Goal: Task Accomplishment & Management: Manage account settings

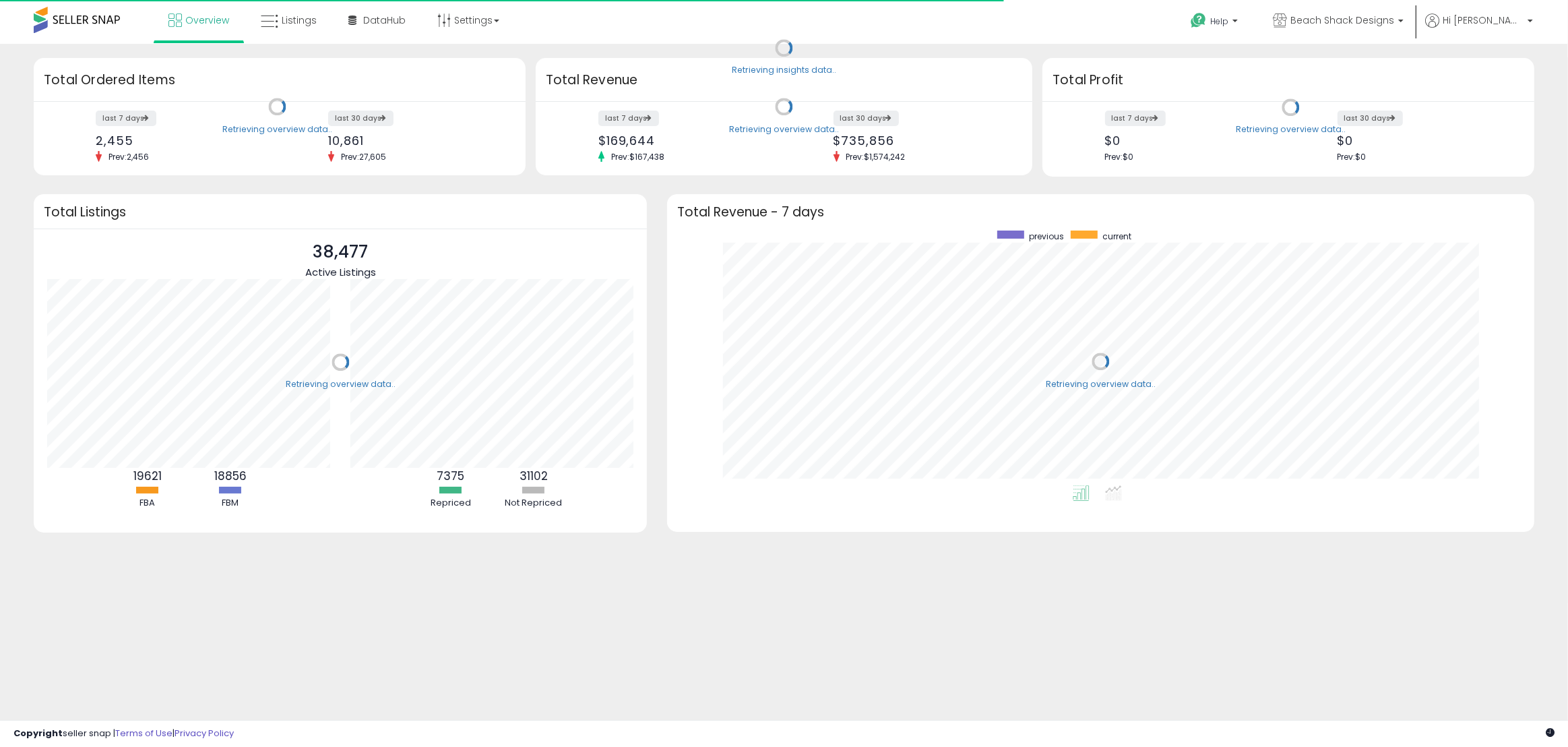
scroll to position [255, 840]
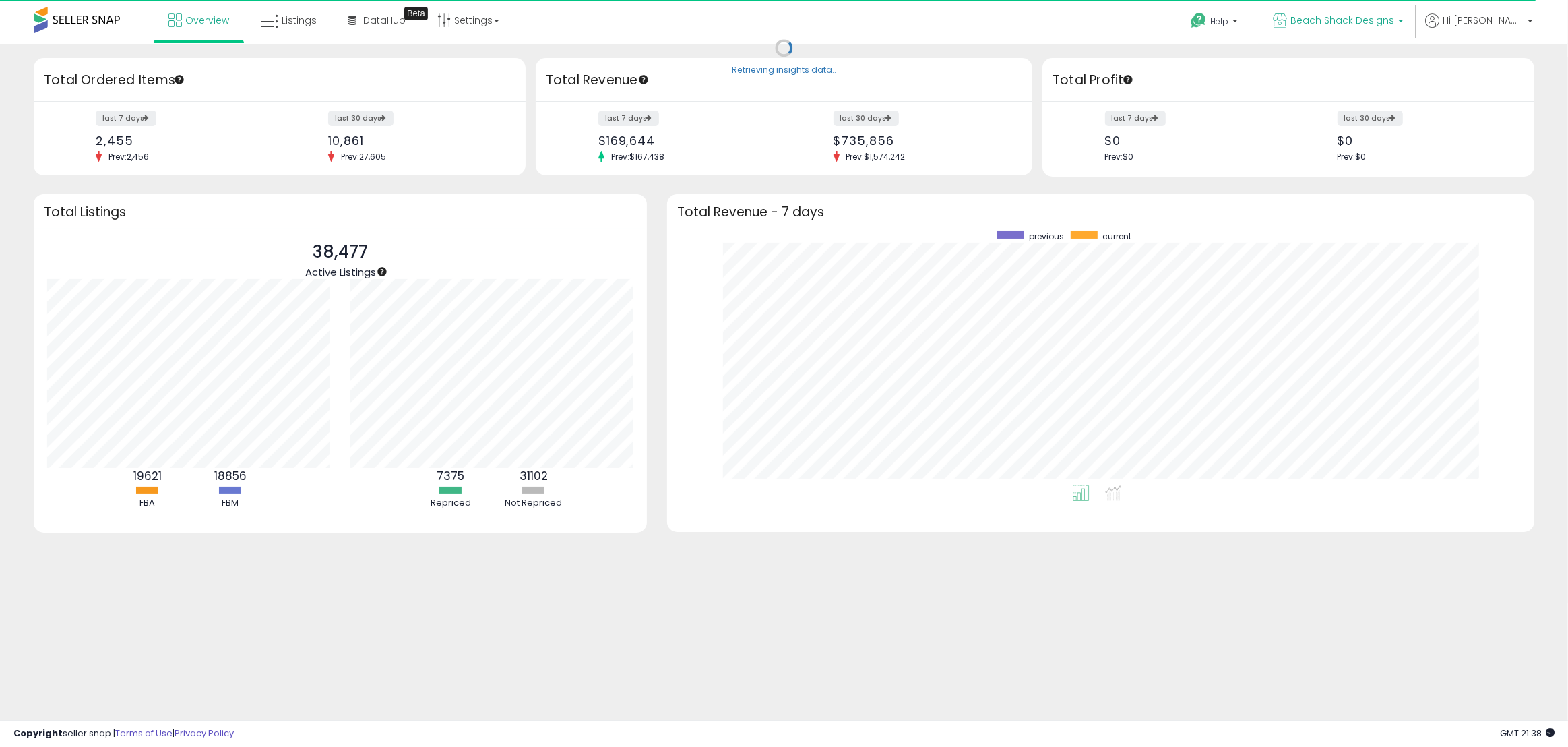
click at [1404, 20] on p "Beach Shack Designs" at bounding box center [1337, 22] width 130 height 17
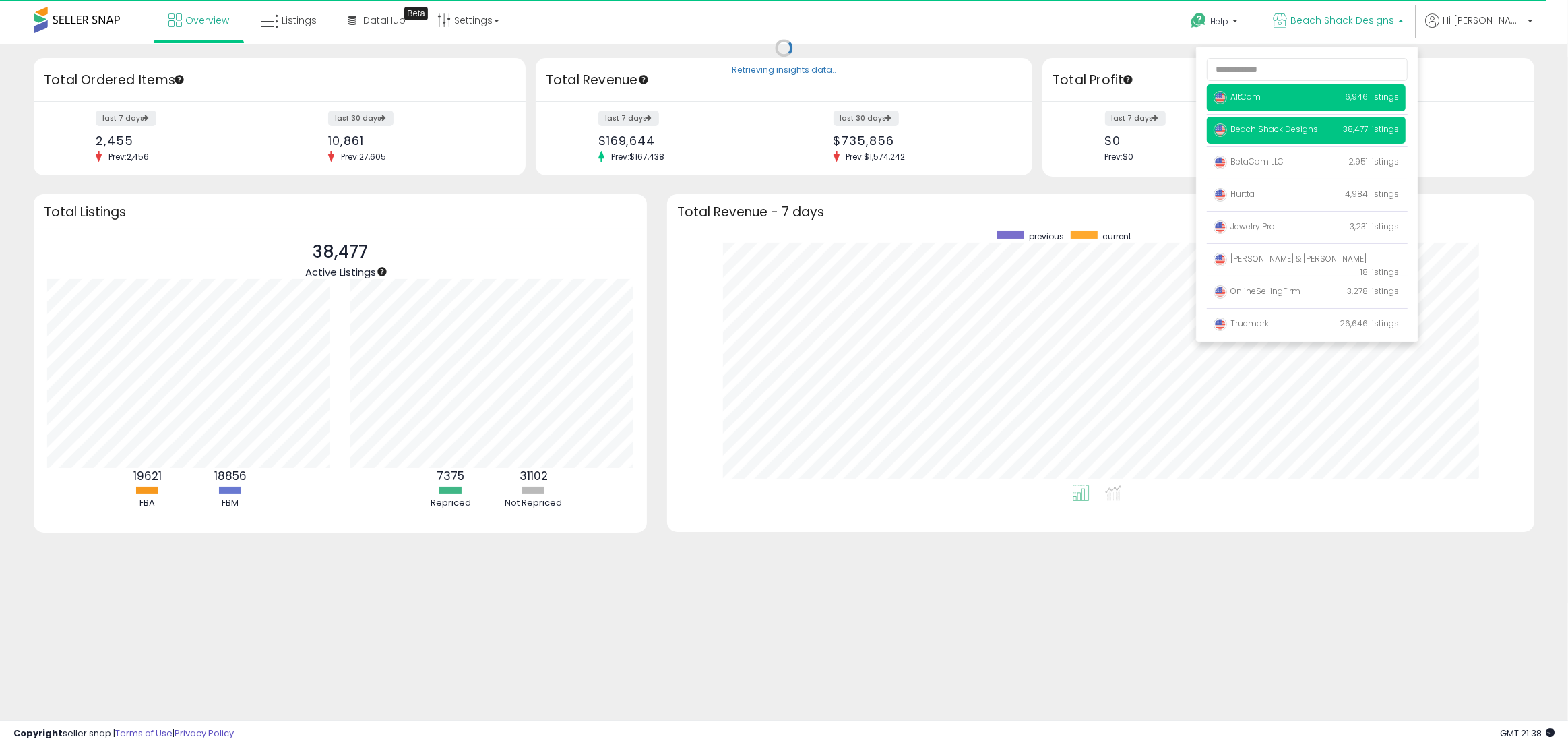
click at [1260, 100] on span "AltCom" at bounding box center [1237, 96] width 47 height 11
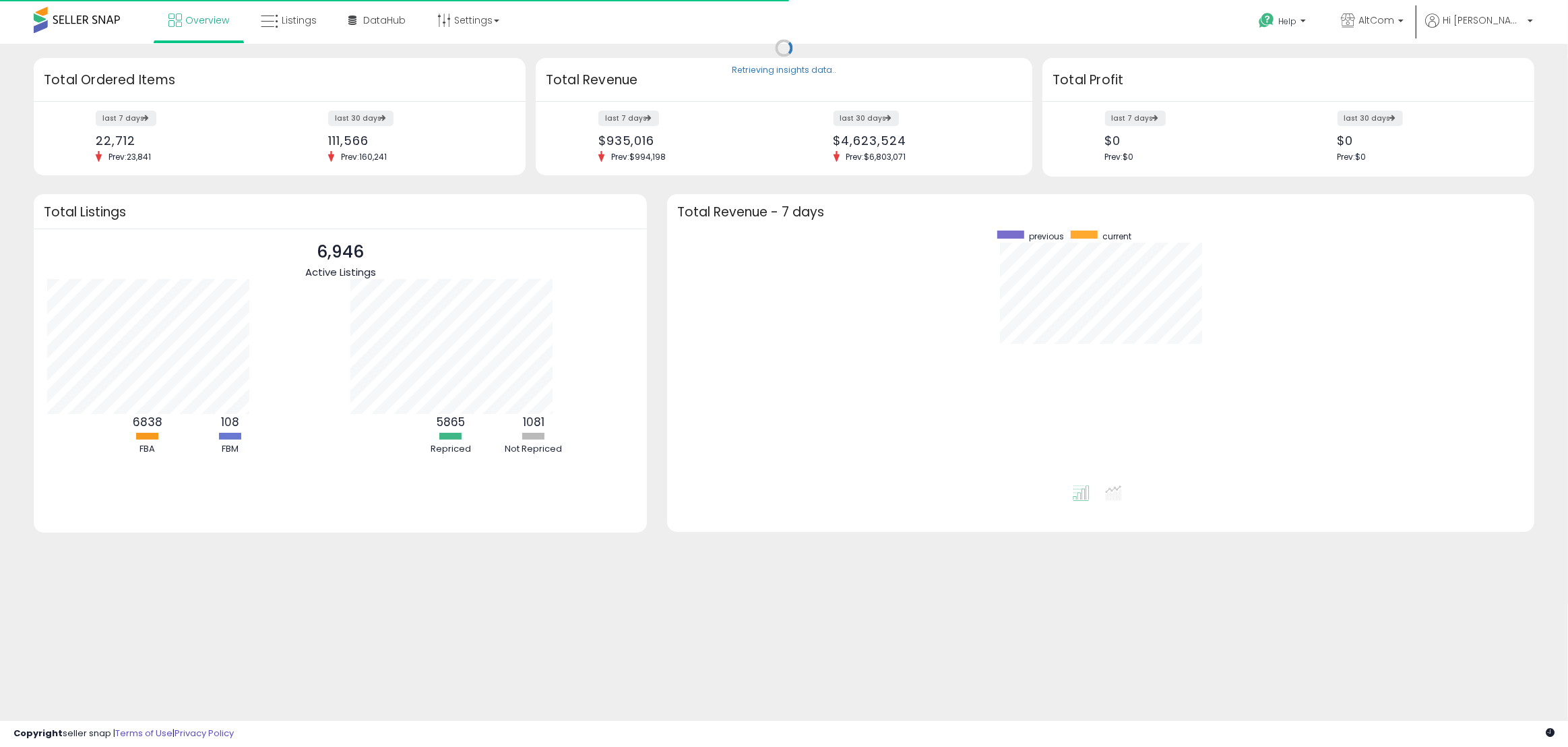
scroll to position [255, 840]
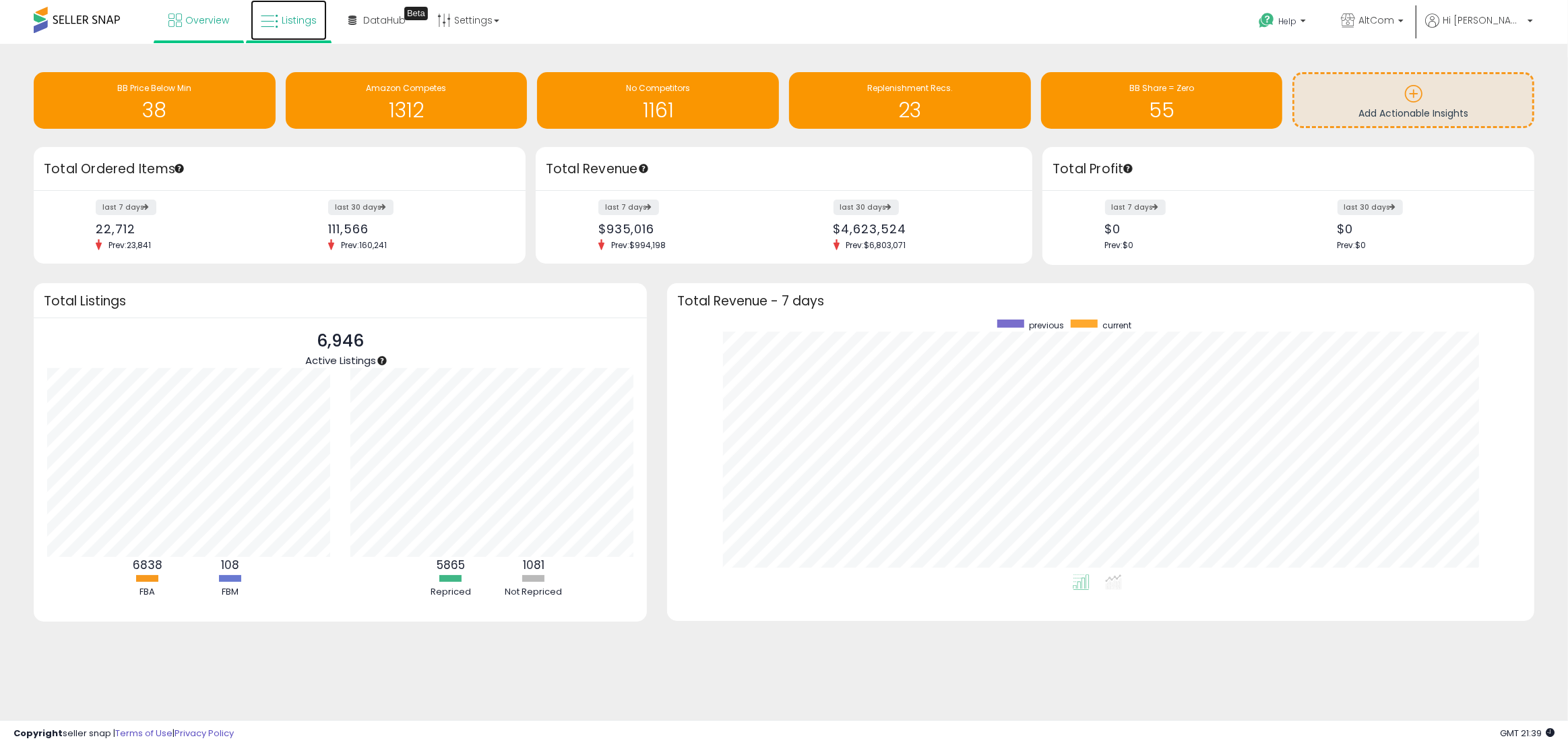
click at [281, 28] on link "Listings" at bounding box center [288, 20] width 76 height 40
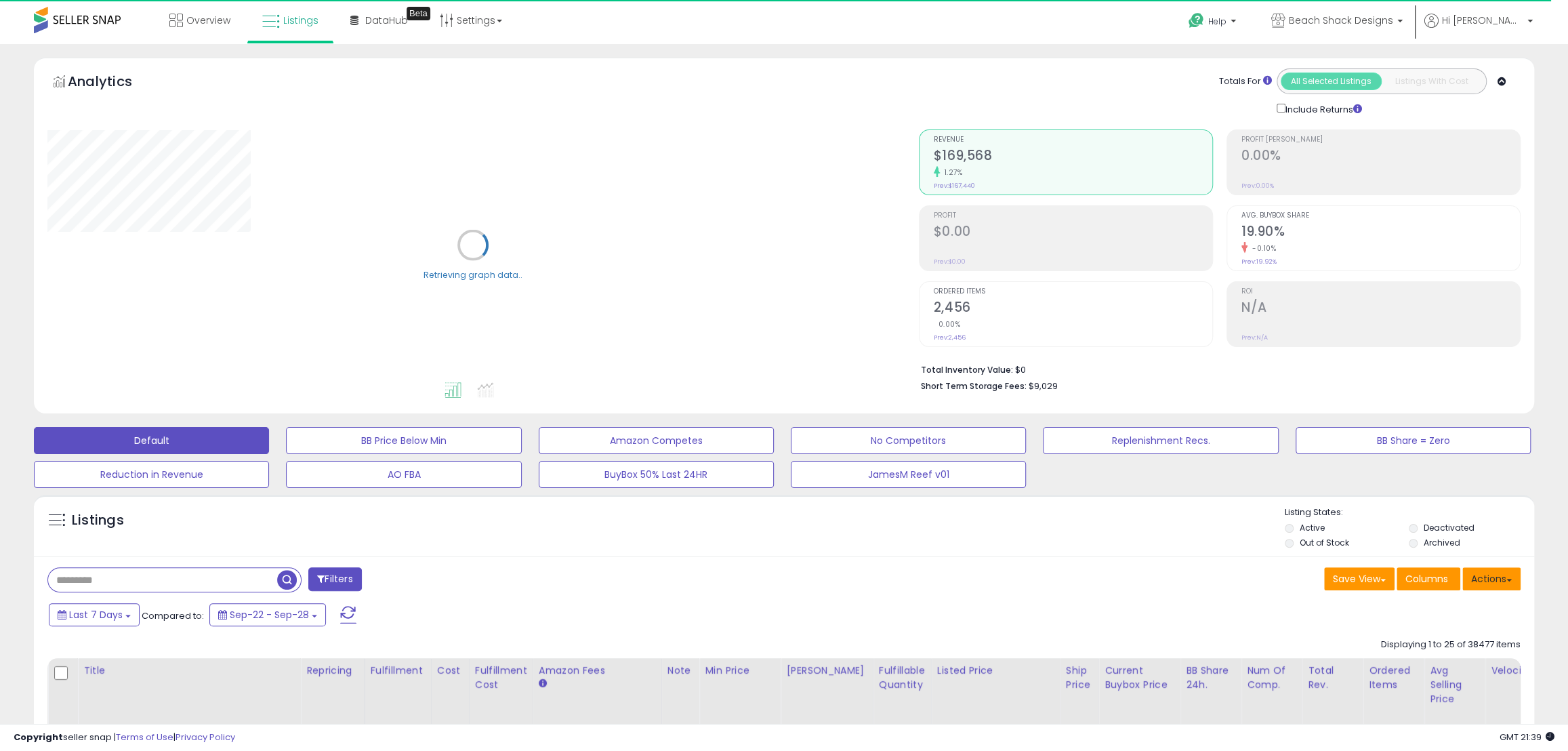
click at [1512, 582] on button "Actions" at bounding box center [1492, 579] width 58 height 23
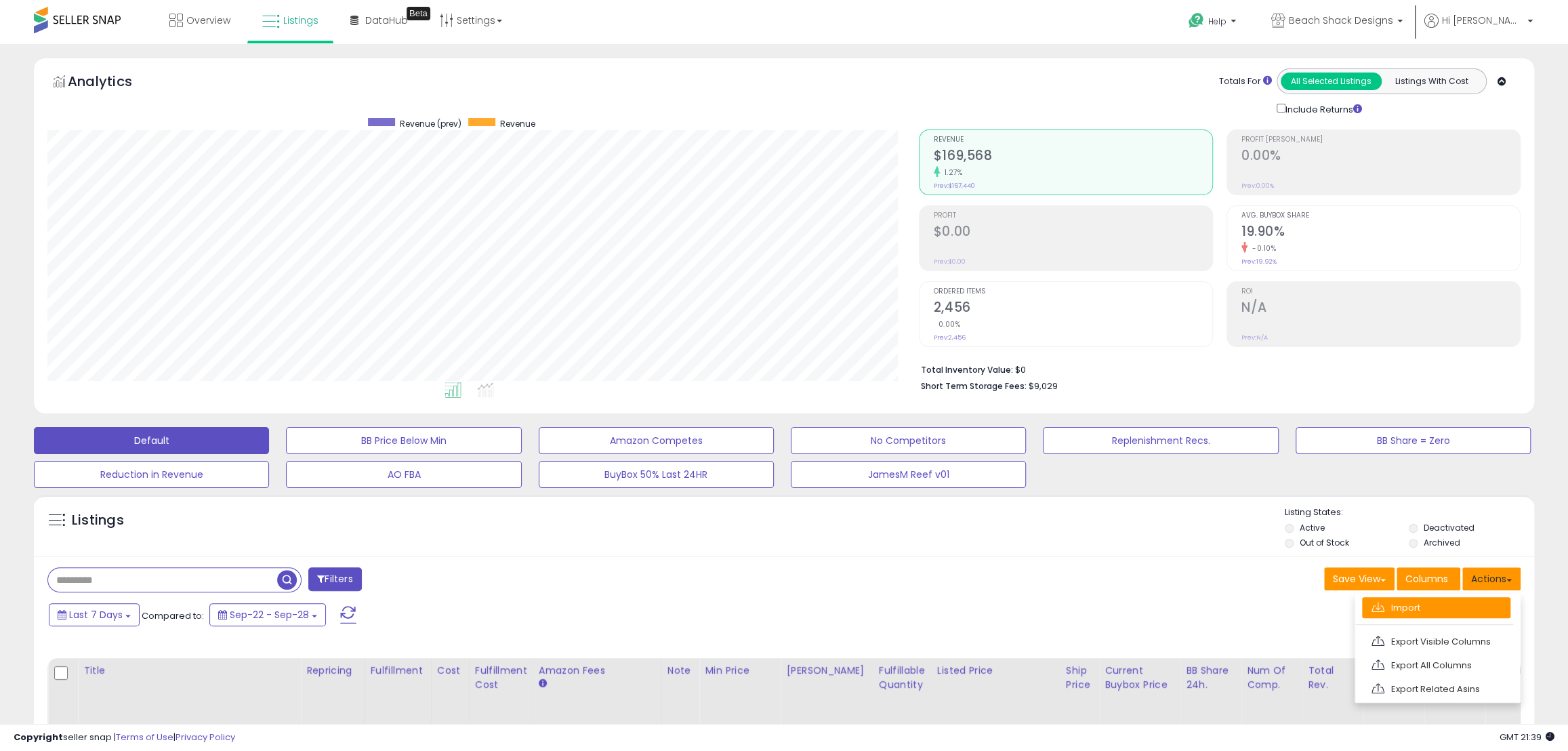
scroll to position [278, 871]
click at [1412, 641] on link "Export Visible Columns" at bounding box center [1436, 641] width 148 height 21
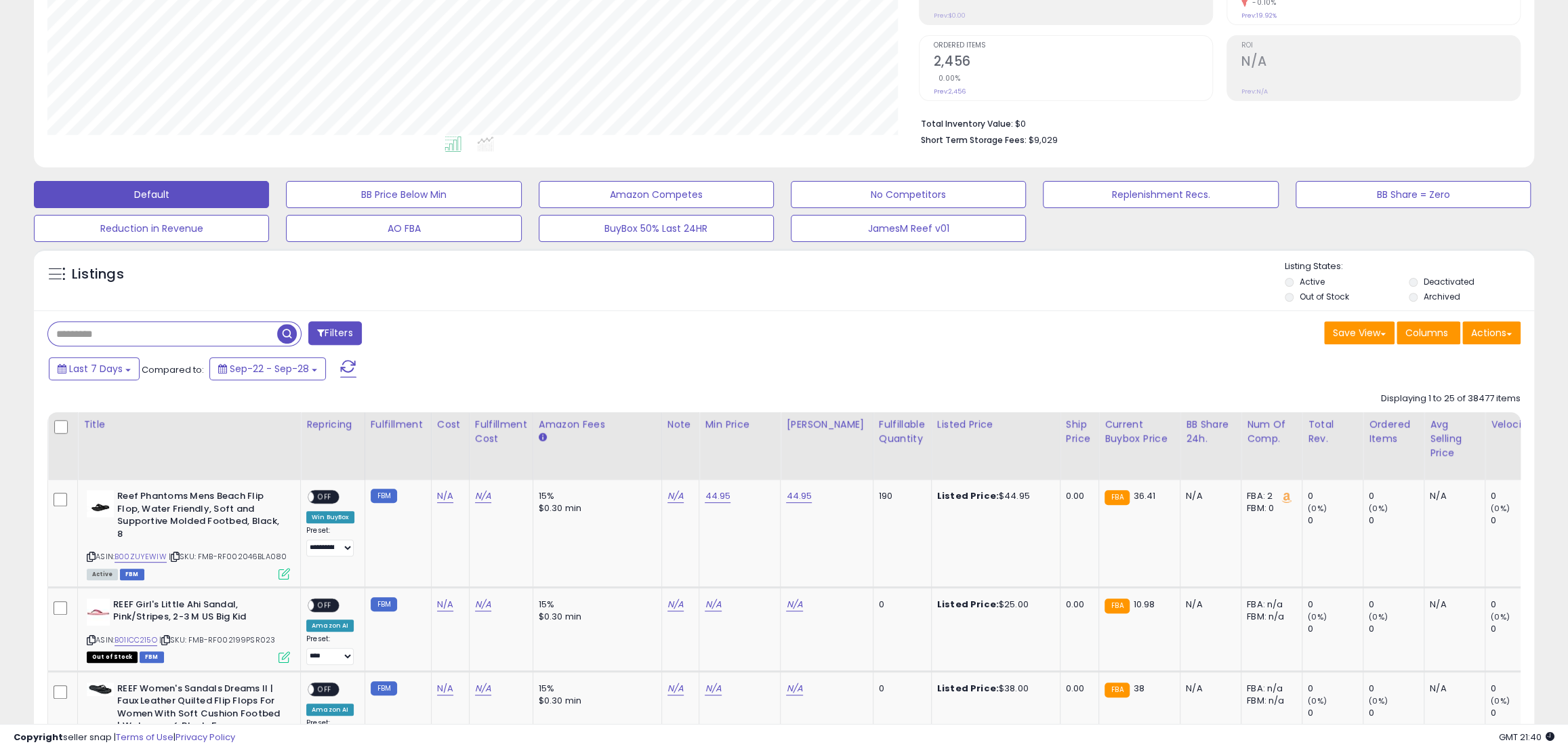
scroll to position [0, 0]
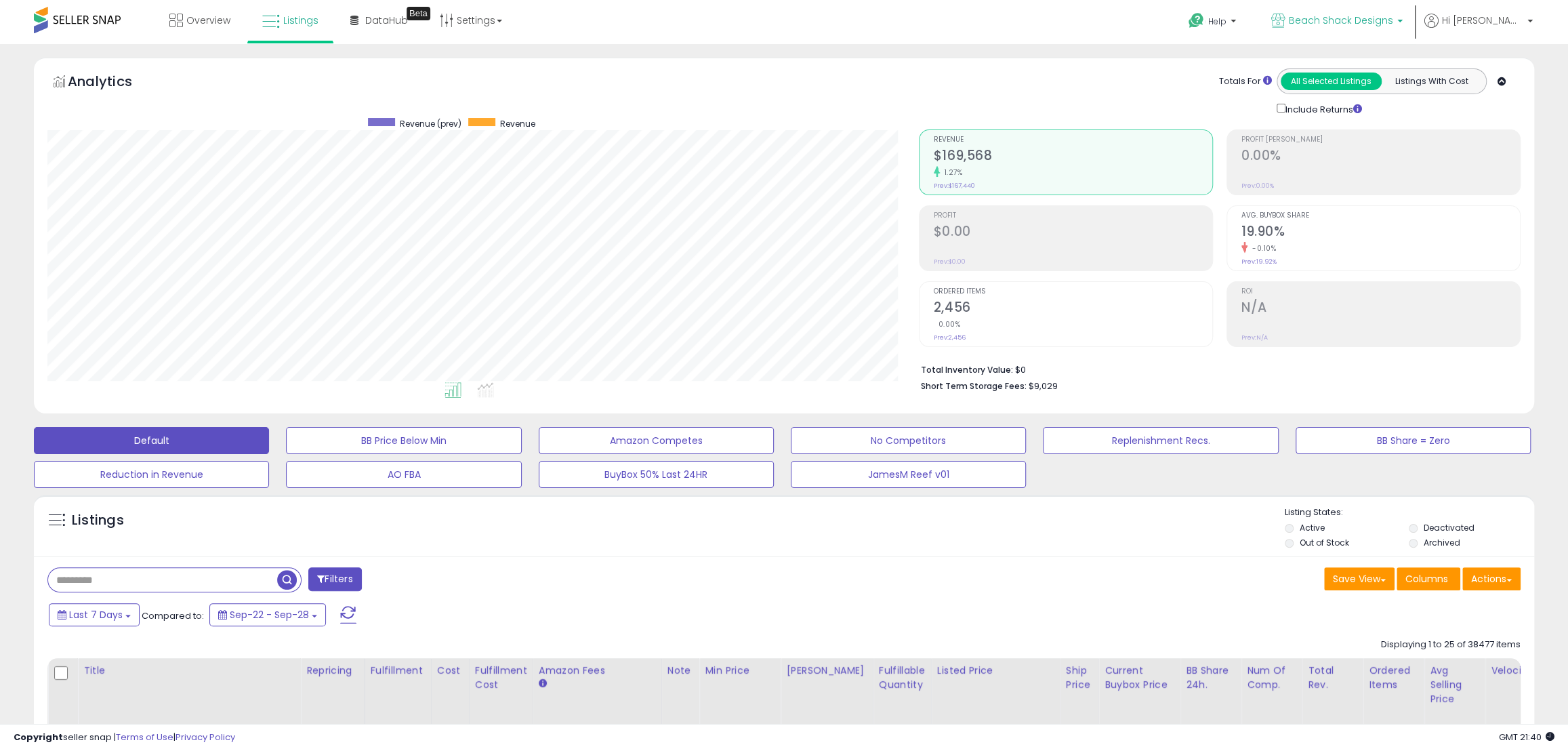
click at [1393, 20] on span "Beach Shack Designs" at bounding box center [1342, 21] width 105 height 14
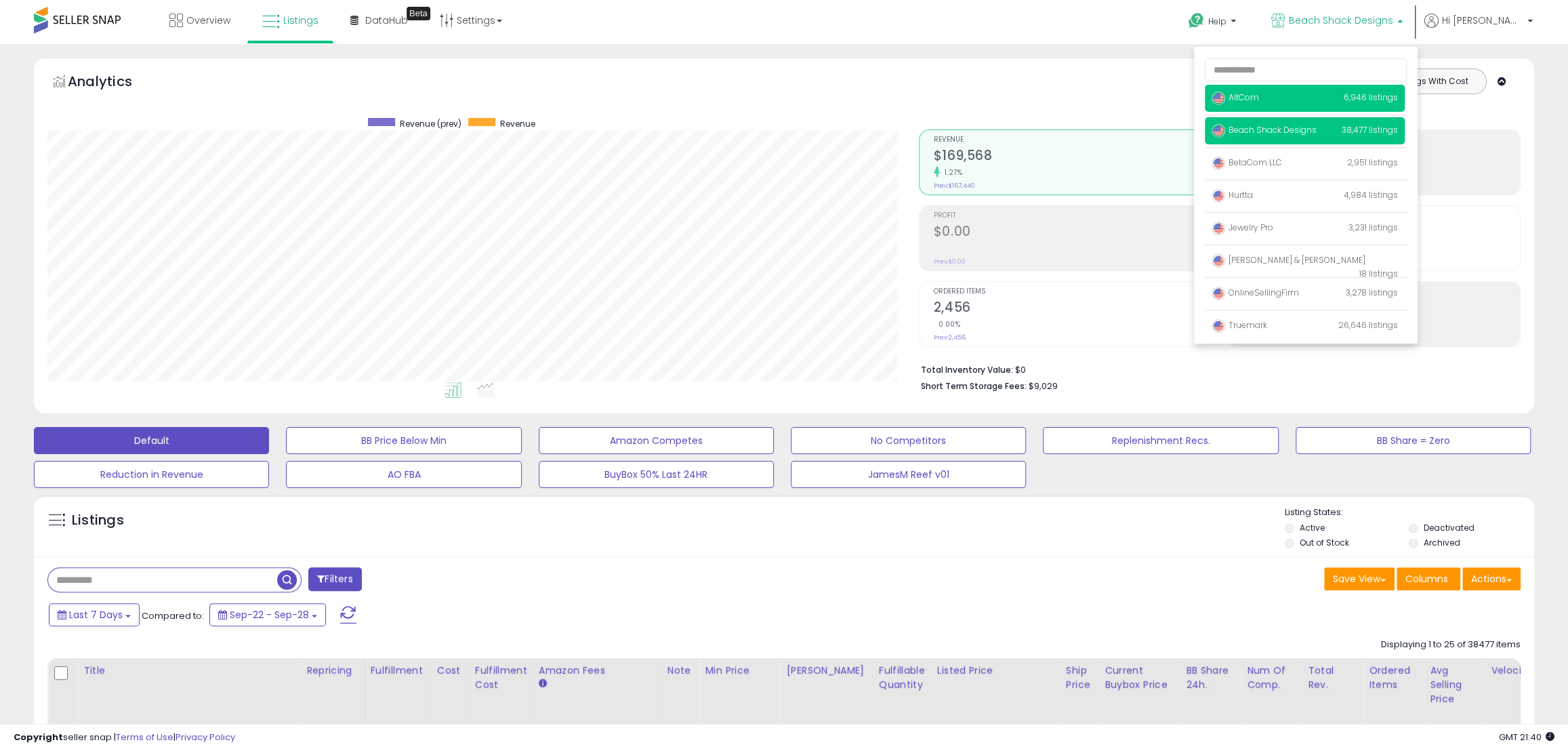
click at [1259, 93] on span "AltCom" at bounding box center [1235, 97] width 47 height 11
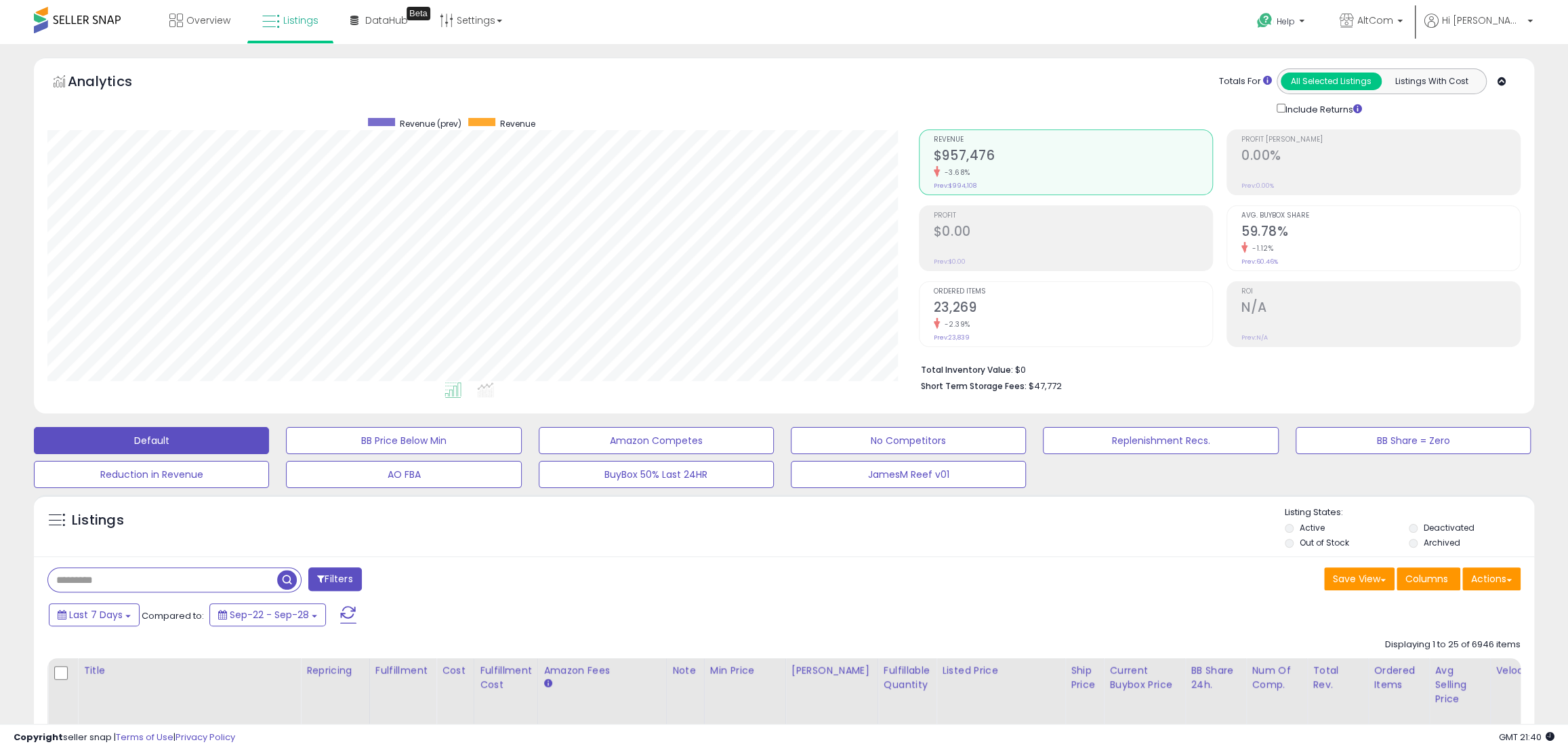
scroll to position [278, 871]
click at [1499, 581] on button "Actions" at bounding box center [1492, 579] width 58 height 23
click at [1411, 644] on link "Export Visible Columns" at bounding box center [1436, 641] width 148 height 21
click at [1087, 32] on div "Help Contact Support Search Knowledge Hub Request a Feature AltCom" at bounding box center [1288, 28] width 520 height 57
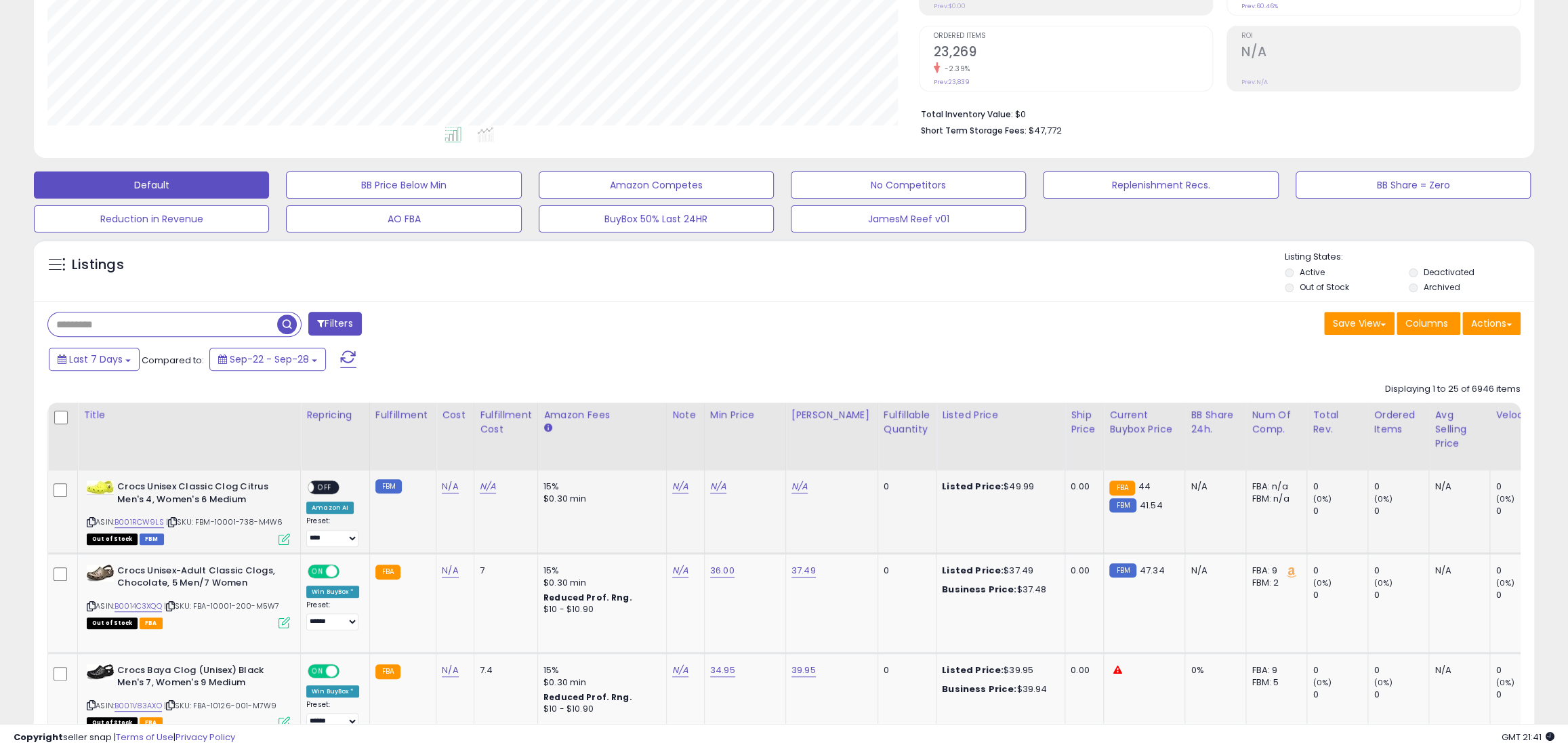
scroll to position [369, 0]
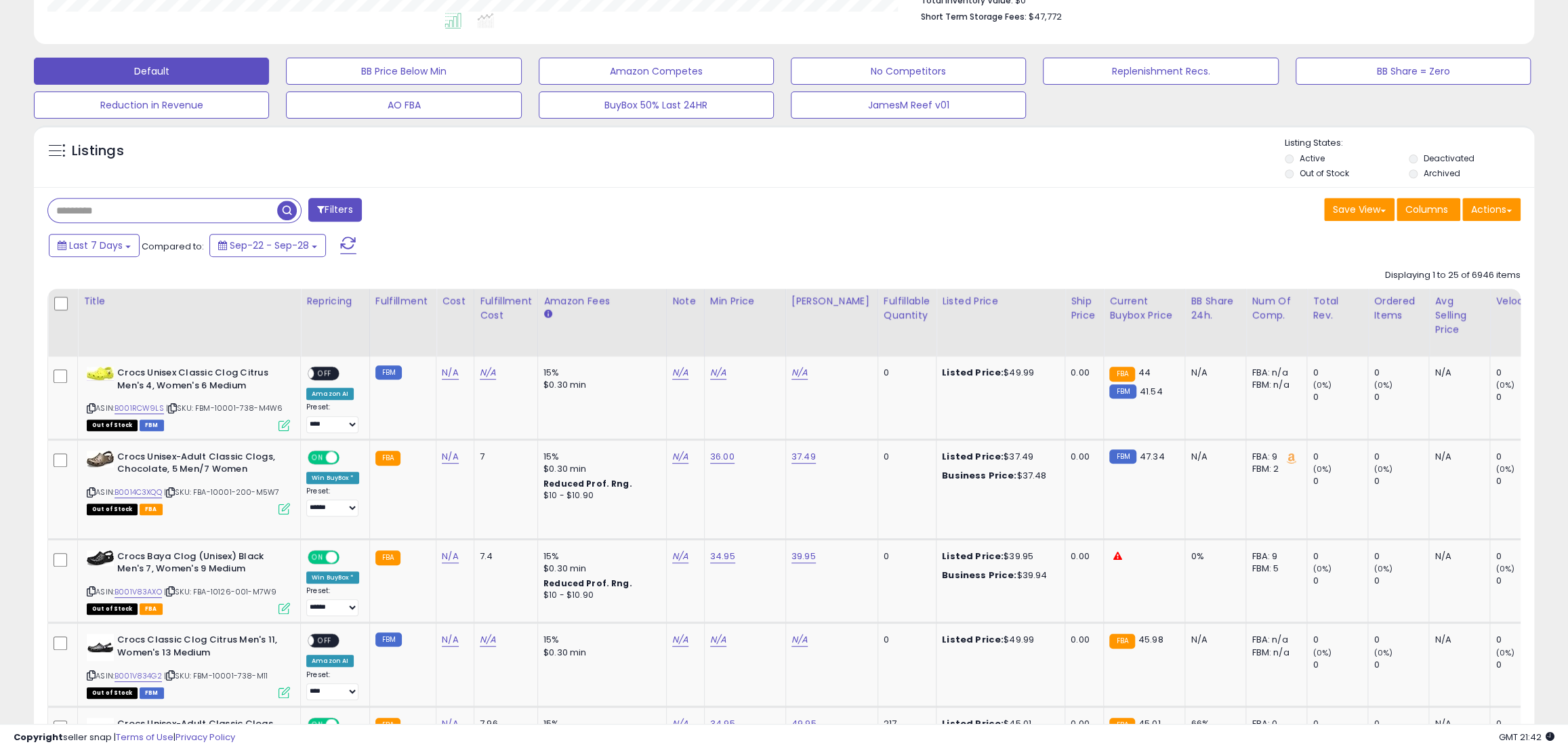
click at [179, 215] on input "text" at bounding box center [162, 211] width 229 height 24
paste input "*********"
type input "**********"
click at [438, 214] on span "button" at bounding box center [432, 210] width 20 height 20
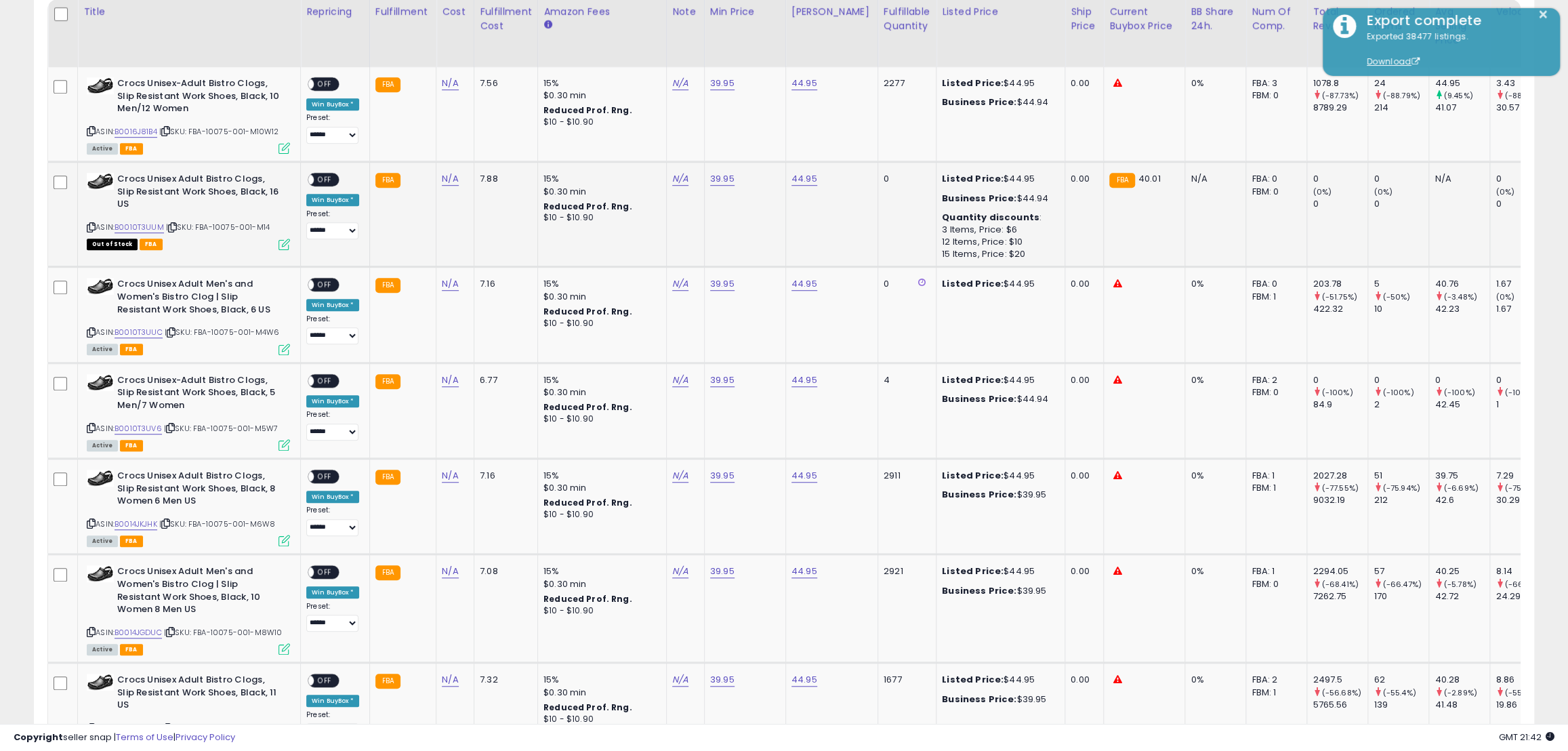
scroll to position [536, 0]
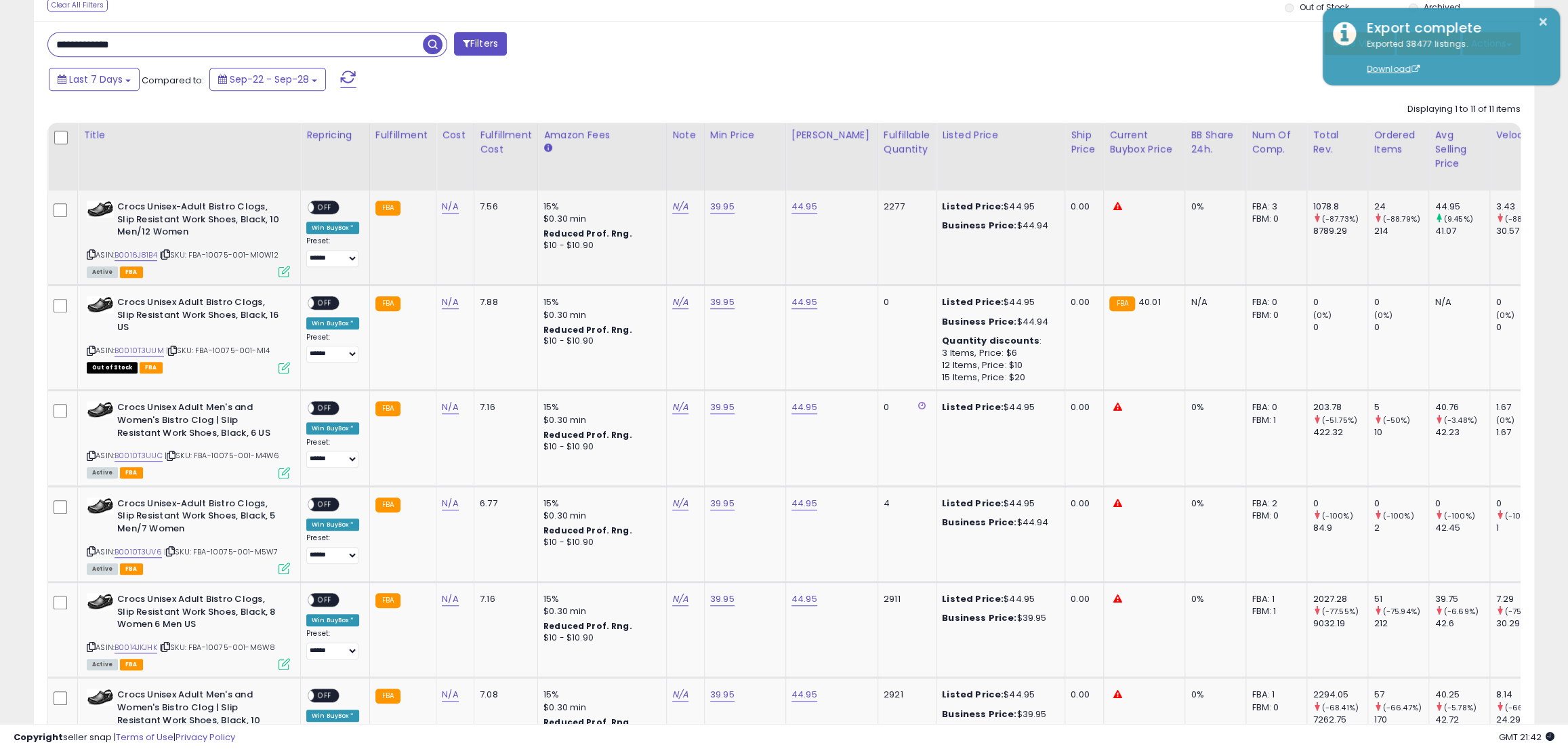
click at [327, 208] on span "OFF" at bounding box center [324, 207] width 21 height 11
click at [328, 303] on span "OFF" at bounding box center [324, 303] width 21 height 11
click at [325, 414] on span "OFF" at bounding box center [324, 408] width 21 height 11
click at [325, 503] on span "OFF" at bounding box center [324, 503] width 21 height 11
click at [329, 601] on span "OFF" at bounding box center [324, 599] width 21 height 11
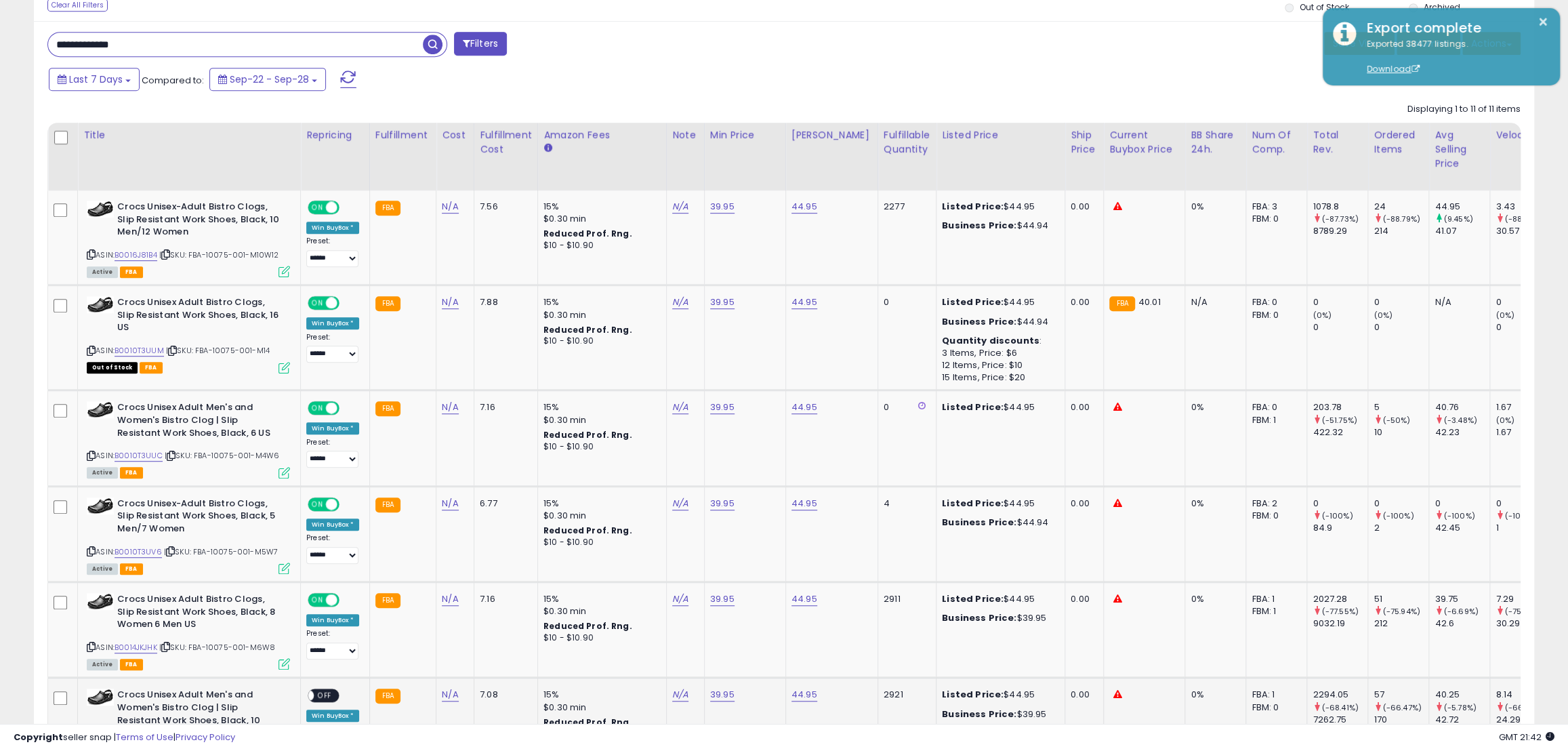
drag, startPoint x: 325, startPoint y: 694, endPoint x: 359, endPoint y: 701, distance: 34.7
click at [325, 694] on span "OFF" at bounding box center [324, 695] width 21 height 11
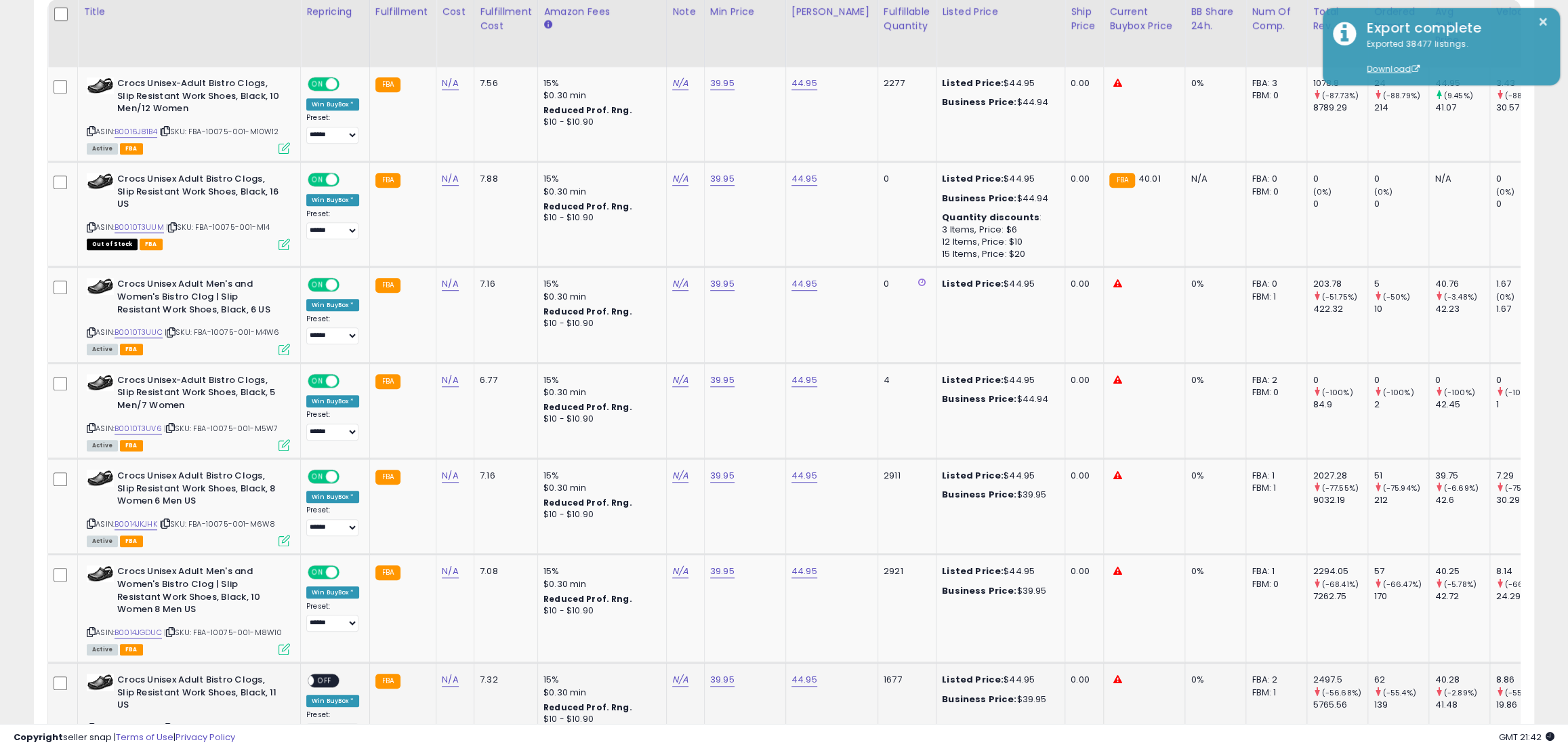
click at [332, 682] on span "OFF" at bounding box center [324, 680] width 21 height 11
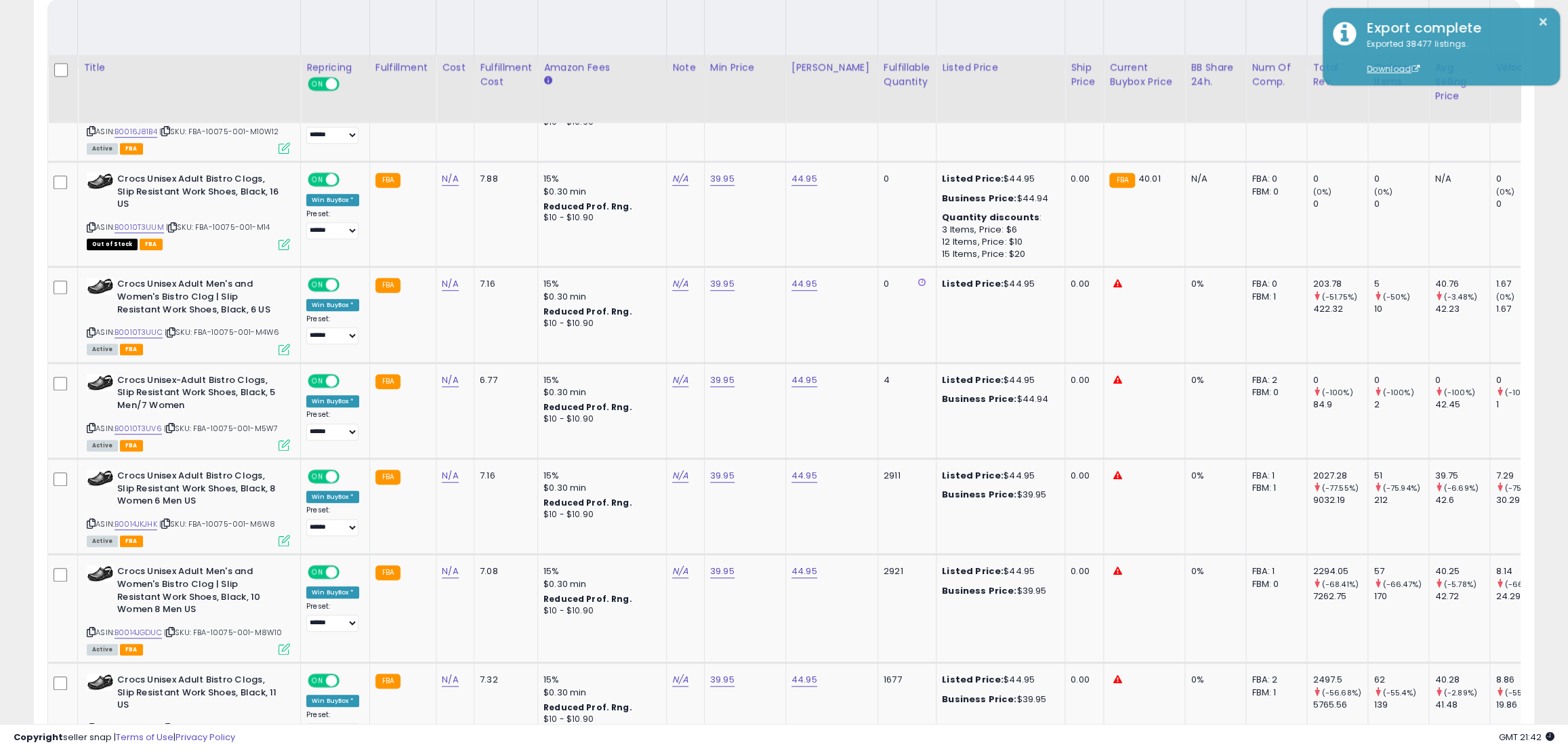
scroll to position [844, 0]
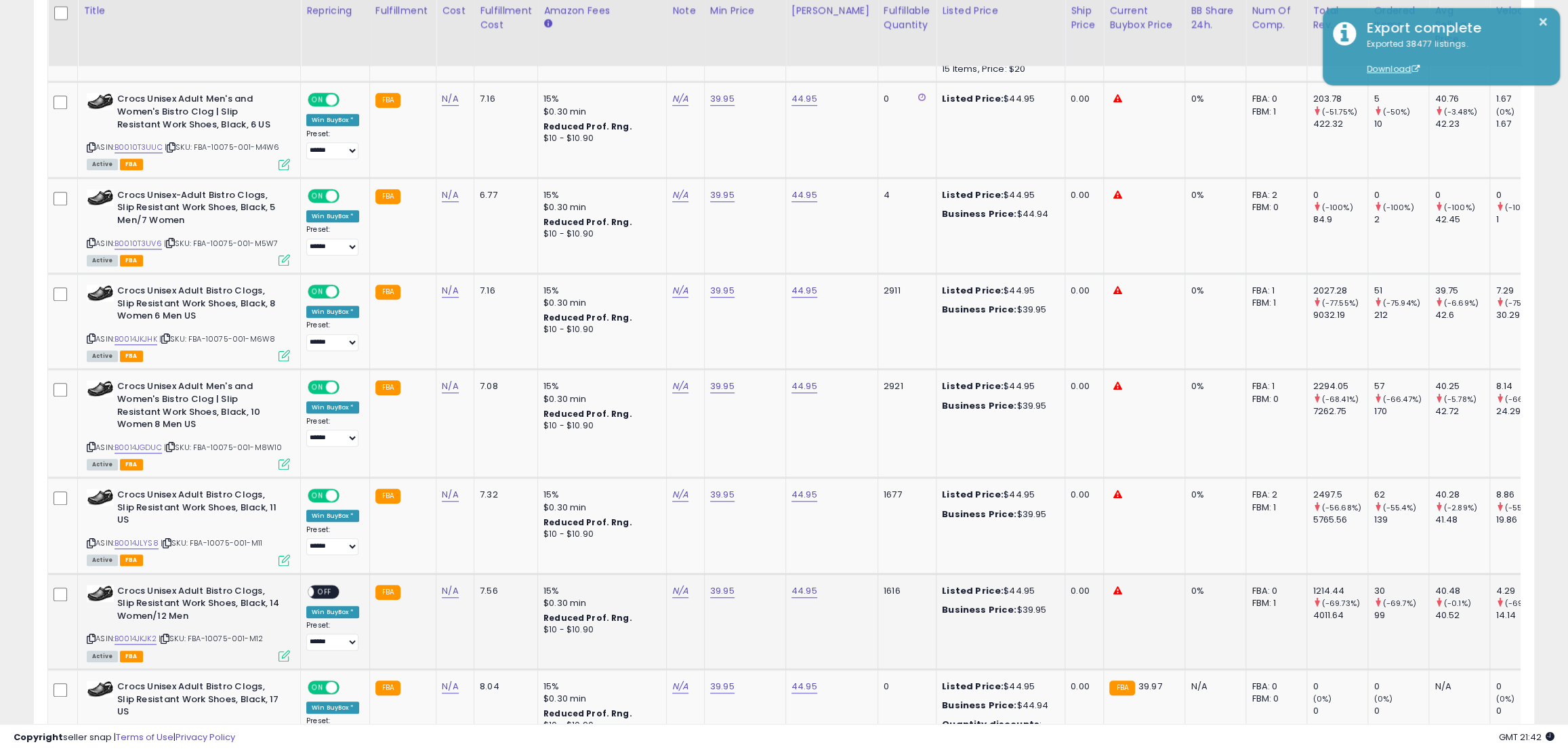
drag, startPoint x: 325, startPoint y: 576, endPoint x: 347, endPoint y: 574, distance: 22.1
click at [325, 586] on span "OFF" at bounding box center [324, 591] width 21 height 11
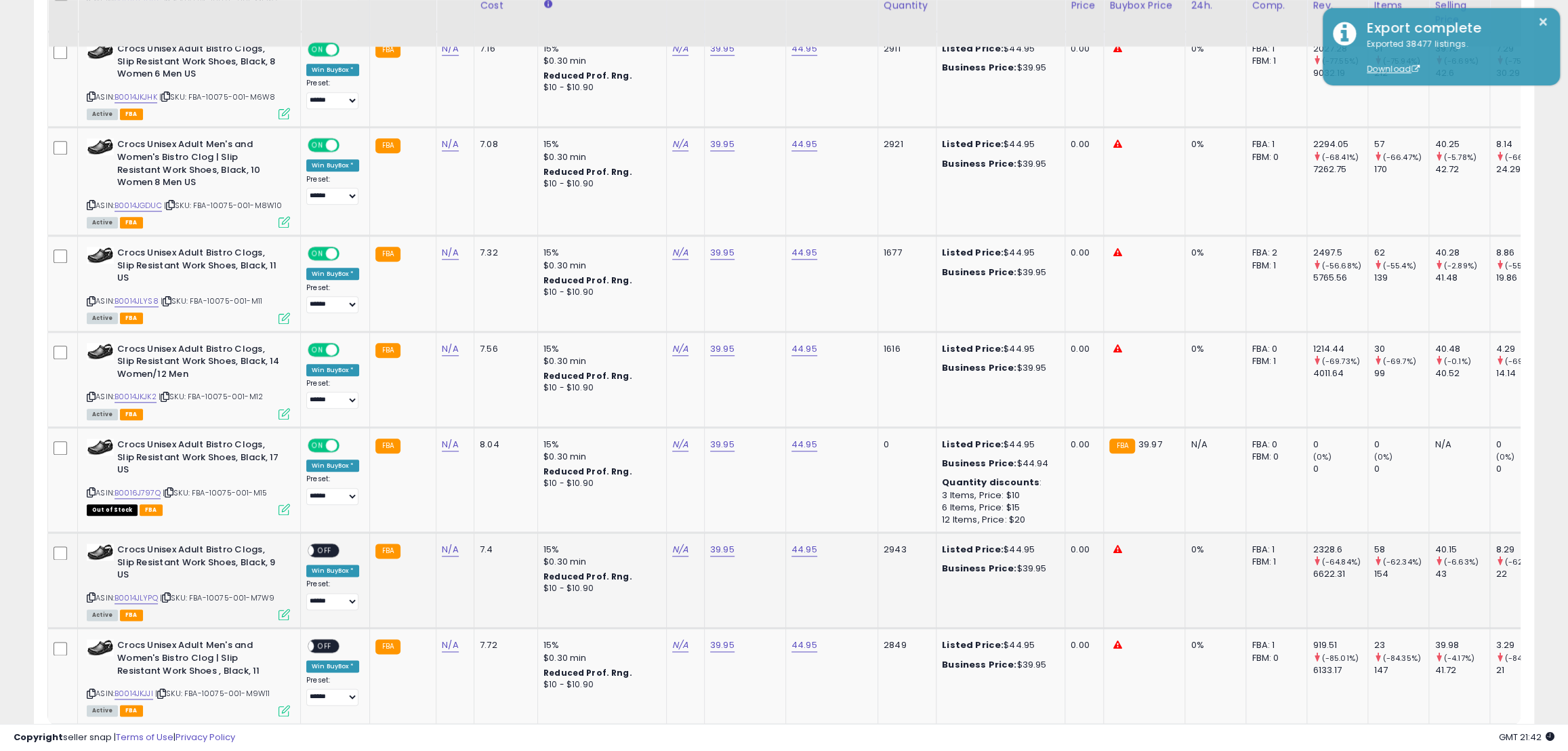
scroll to position [1090, 0]
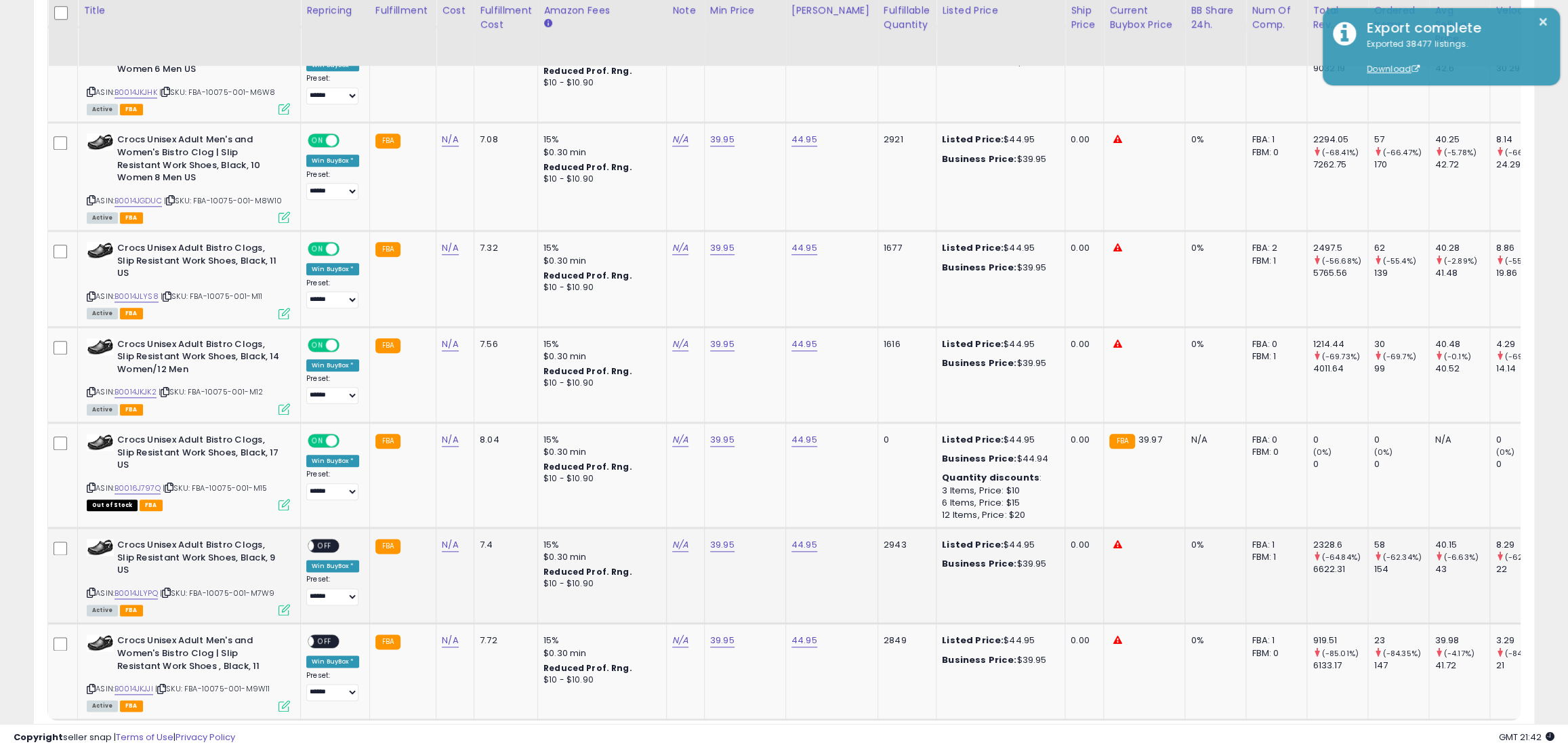
click at [331, 540] on span "OFF" at bounding box center [324, 545] width 21 height 11
click at [325, 636] on span "OFF" at bounding box center [324, 641] width 21 height 11
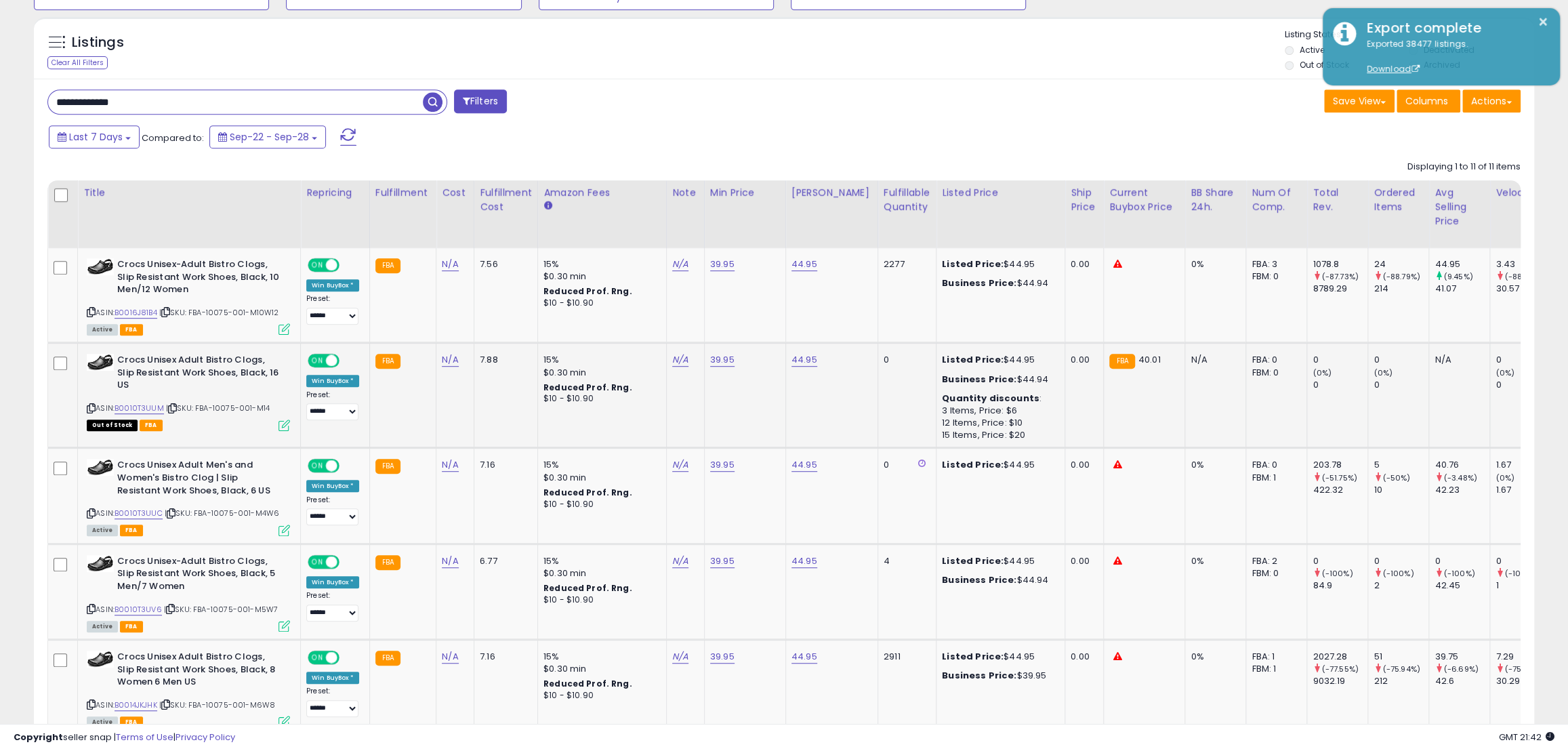
scroll to position [474, 0]
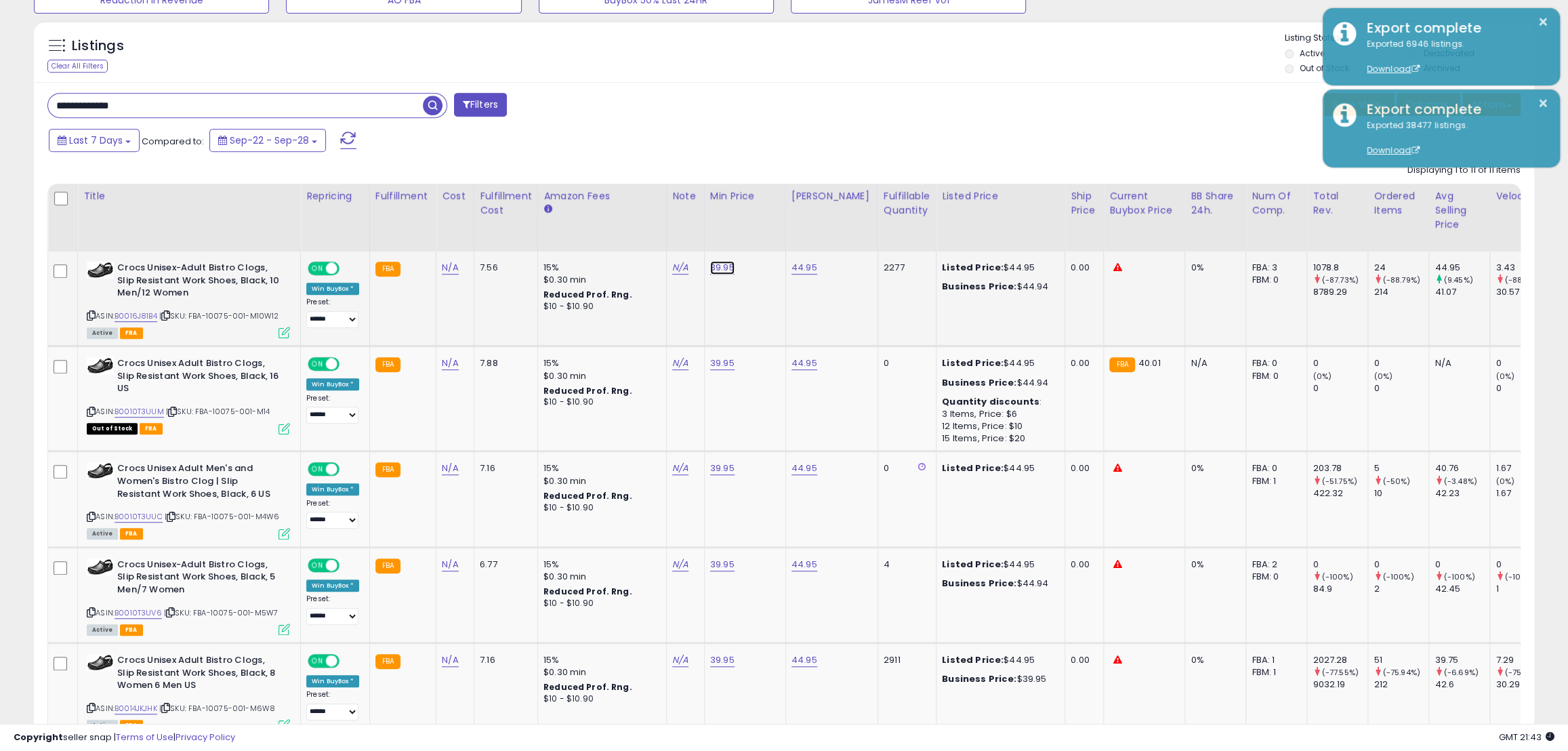
click at [724, 267] on link "39.95" at bounding box center [723, 267] width 24 height 14
drag, startPoint x: 673, startPoint y: 239, endPoint x: 593, endPoint y: 237, distance: 80.0
drag, startPoint x: 664, startPoint y: 237, endPoint x: 562, endPoint y: 217, distance: 103.9
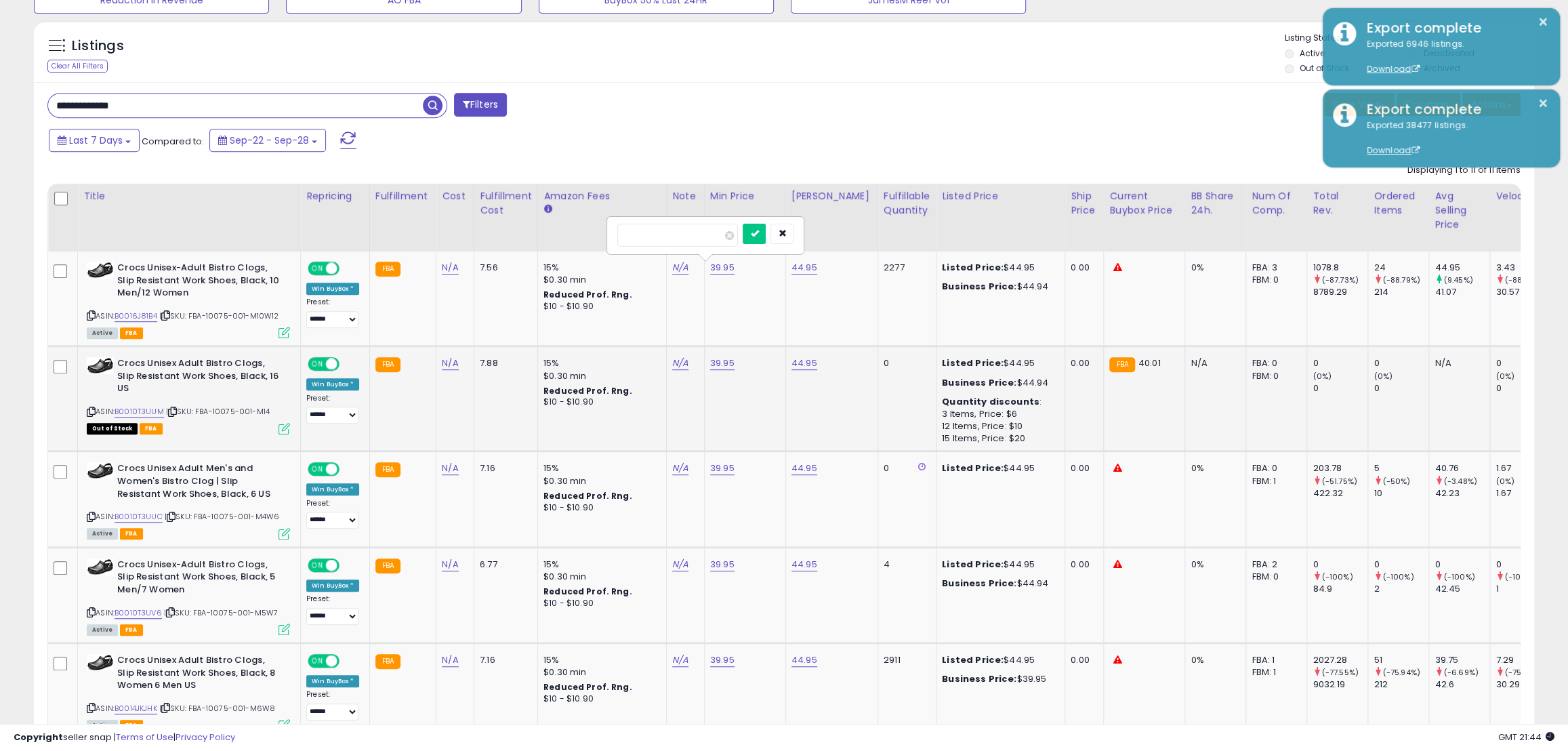
type input "*****"
click at [718, 362] on link "39.95" at bounding box center [723, 363] width 24 height 14
click at [766, 237] on button "submit" at bounding box center [754, 234] width 23 height 21
drag, startPoint x: 687, startPoint y: 328, endPoint x: 574, endPoint y: 322, distance: 113.2
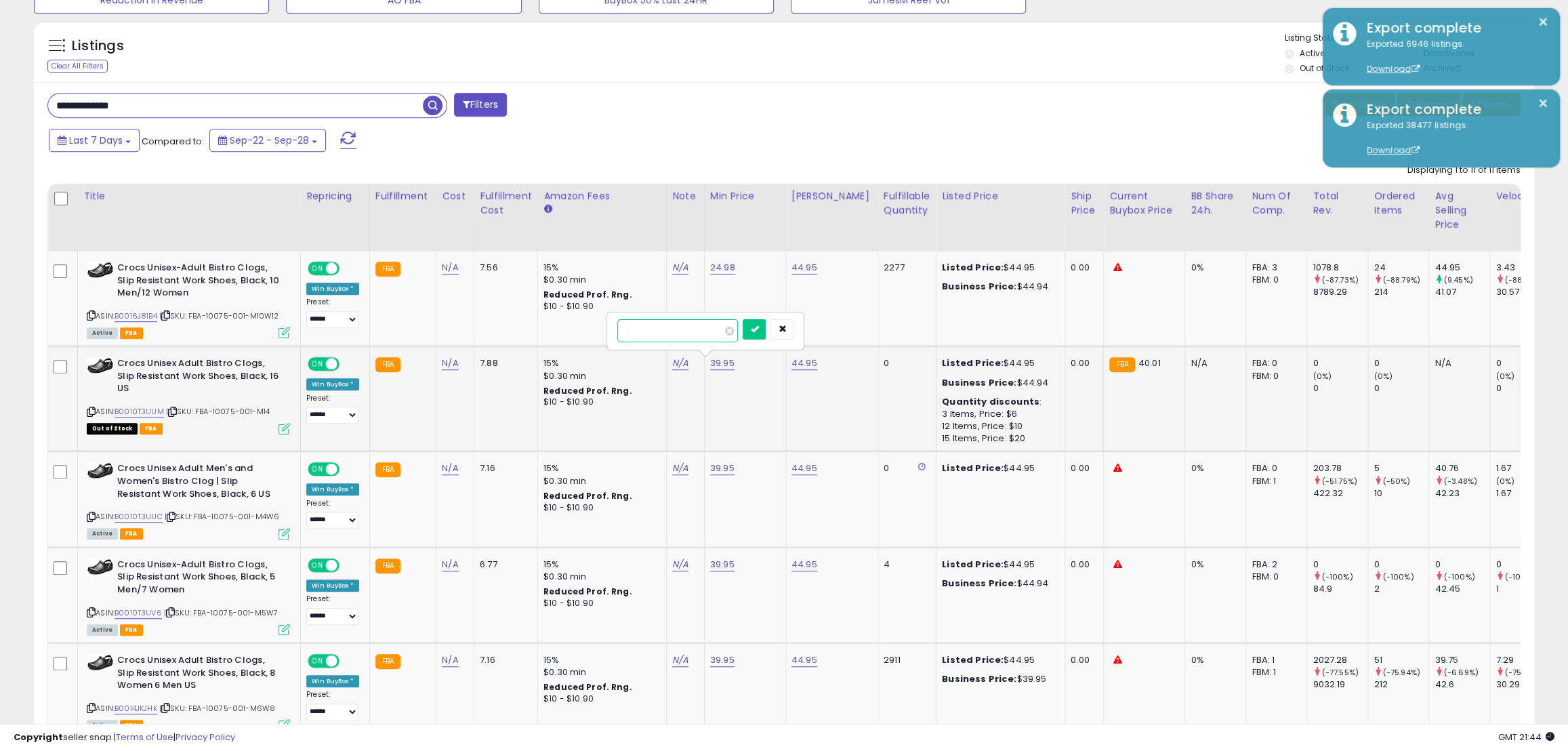
paste input "number"
type input "*****"
click at [766, 328] on button "submit" at bounding box center [754, 329] width 23 height 21
click at [720, 468] on link "39.95" at bounding box center [723, 468] width 24 height 14
drag, startPoint x: 654, startPoint y: 434, endPoint x: 604, endPoint y: 436, distance: 50.0
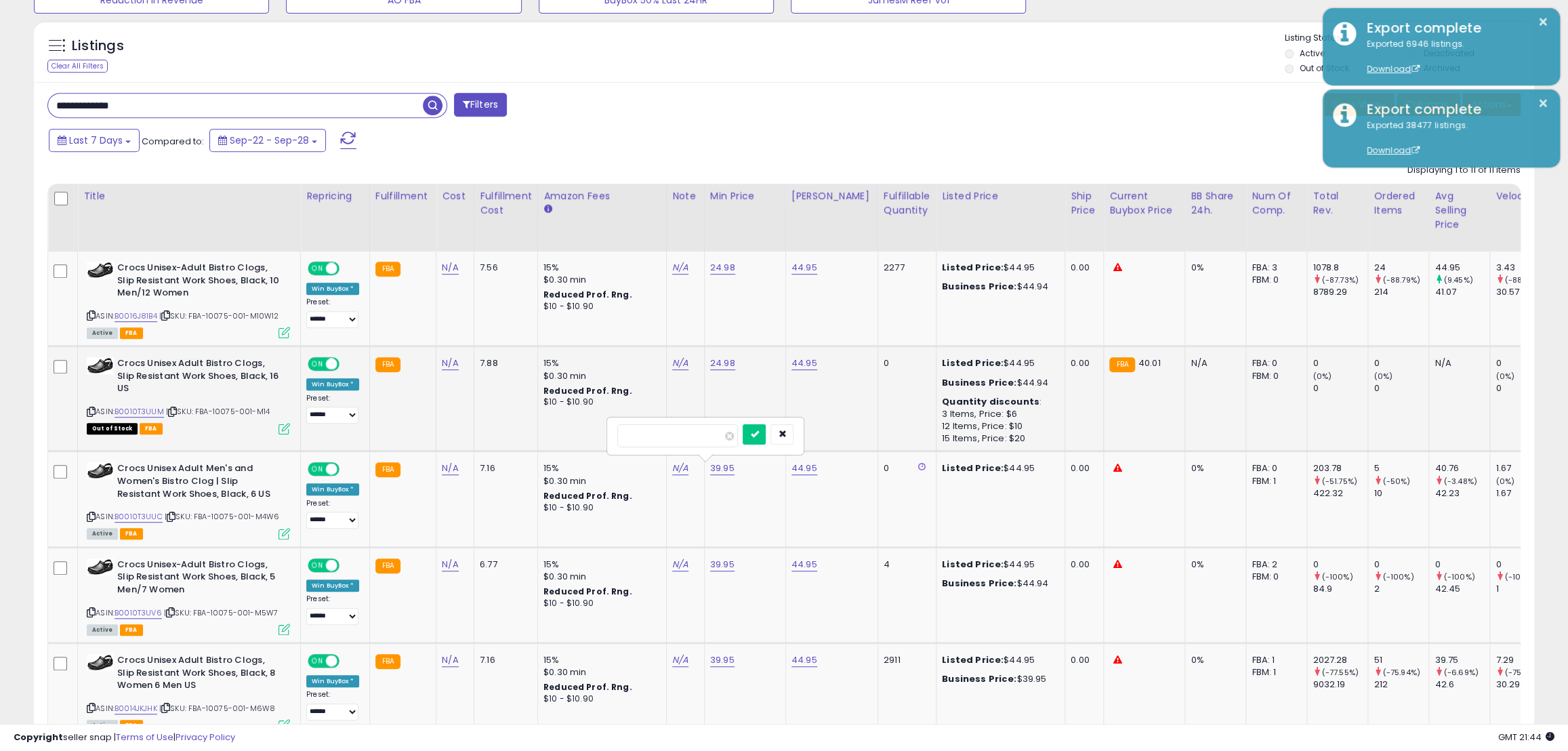
type input "*****"
click at [766, 435] on button "submit" at bounding box center [754, 435] width 23 height 21
click at [726, 564] on link "39.95" at bounding box center [723, 565] width 24 height 14
drag, startPoint x: 687, startPoint y: 529, endPoint x: 577, endPoint y: 526, distance: 110.0
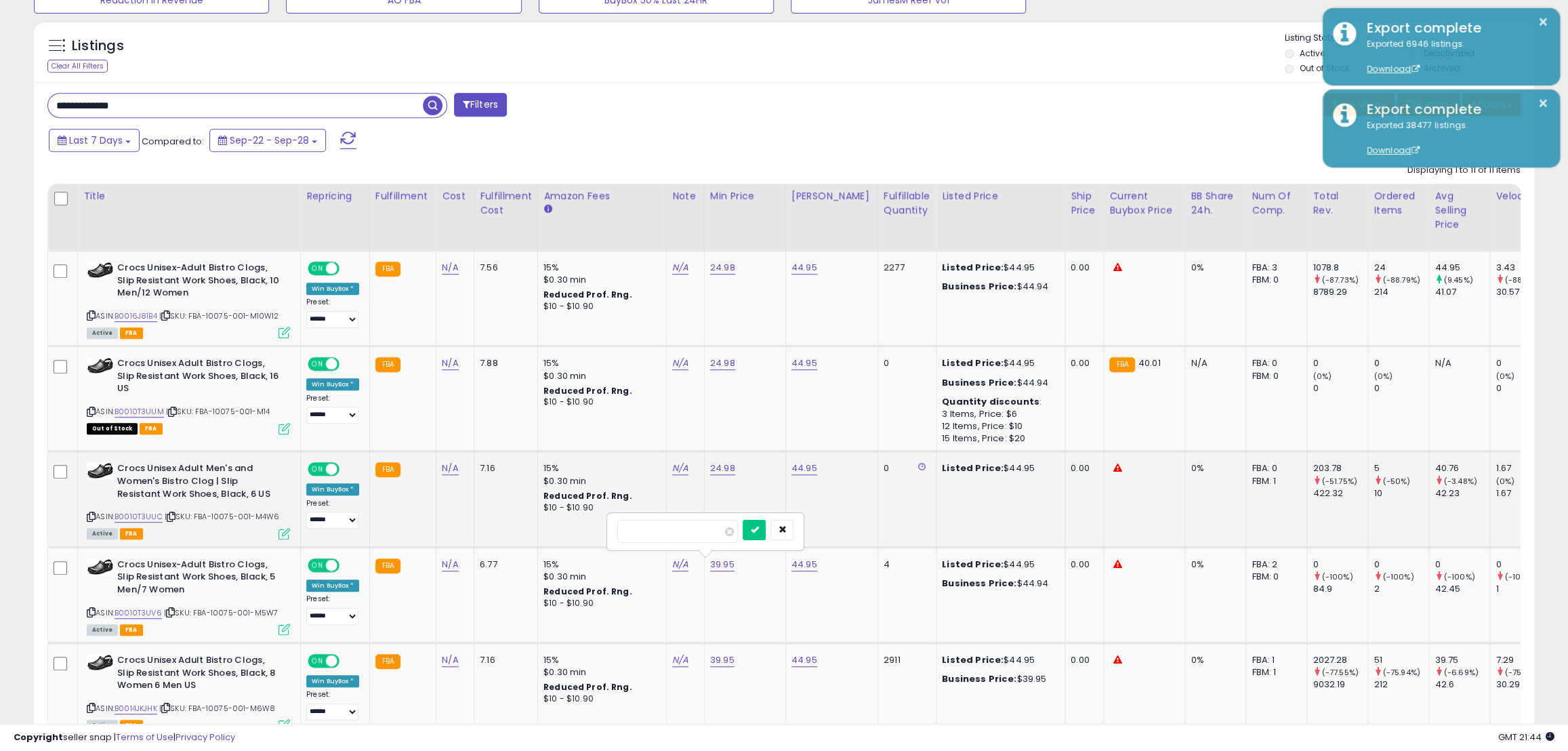
type input "*****"
click at [766, 534] on button "submit" at bounding box center [754, 530] width 23 height 21
click at [726, 652] on td "39.95" at bounding box center [744, 690] width 81 height 95
click at [721, 658] on link "39.95" at bounding box center [723, 660] width 24 height 14
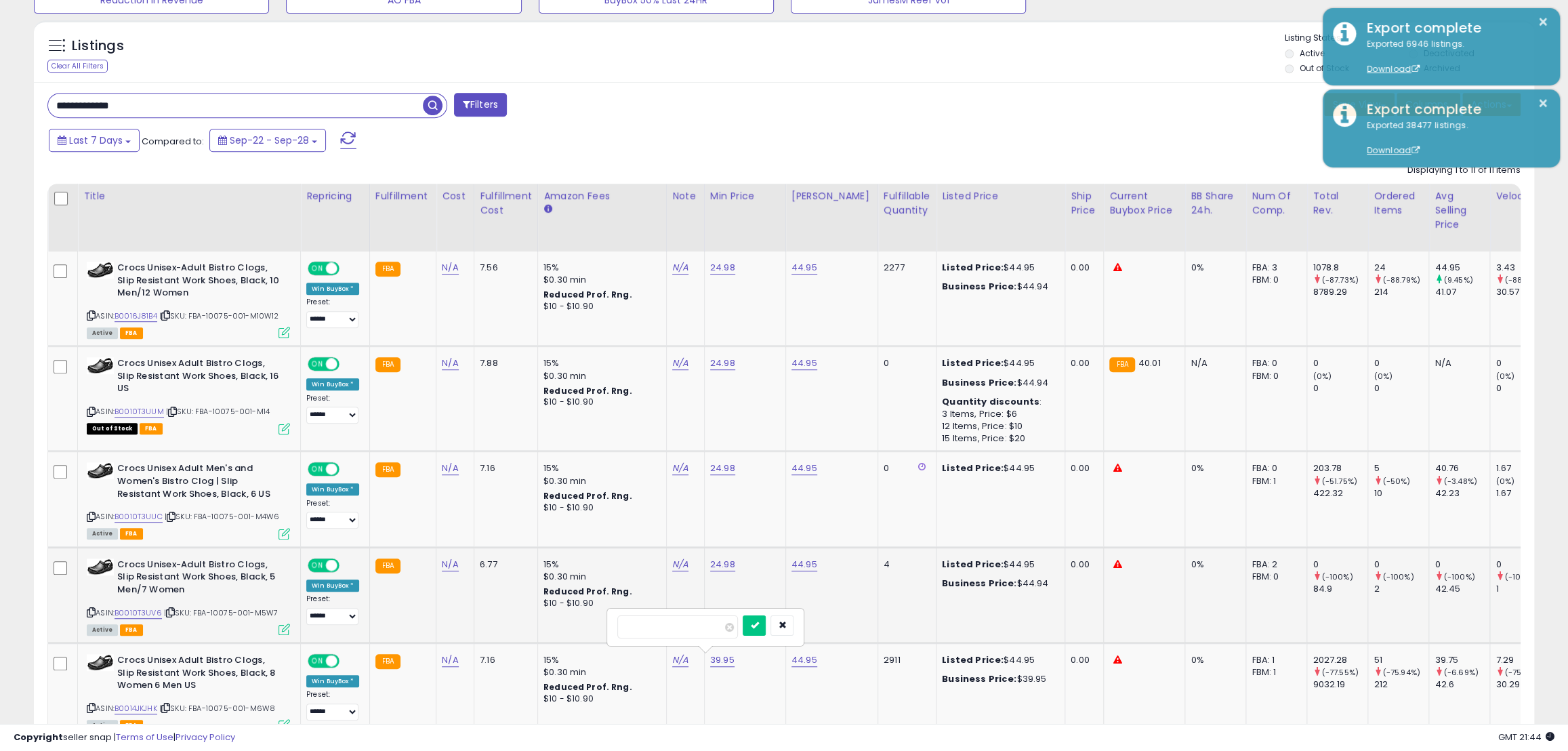
drag, startPoint x: 659, startPoint y: 629, endPoint x: 572, endPoint y: 623, distance: 87.2
type input "*****"
click at [759, 627] on icon "submit" at bounding box center [754, 624] width 8 height 8
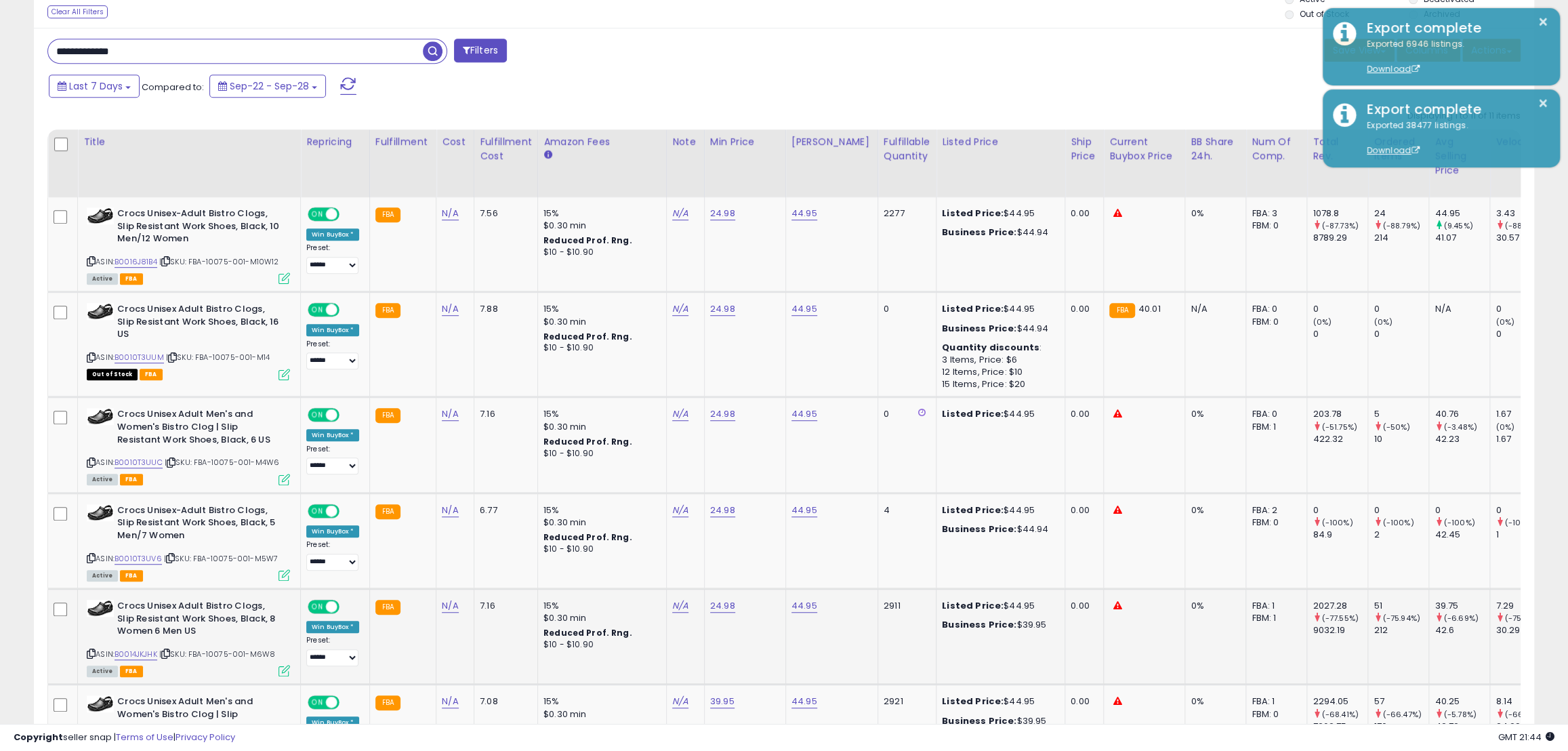
scroll to position [598, 0]
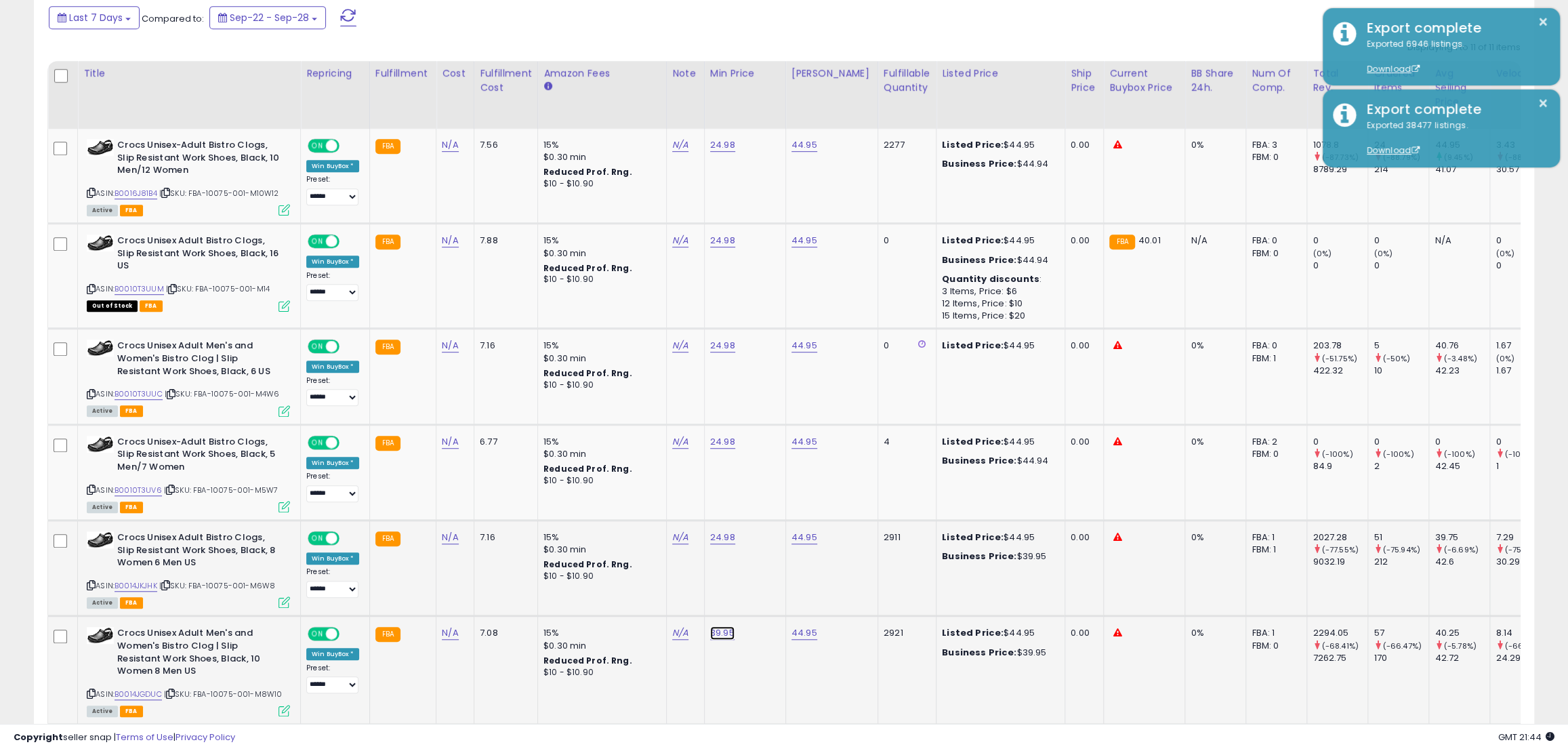
click at [717, 633] on link "39.95" at bounding box center [723, 633] width 24 height 14
drag, startPoint x: 675, startPoint y: 598, endPoint x: 568, endPoint y: 592, distance: 107.2
type input "*****"
click at [759, 599] on icon "submit" at bounding box center [754, 598] width 8 height 8
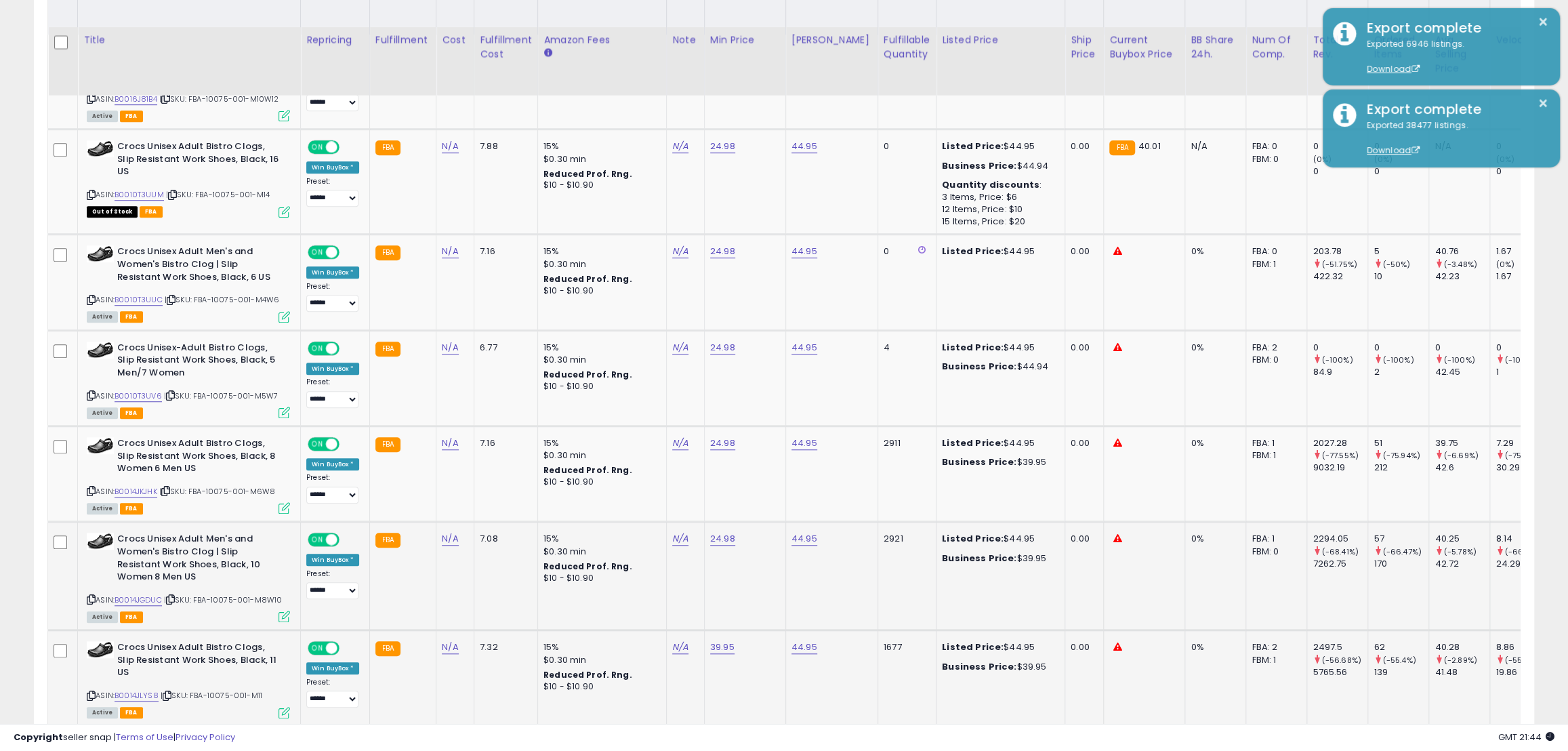
scroll to position [720, 0]
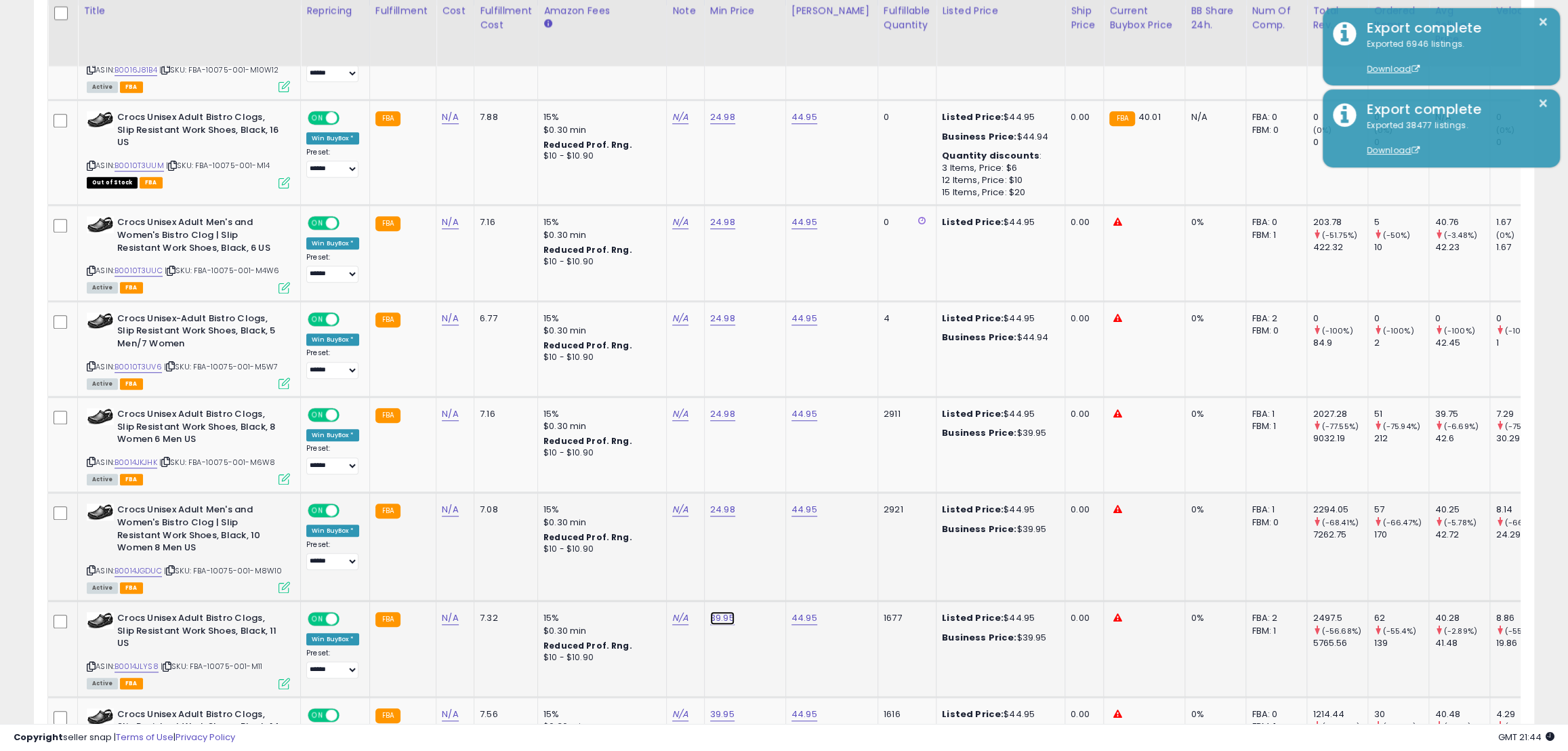
click at [719, 616] on link "39.95" at bounding box center [723, 618] width 24 height 14
drag, startPoint x: 691, startPoint y: 585, endPoint x: 596, endPoint y: 590, distance: 95.1
type input "*****"
click at [766, 583] on button "submit" at bounding box center [754, 584] width 23 height 21
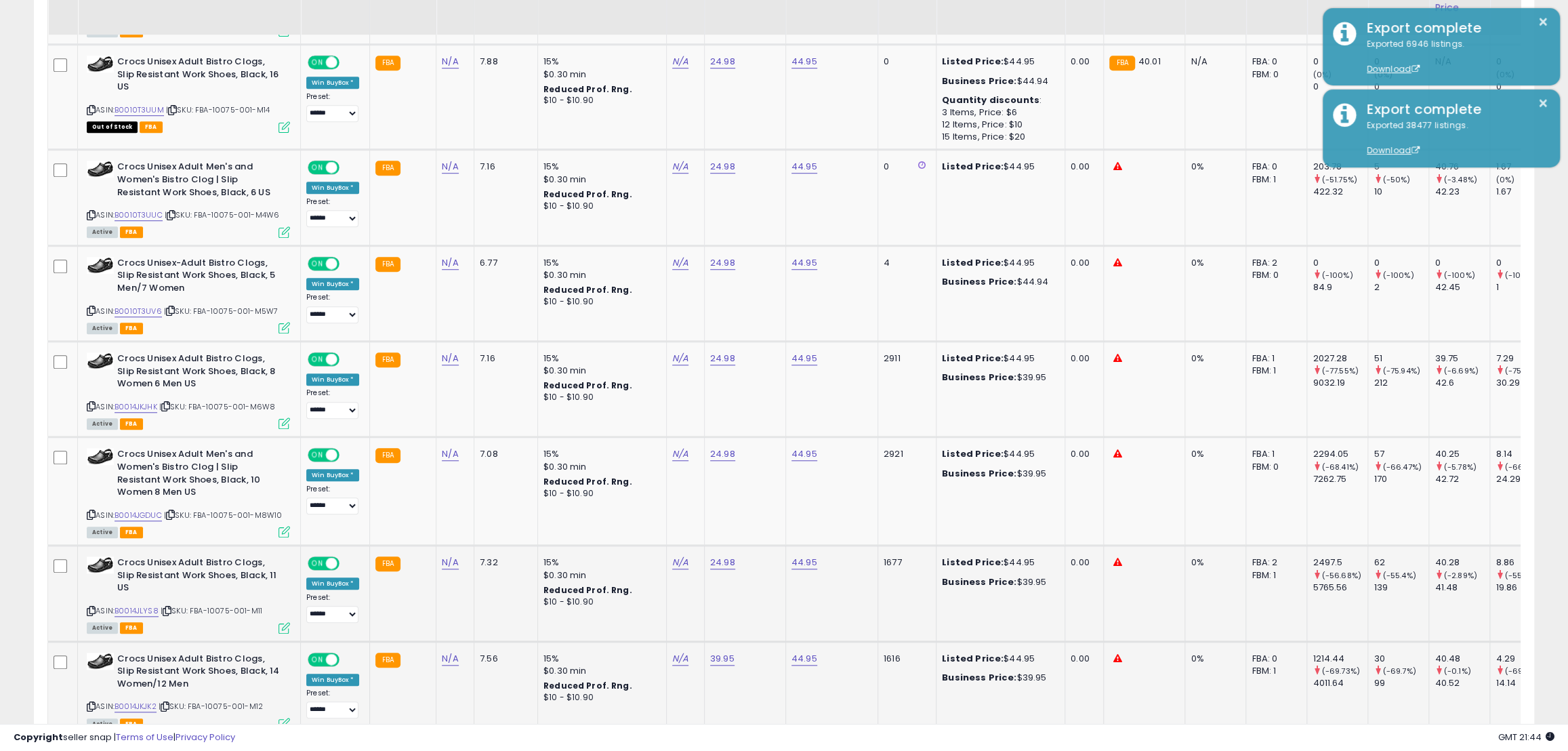
scroll to position [782, 0]
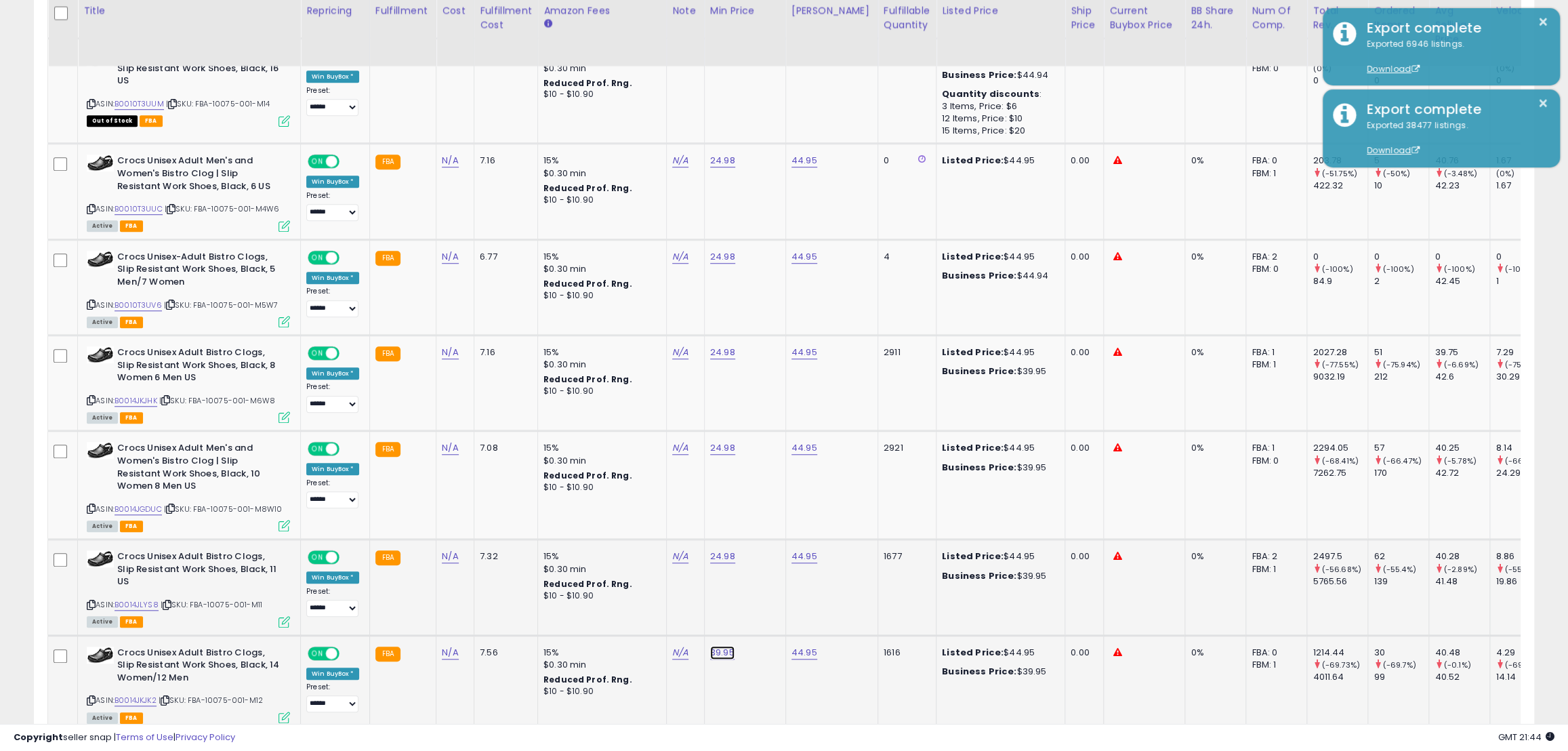
click at [716, 646] on link "39.95" at bounding box center [723, 652] width 24 height 14
drag, startPoint x: 657, startPoint y: 607, endPoint x: 616, endPoint y: 610, distance: 41.1
click at [610, 608] on div "*****" at bounding box center [706, 607] width 195 height 36
type input "*****"
click at [759, 608] on icon "submit" at bounding box center [754, 604] width 8 height 8
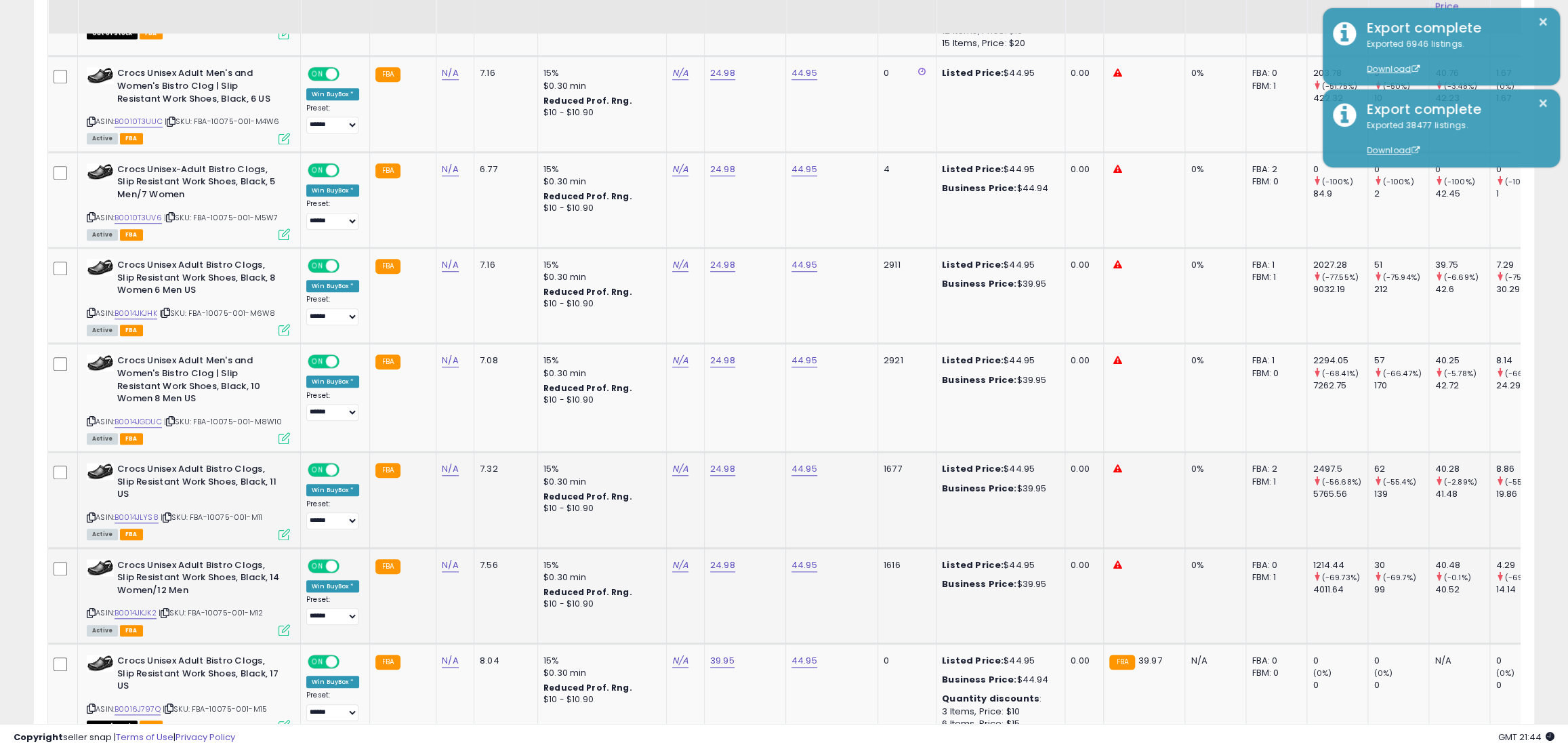
scroll to position [905, 0]
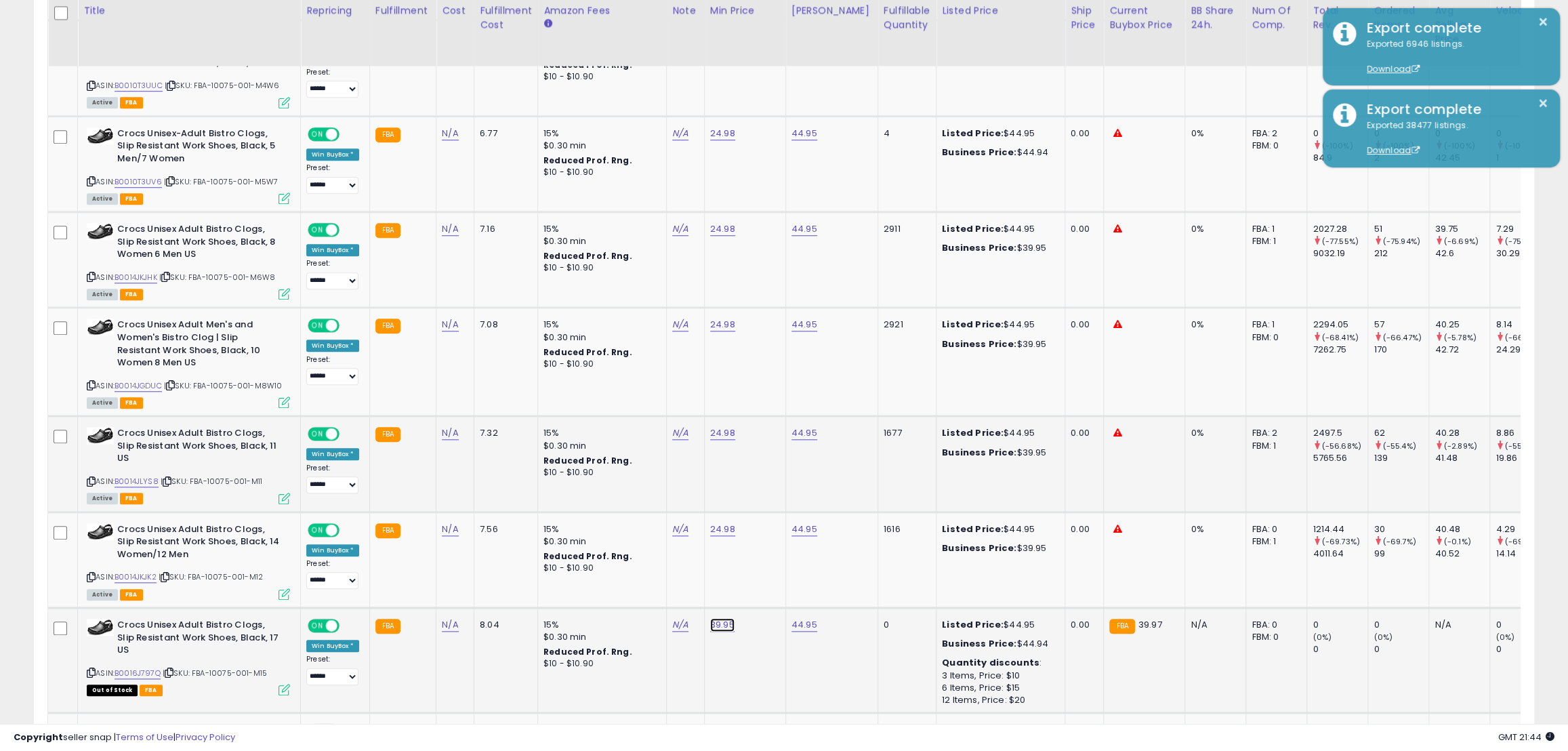
click at [720, 618] on link "39.95" at bounding box center [723, 625] width 24 height 14
drag, startPoint x: 629, startPoint y: 580, endPoint x: 591, endPoint y: 576, distance: 38.2
type input "*****"
click at [766, 574] on button "submit" at bounding box center [754, 578] width 23 height 21
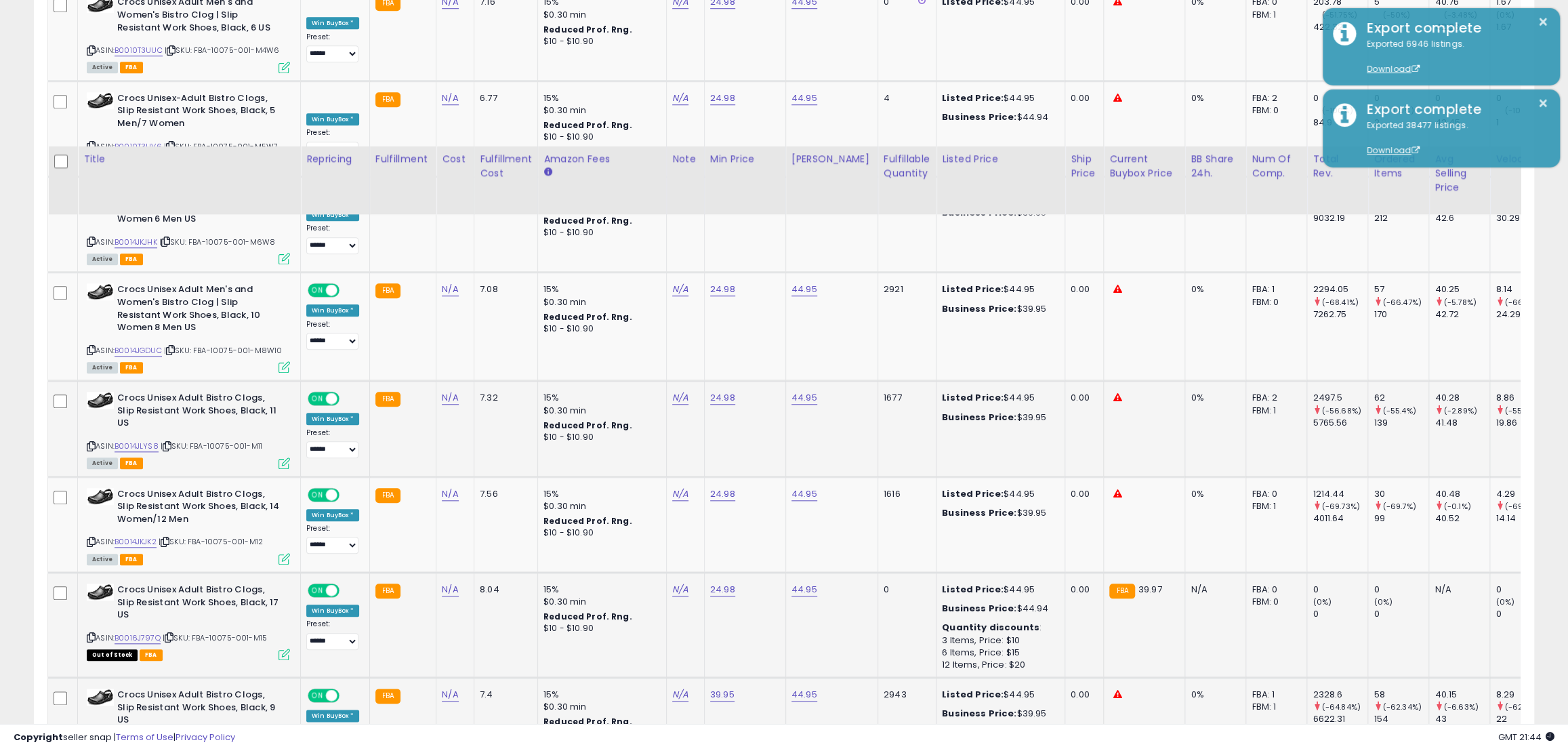
scroll to position [1090, 0]
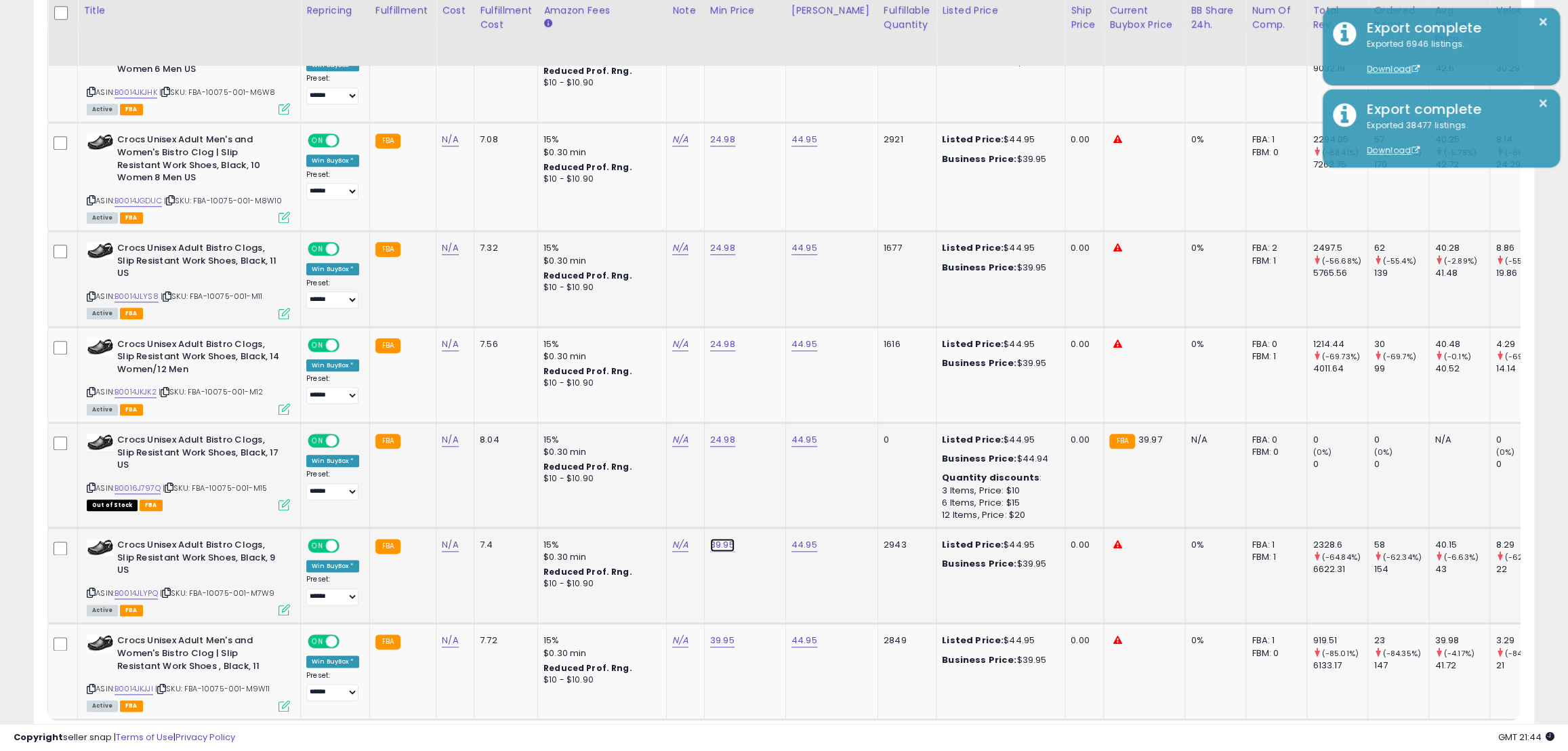
click at [720, 538] on link "39.95" at bounding box center [723, 545] width 24 height 14
drag, startPoint x: 650, startPoint y: 500, endPoint x: 539, endPoint y: 496, distance: 111.1
type input "*****"
click at [759, 494] on icon "submit" at bounding box center [754, 496] width 8 height 8
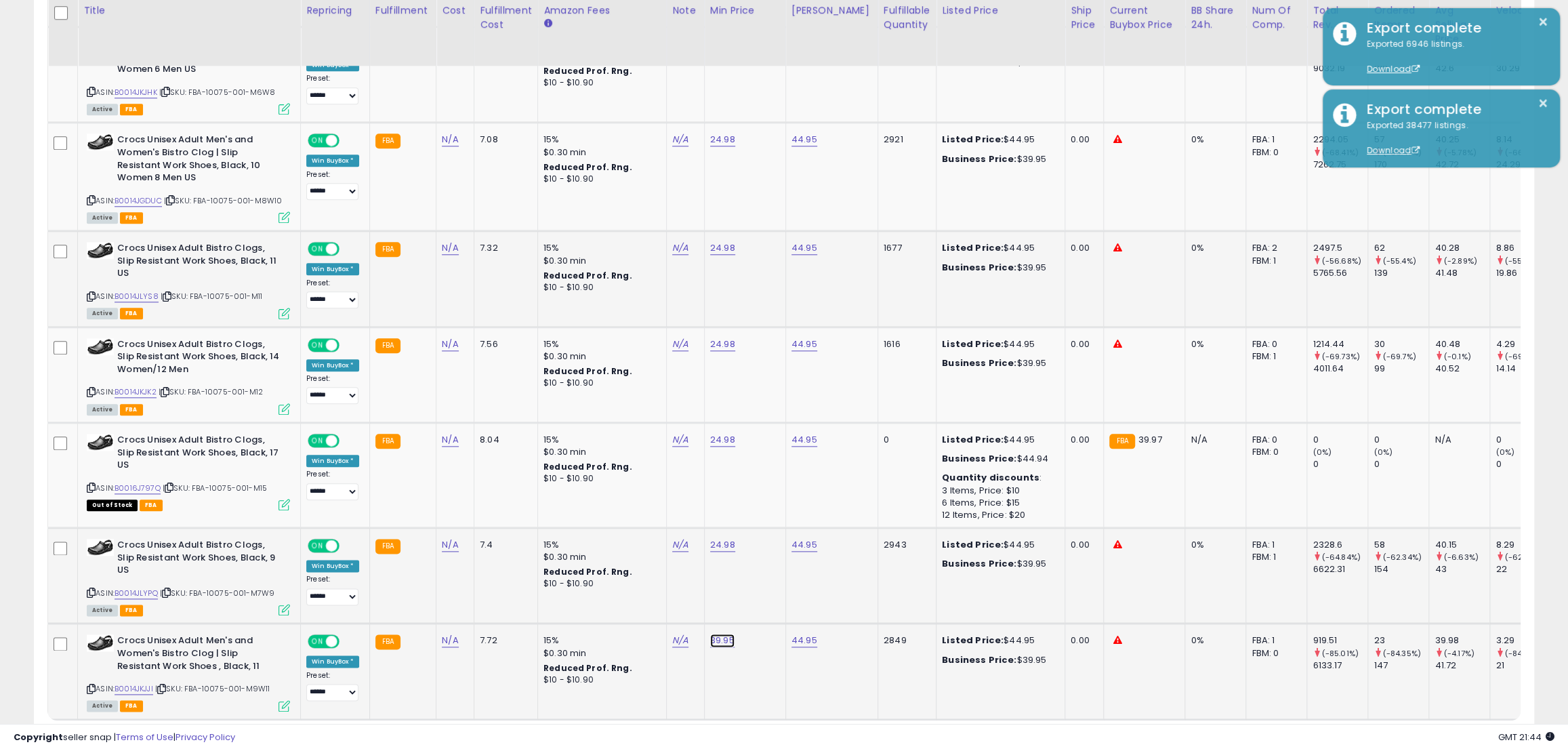
click at [720, 634] on link "39.95" at bounding box center [723, 640] width 24 height 14
drag, startPoint x: 666, startPoint y: 580, endPoint x: 559, endPoint y: 574, distance: 107.2
type input "*****"
click at [766, 581] on button "submit" at bounding box center [754, 581] width 23 height 21
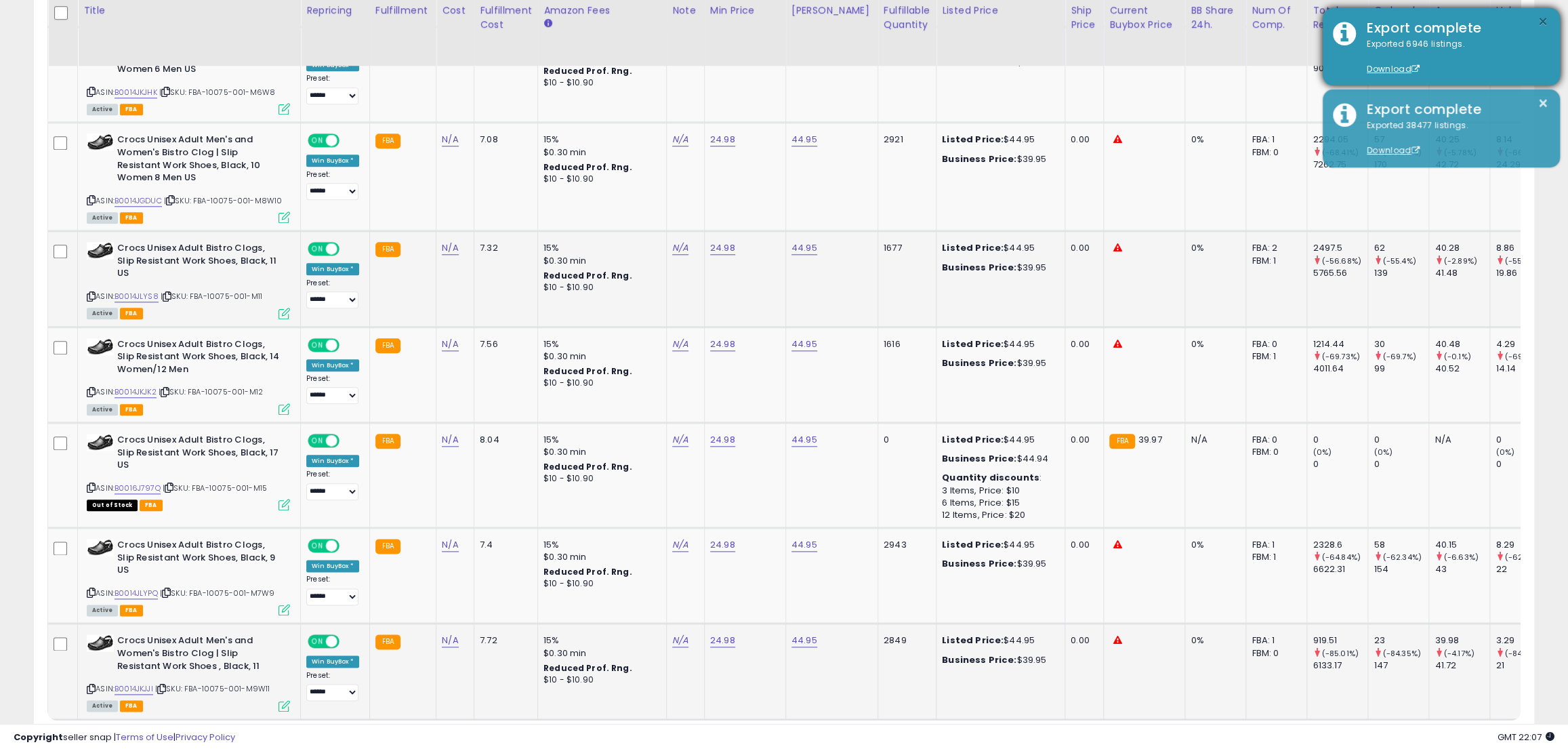
click at [1546, 15] on button "×" at bounding box center [1543, 22] width 11 height 17
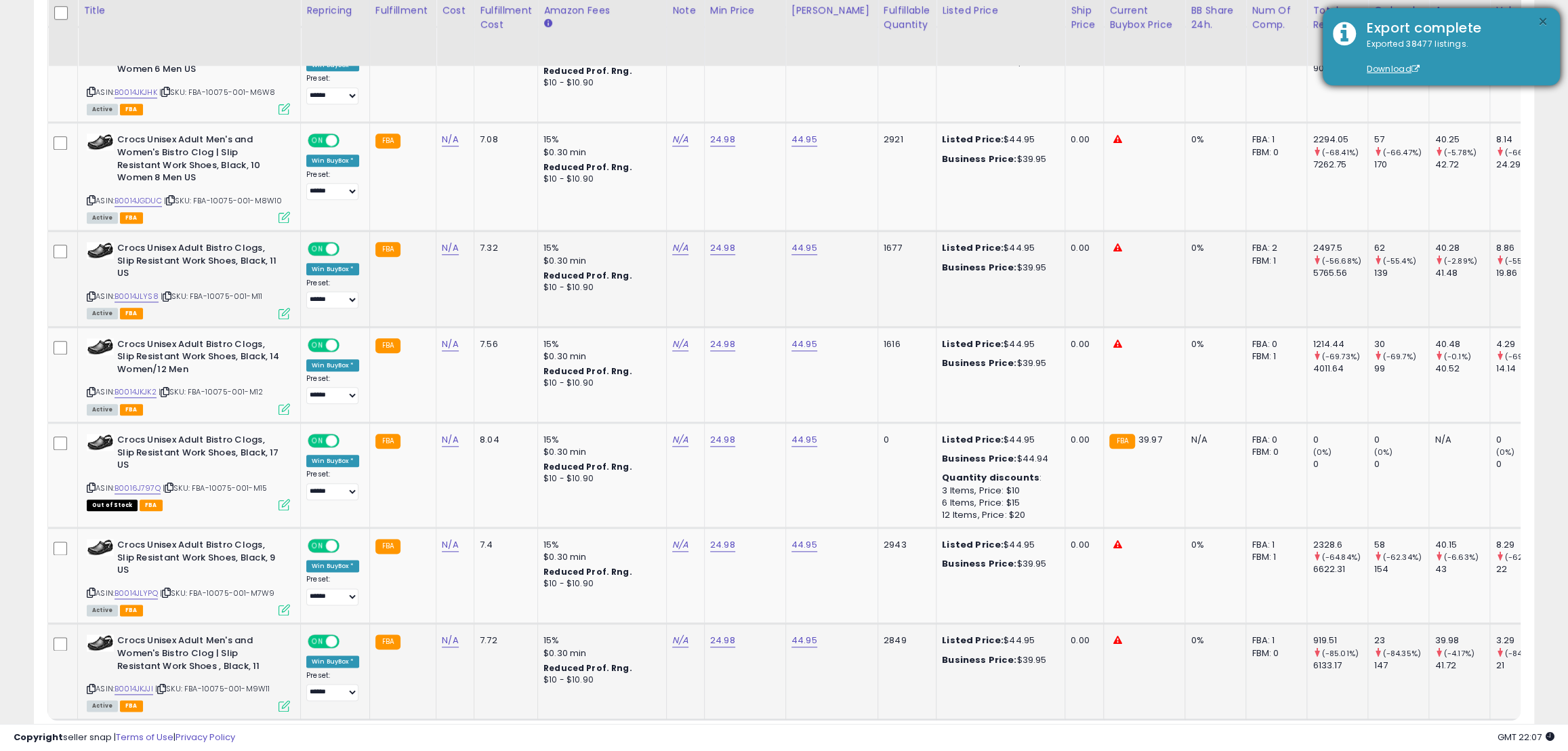
click at [1542, 99] on div "Listings Clear All Filters" at bounding box center [784, 93] width 1521 height 1393
click at [1541, 18] on button "×" at bounding box center [1543, 22] width 11 height 17
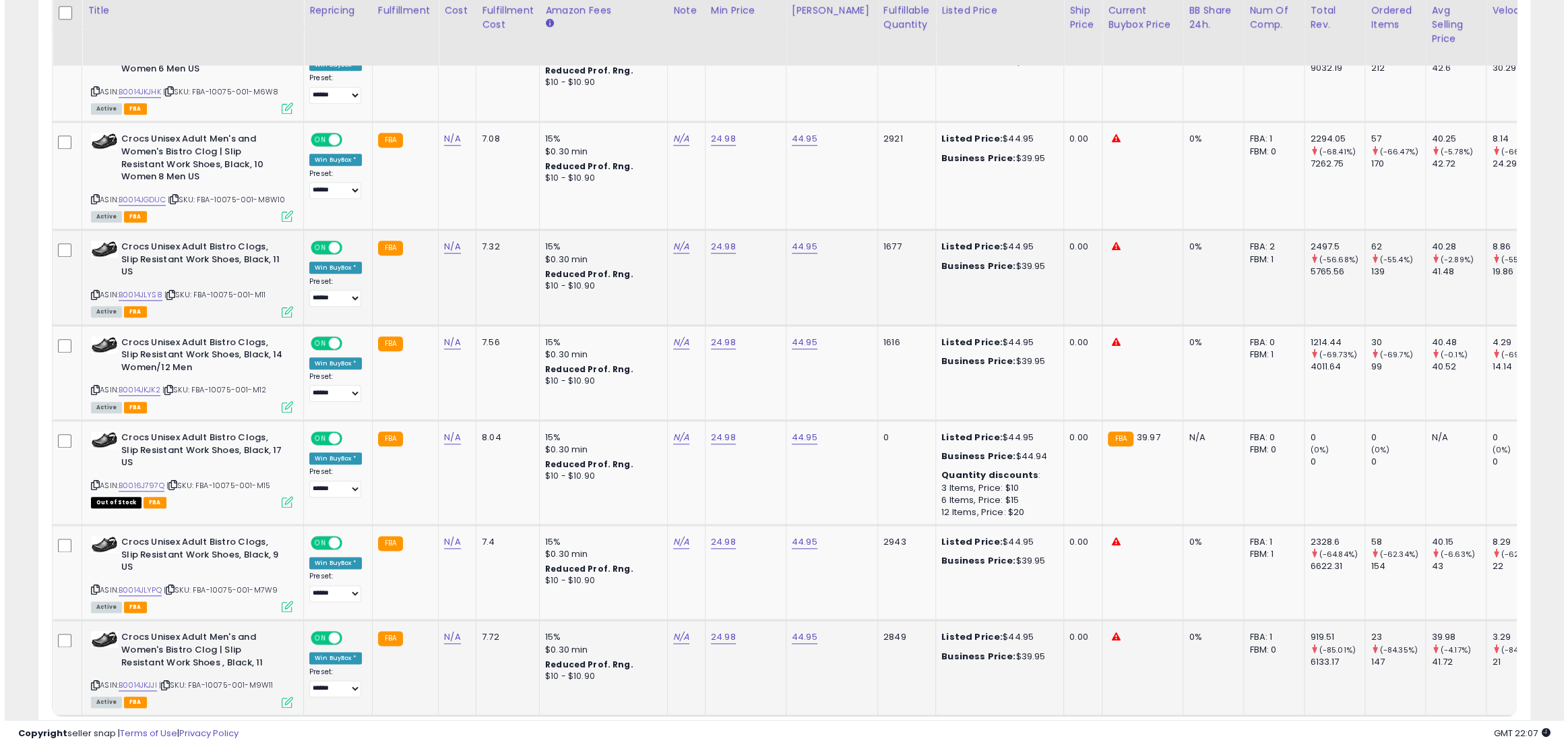
scroll to position [0, 0]
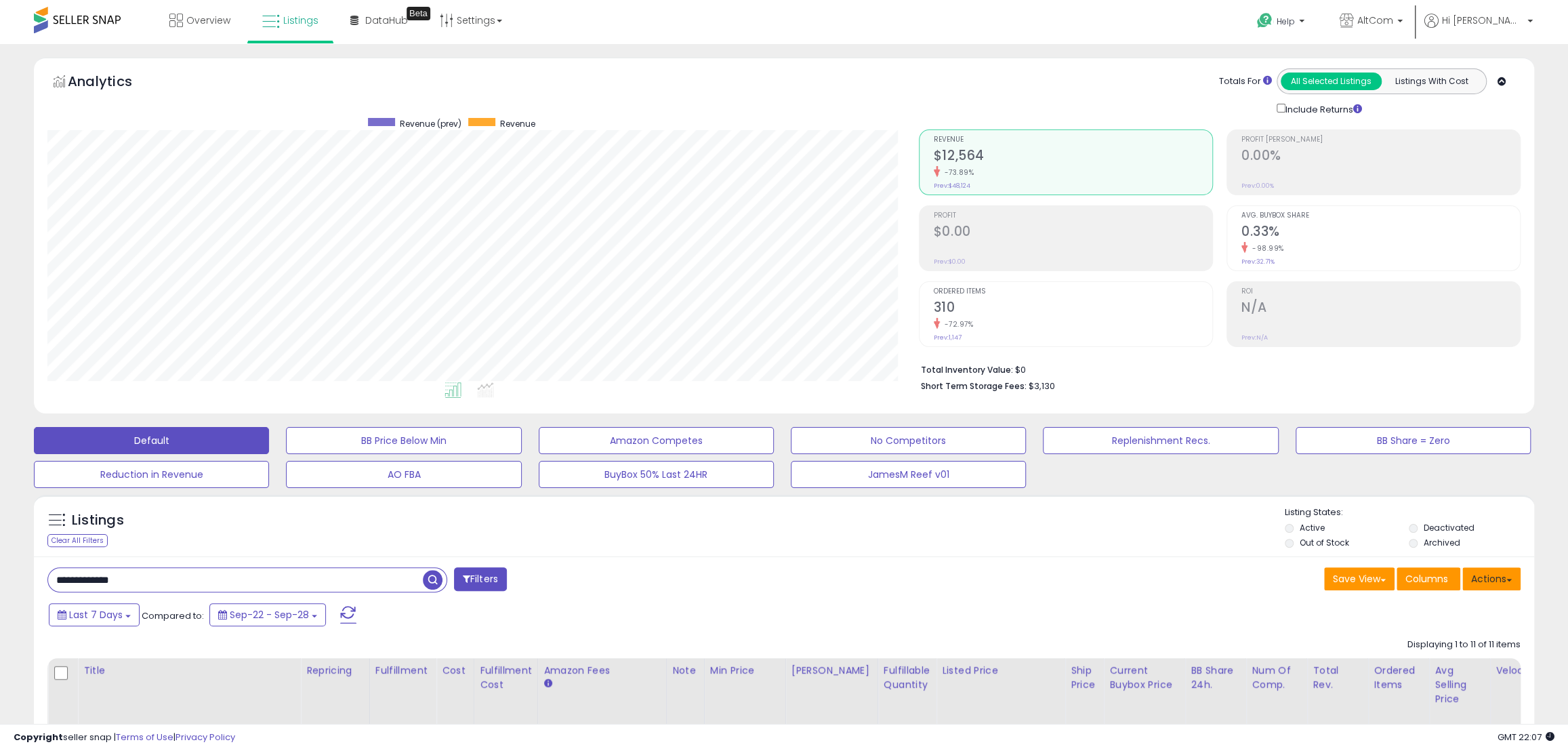
click at [1511, 581] on span at bounding box center [1509, 580] width 5 height 3
click at [1469, 609] on link "Import" at bounding box center [1436, 608] width 148 height 21
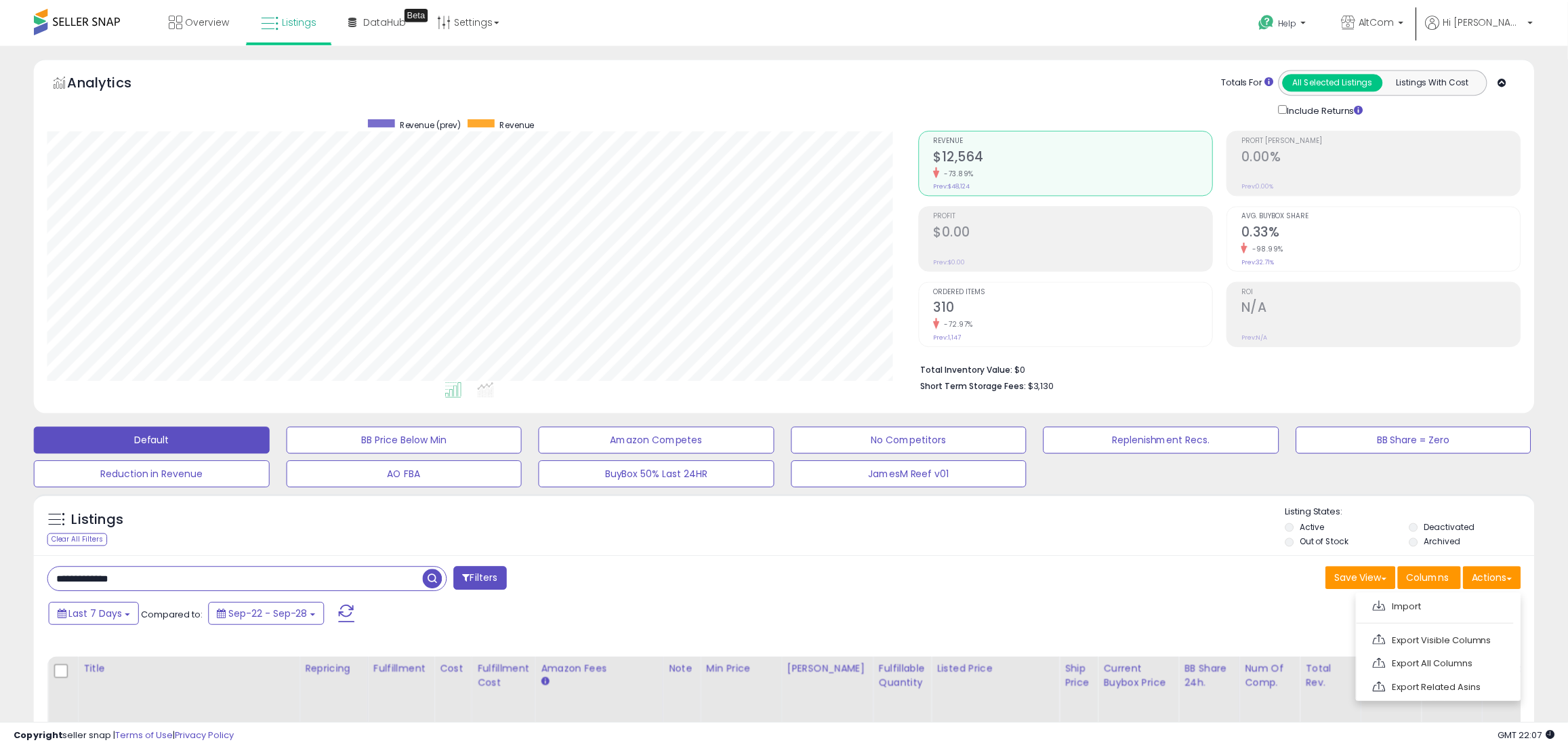
scroll to position [278, 876]
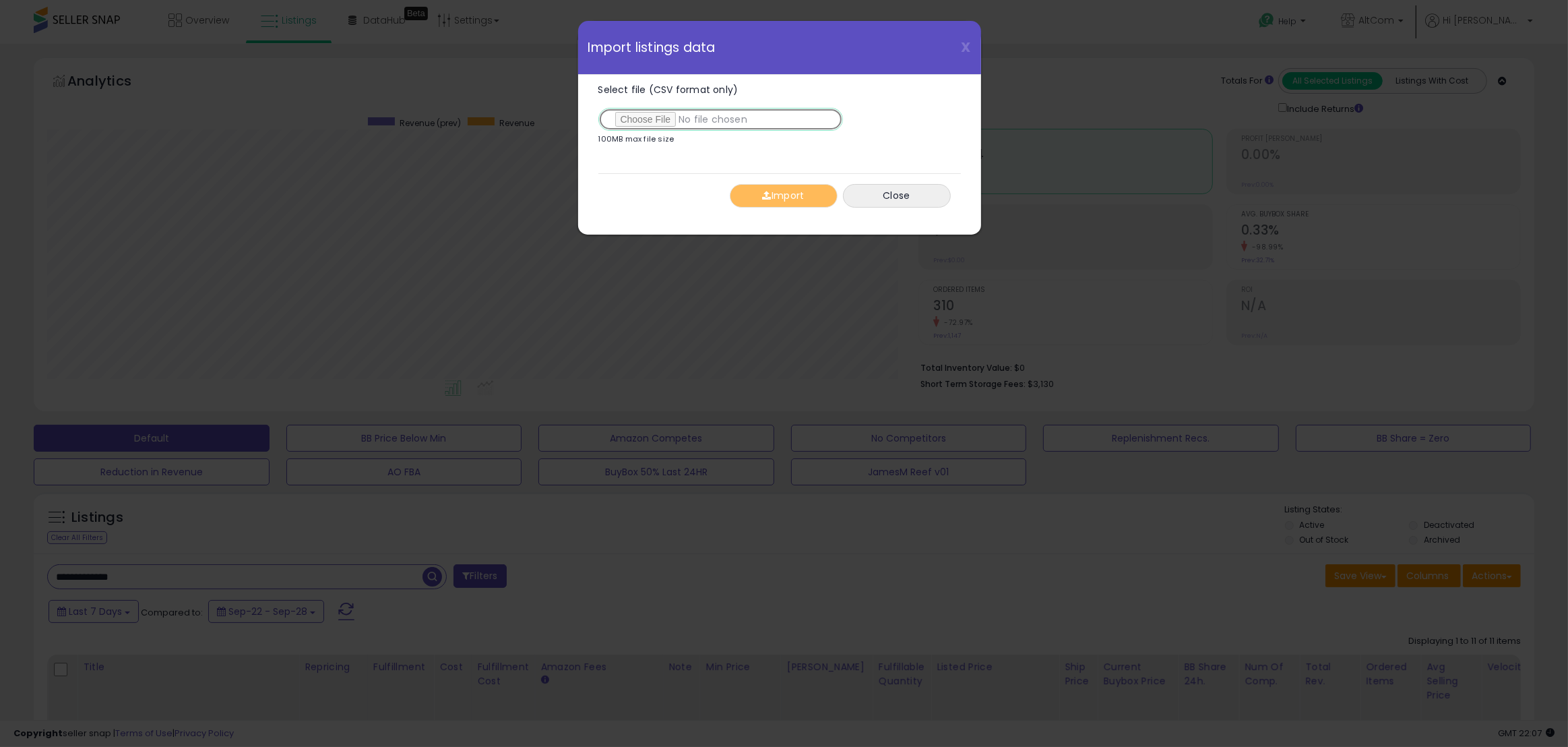
click at [641, 115] on input "Select file (CSV format only)" at bounding box center [720, 119] width 245 height 23
type input "**********"
click at [790, 194] on button "Import" at bounding box center [783, 196] width 107 height 24
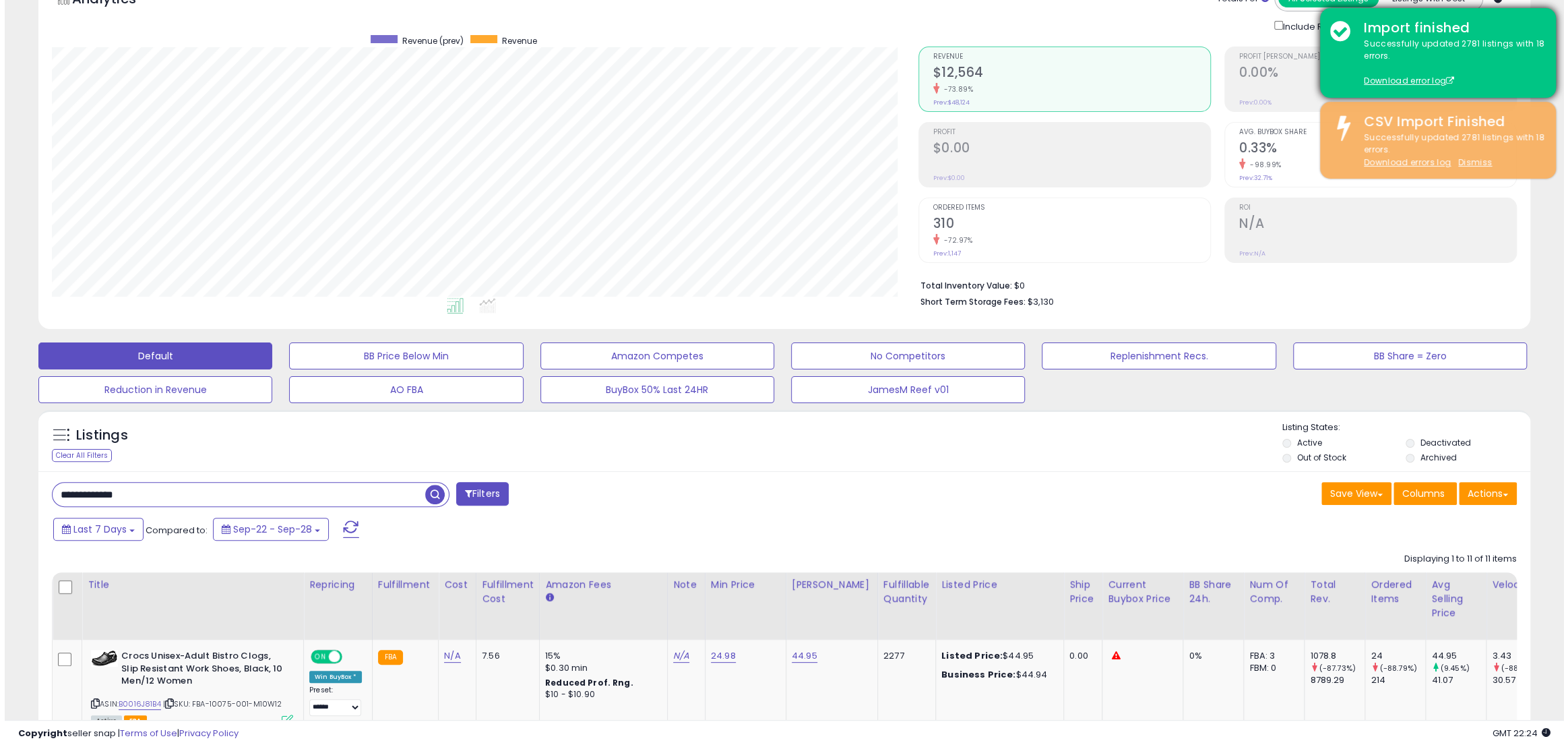
scroll to position [61, 0]
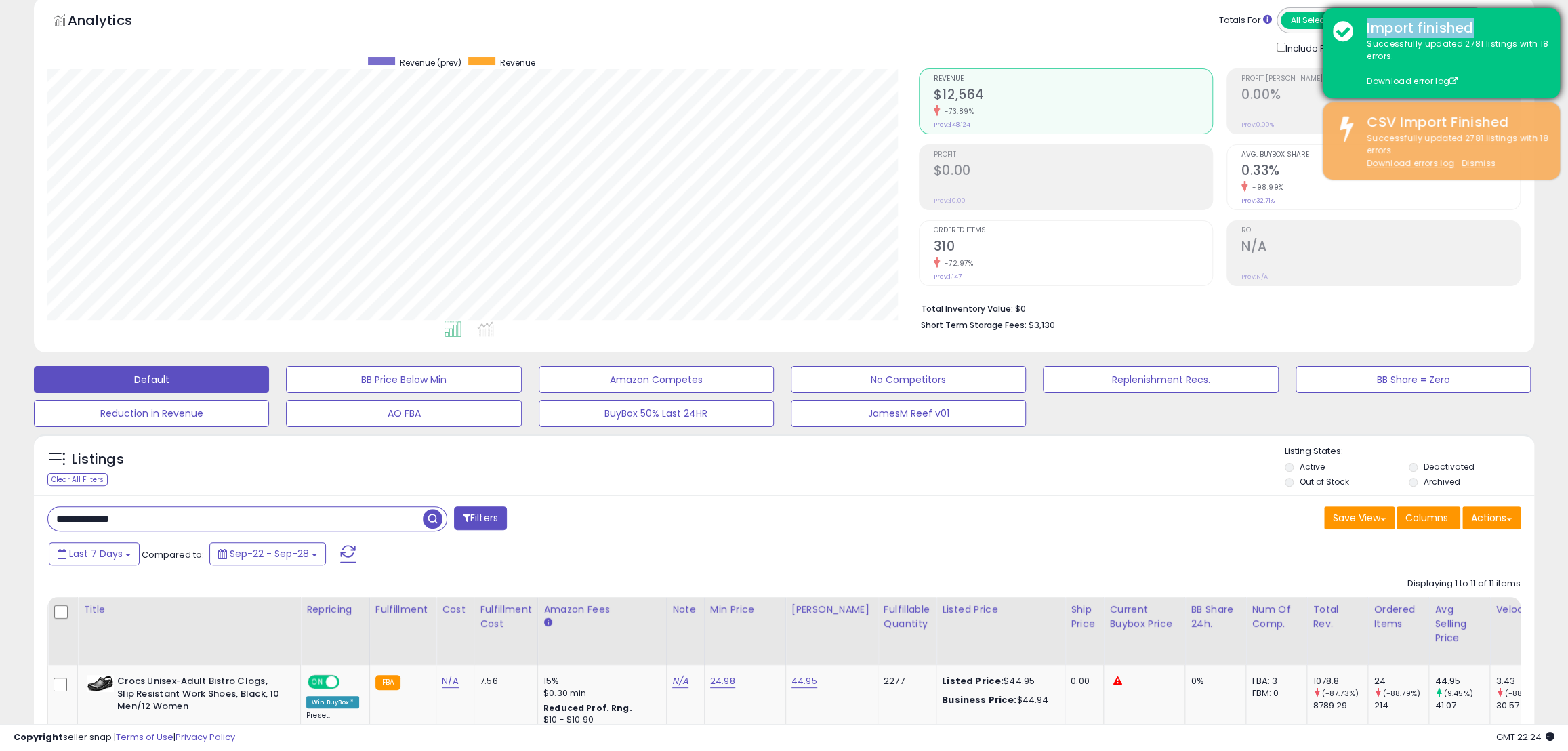
drag, startPoint x: 1523, startPoint y: 23, endPoint x: 1342, endPoint y: 39, distance: 181.7
click at [1342, 39] on div "Import finished Successfully updated 2781 listings with 18 errors. Download err…" at bounding box center [1441, 52] width 237 height 90
click at [1500, 48] on div "Successfully updated 2781 listings with 18 errors. Download error log" at bounding box center [1453, 63] width 193 height 51
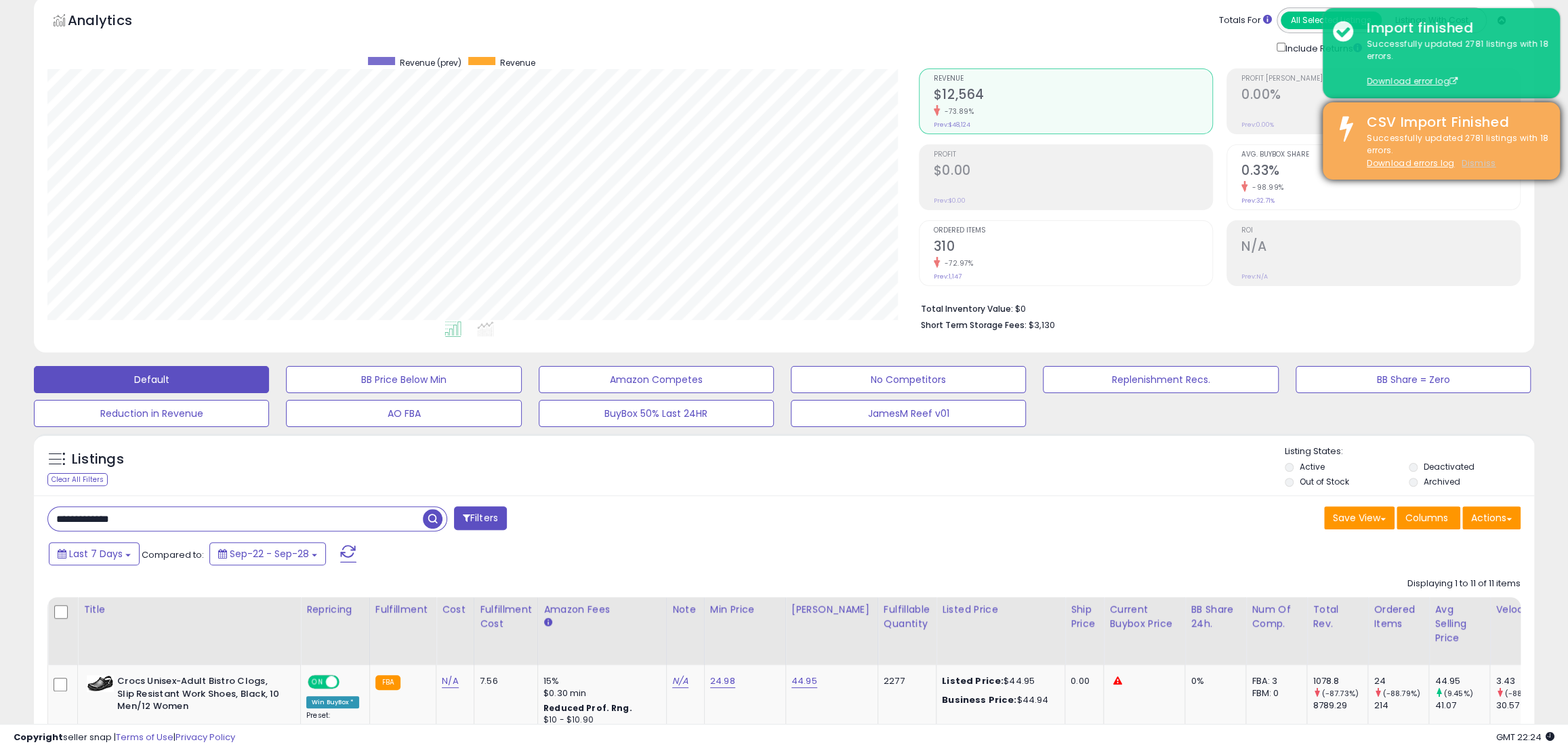
click at [1483, 159] on u "Dismiss" at bounding box center [1479, 162] width 34 height 11
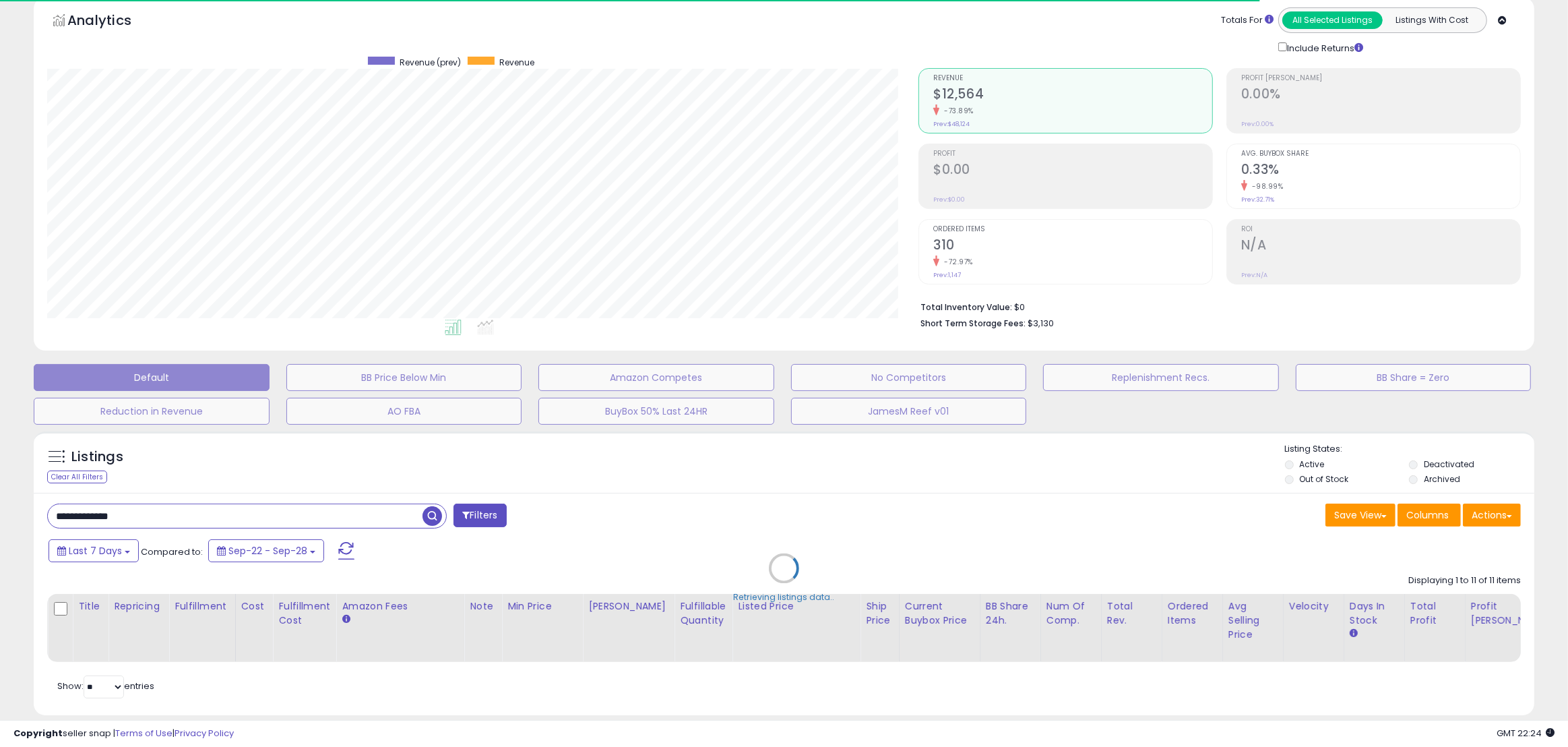
click at [1000, 14] on div "Totals For All Selected Listings Listings With Cost Include Returns" at bounding box center [1214, 31] width 592 height 47
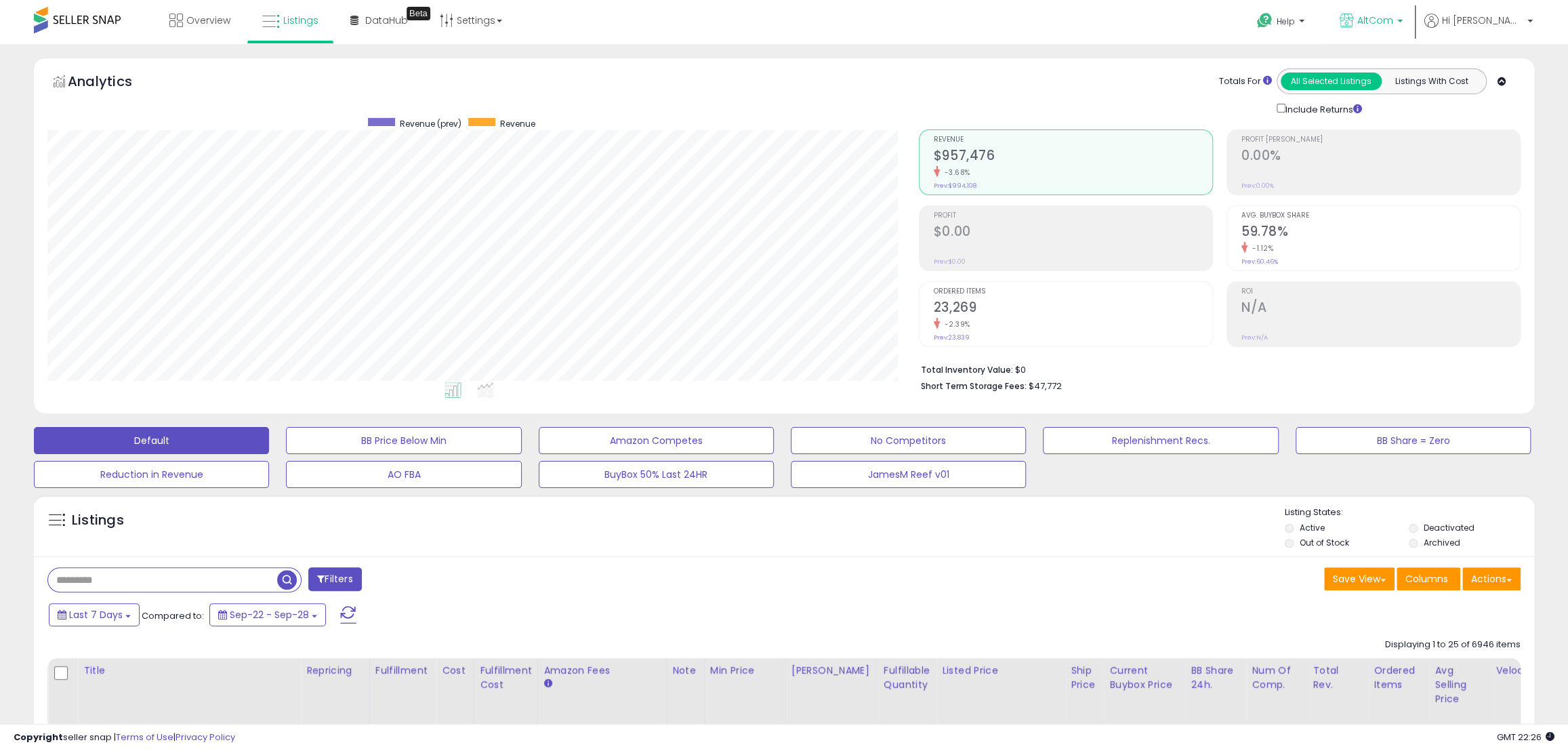
scroll to position [278, 871]
click at [1393, 21] on span "AltCom" at bounding box center [1376, 21] width 36 height 14
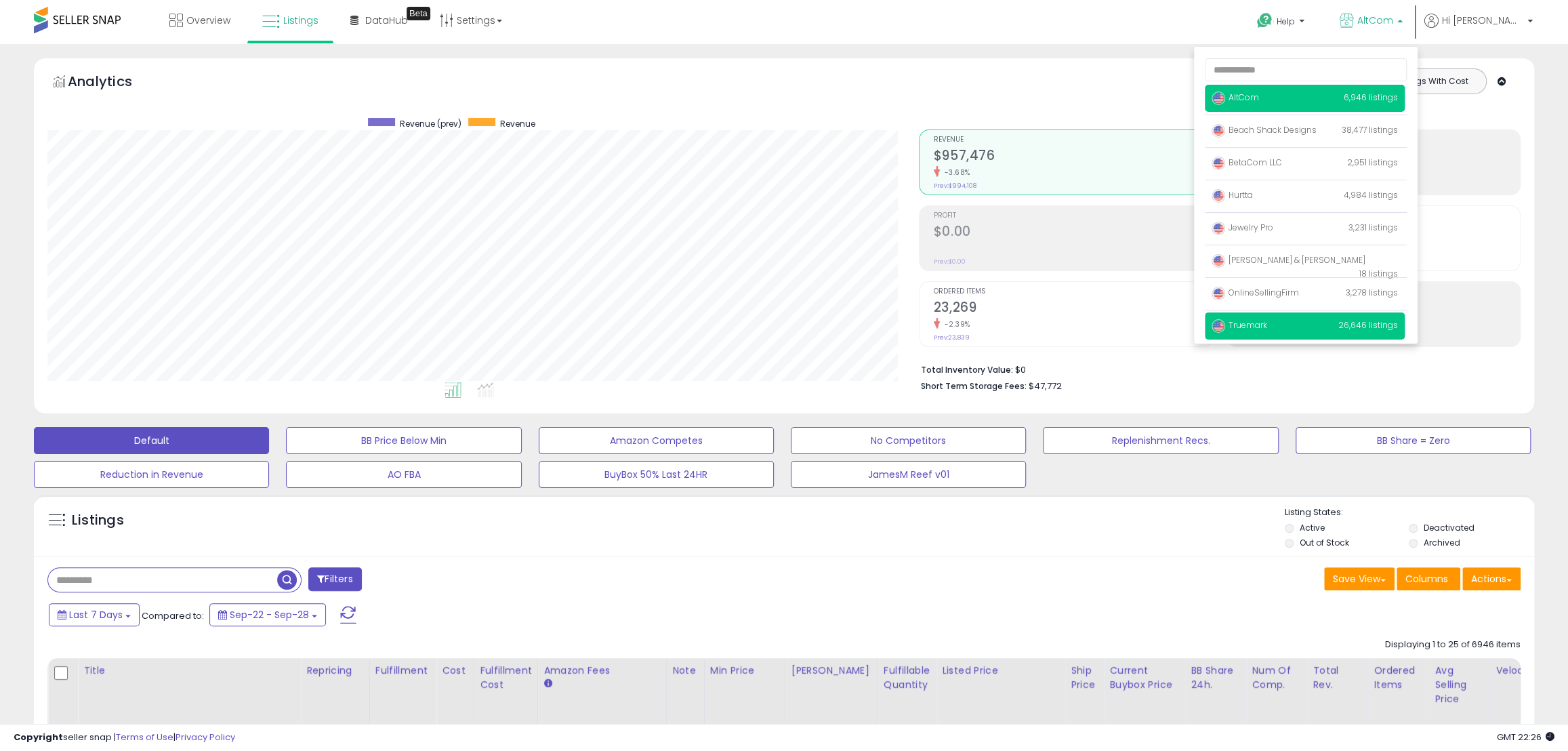
click at [1334, 326] on p "Truemark 26,646 listings" at bounding box center [1305, 326] width 200 height 27
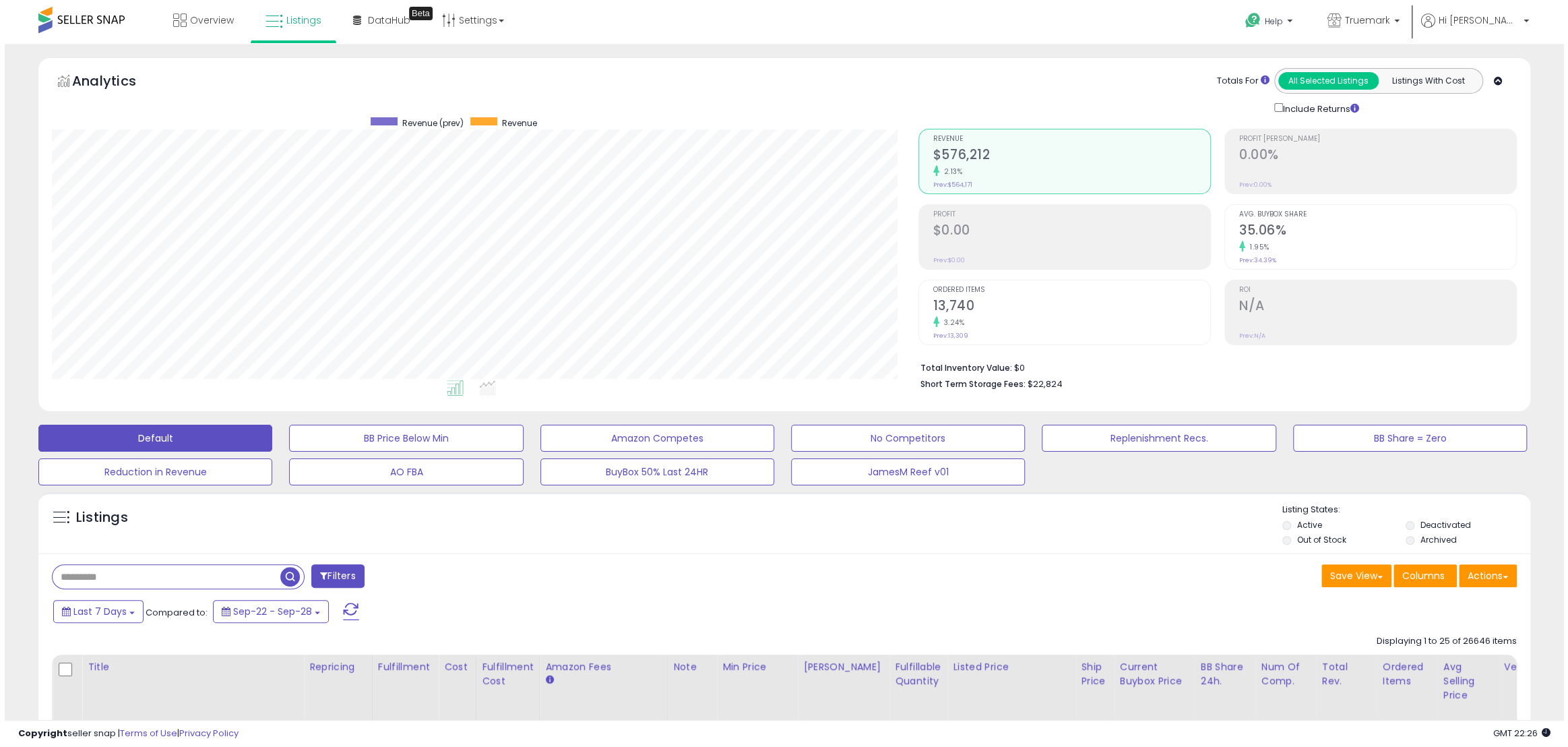
scroll to position [276, 866]
click at [1504, 575] on button "Actions" at bounding box center [1483, 576] width 58 height 23
click at [1146, 568] on div "Save View Save As New View Update Current View Columns Actions Import Export Vi…" at bounding box center [1150, 577] width 742 height 26
click at [1502, 584] on button "Actions" at bounding box center [1483, 576] width 58 height 23
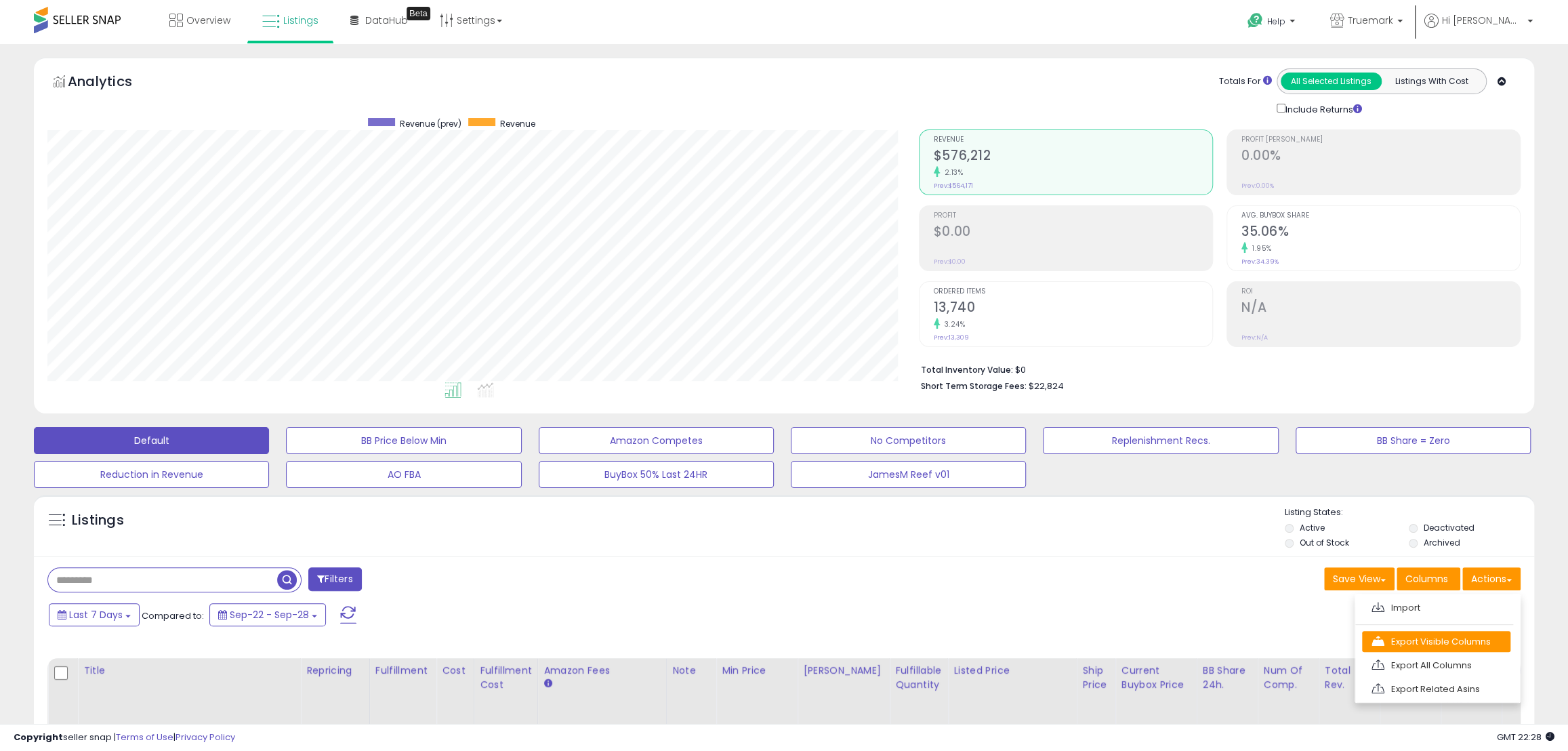
click at [1454, 649] on link "Export Visible Columns" at bounding box center [1436, 641] width 148 height 21
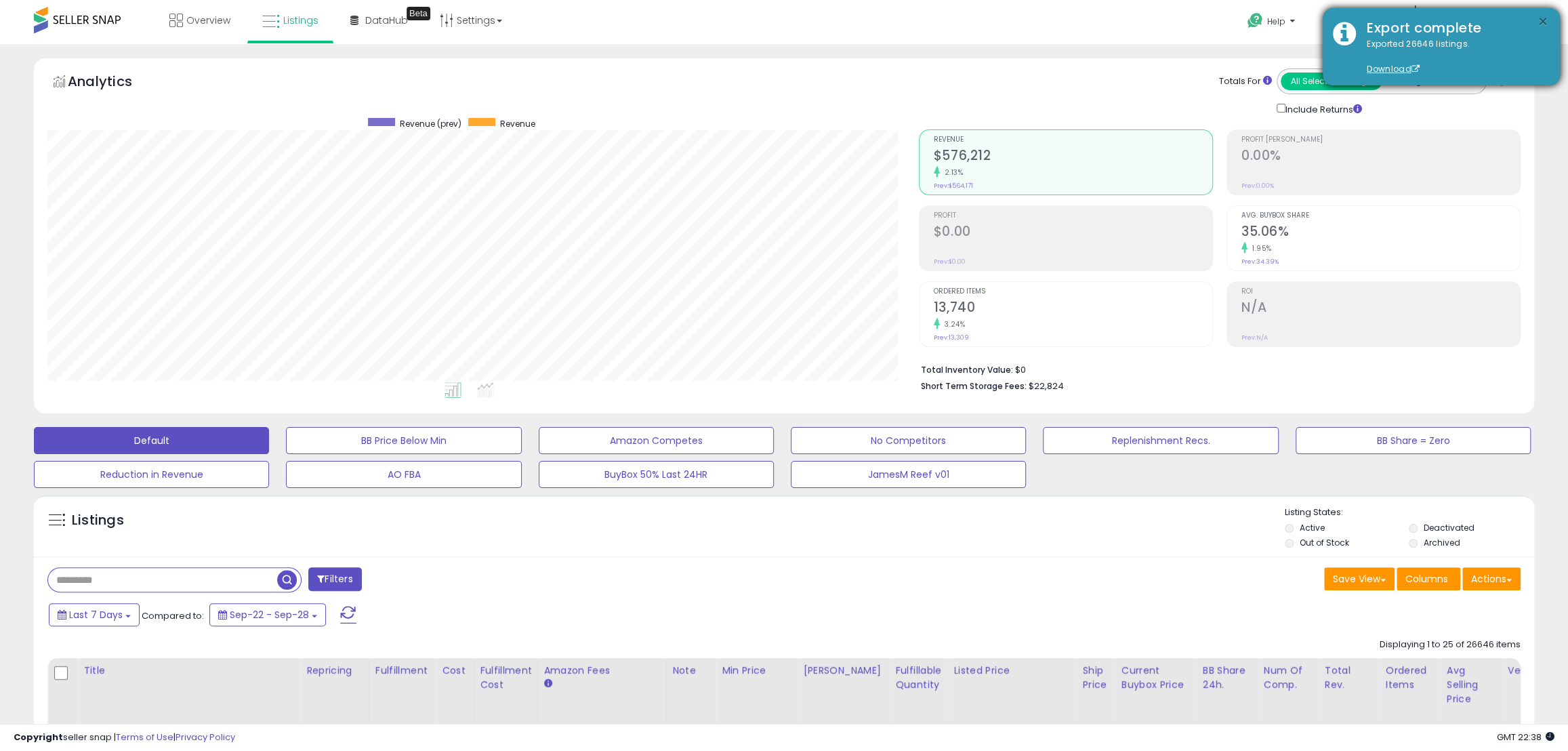
click at [1544, 21] on button "×" at bounding box center [1543, 22] width 11 height 17
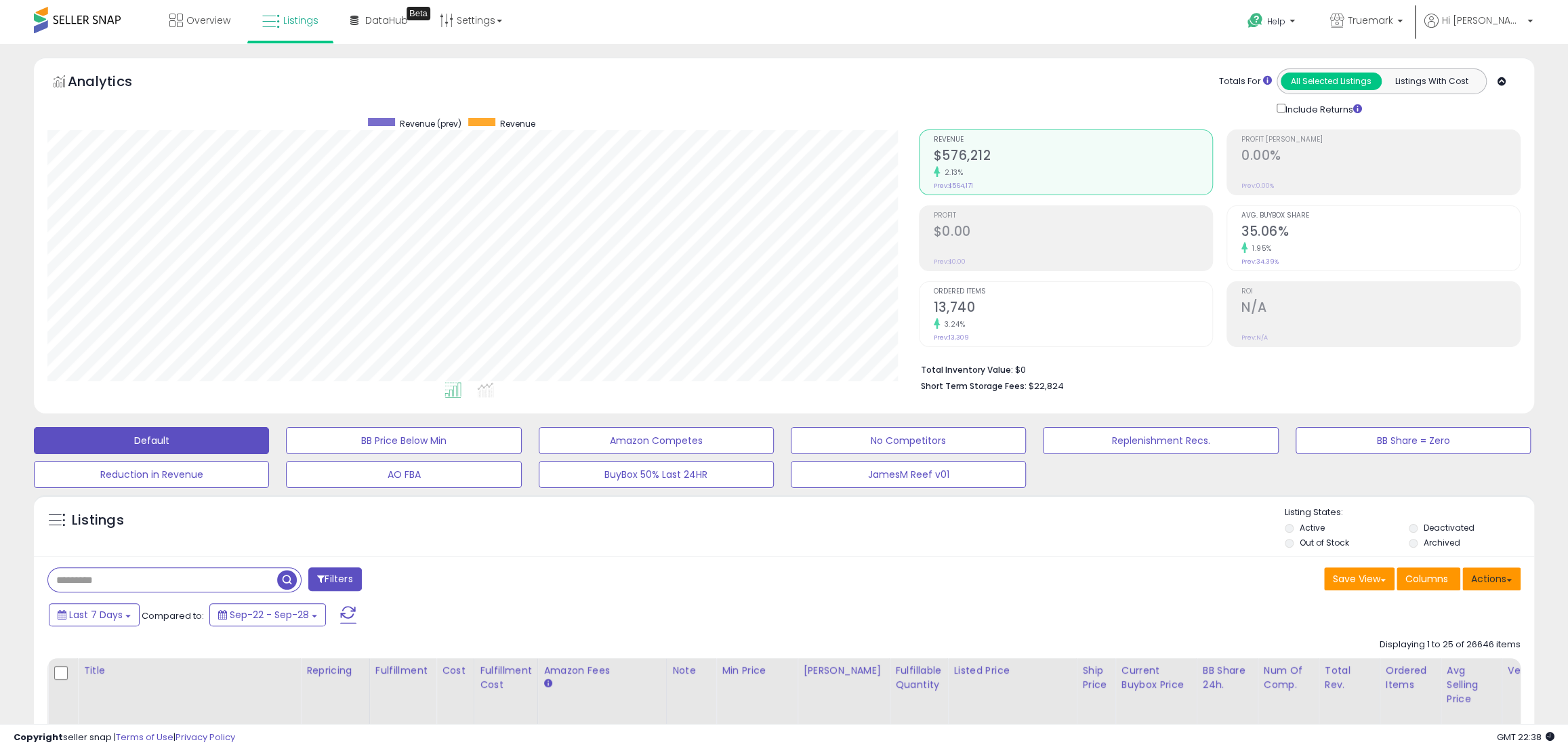
click at [1504, 581] on button "Actions" at bounding box center [1492, 579] width 58 height 23
click at [1448, 614] on link "Import" at bounding box center [1436, 608] width 148 height 21
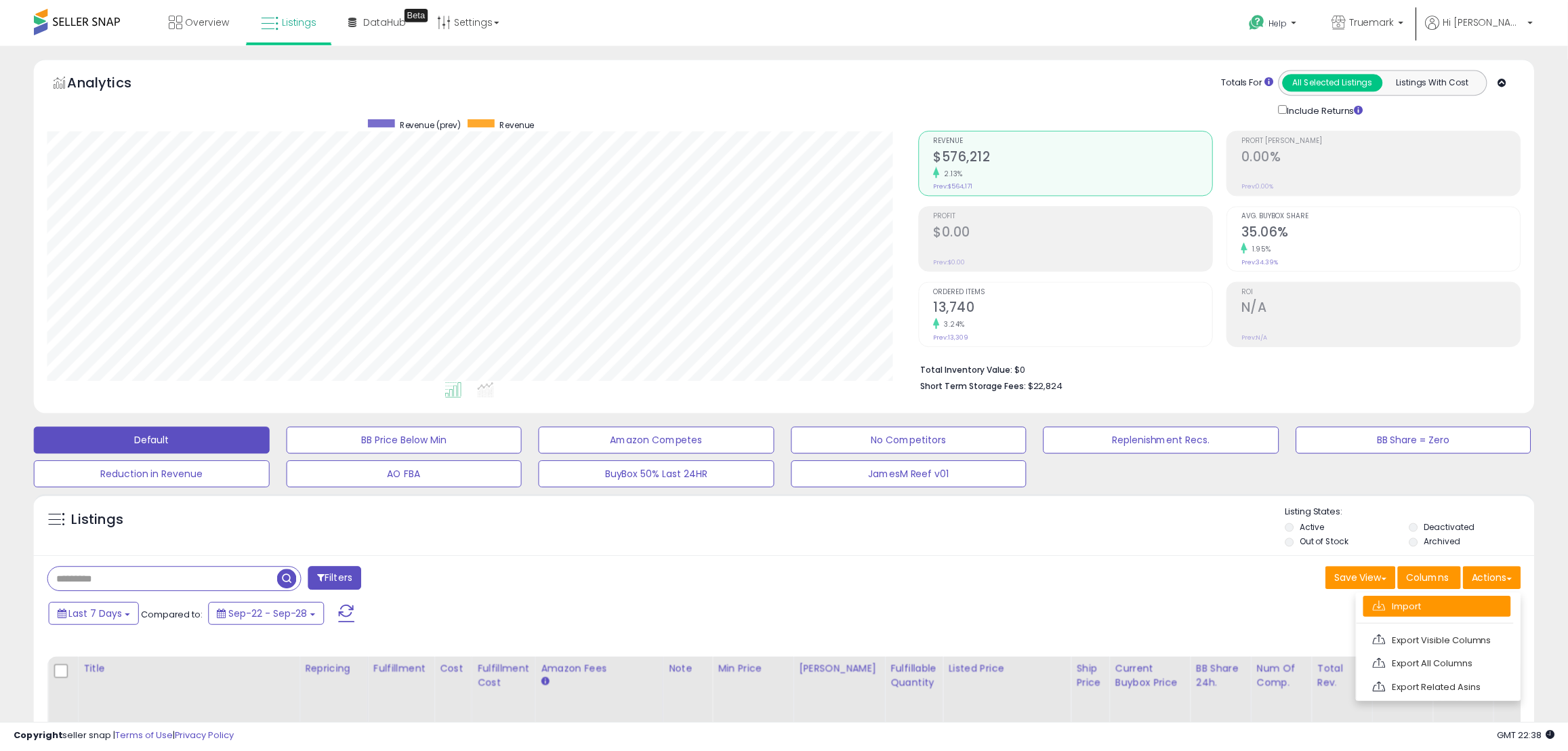
scroll to position [278, 876]
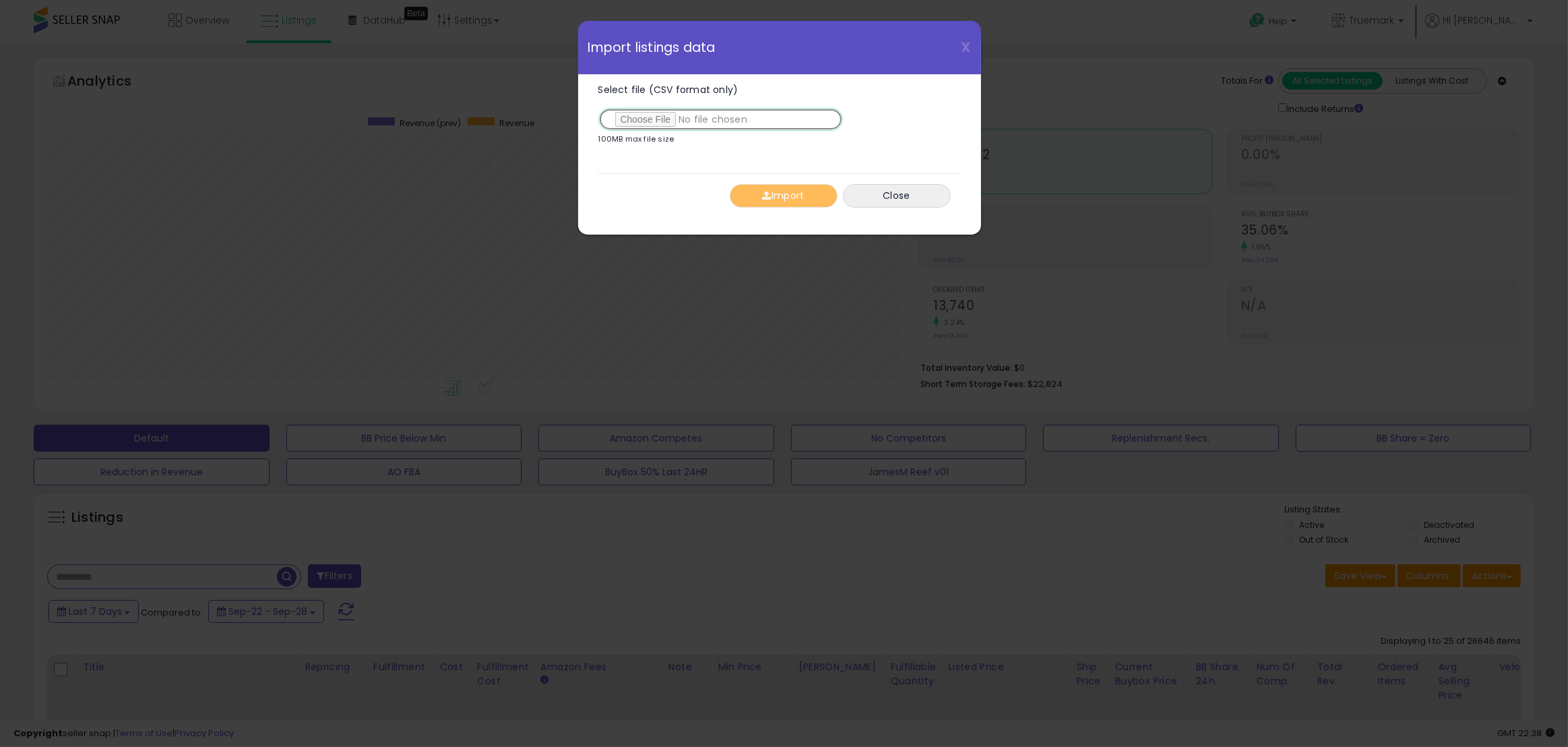
click at [632, 119] on input "Select file (CSV format only)" at bounding box center [720, 119] width 245 height 23
type input "**********"
click at [772, 195] on button "Import" at bounding box center [783, 196] width 107 height 24
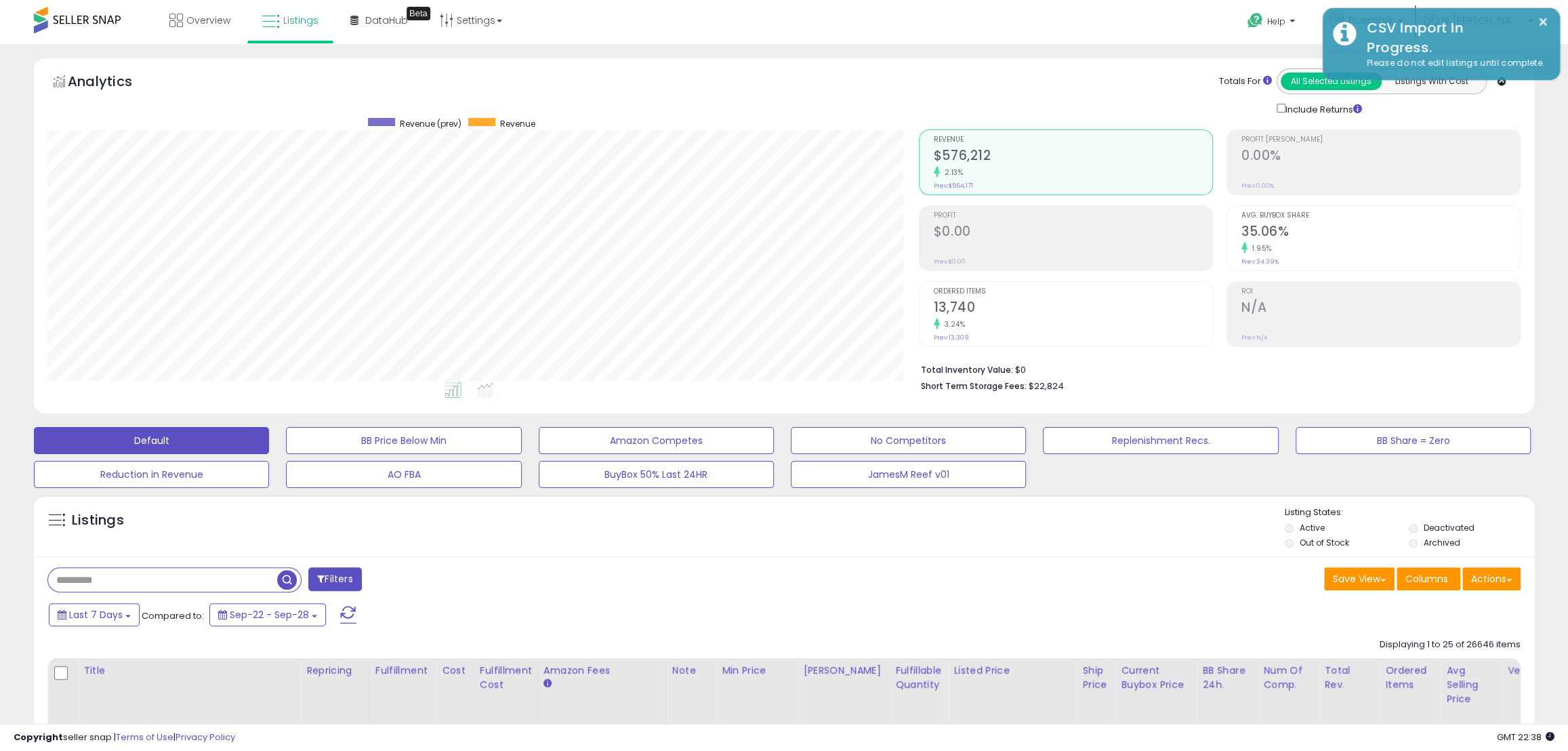
scroll to position [677495, 676895]
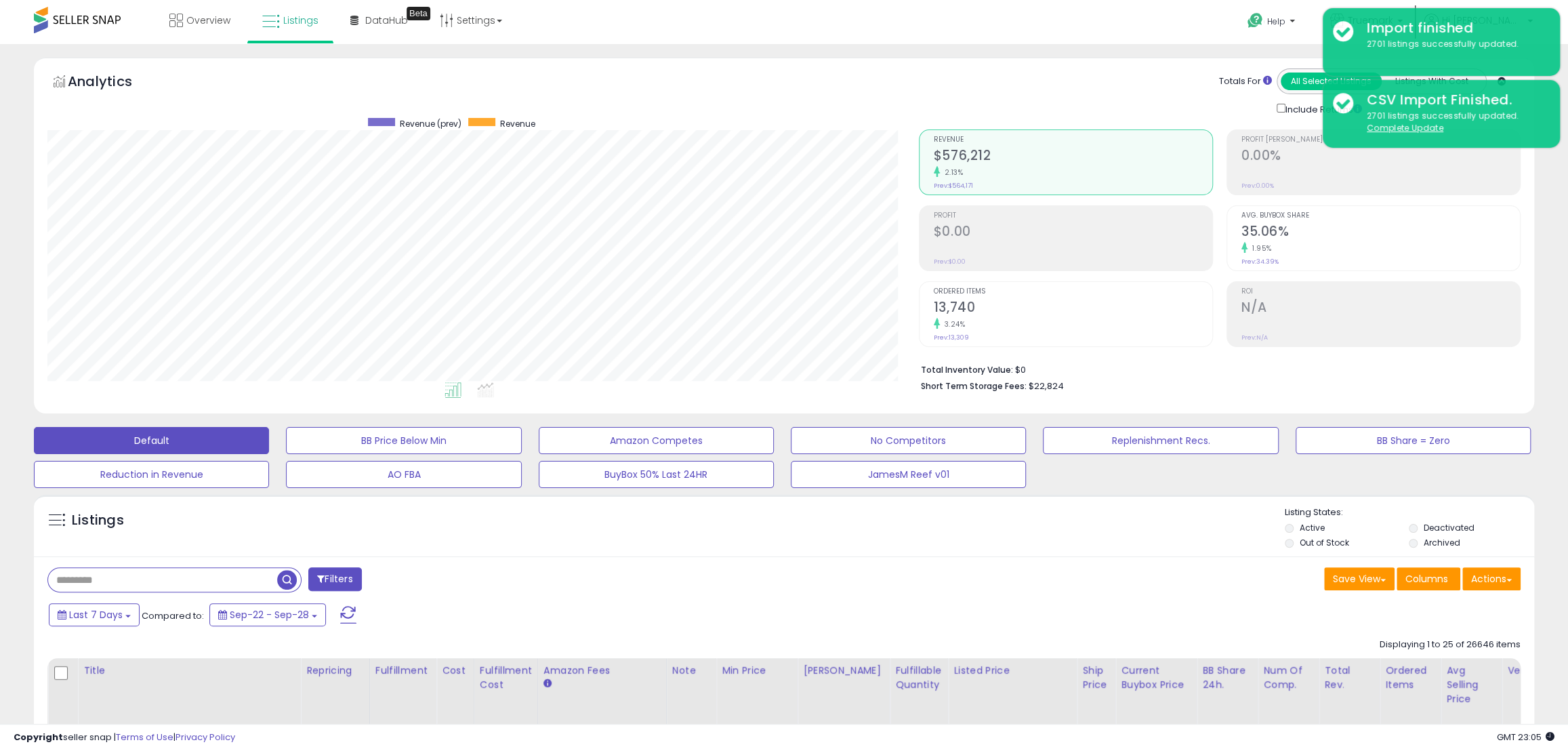
click at [99, 16] on span at bounding box center [77, 20] width 87 height 27
click at [290, 23] on span "Listings" at bounding box center [300, 21] width 35 height 14
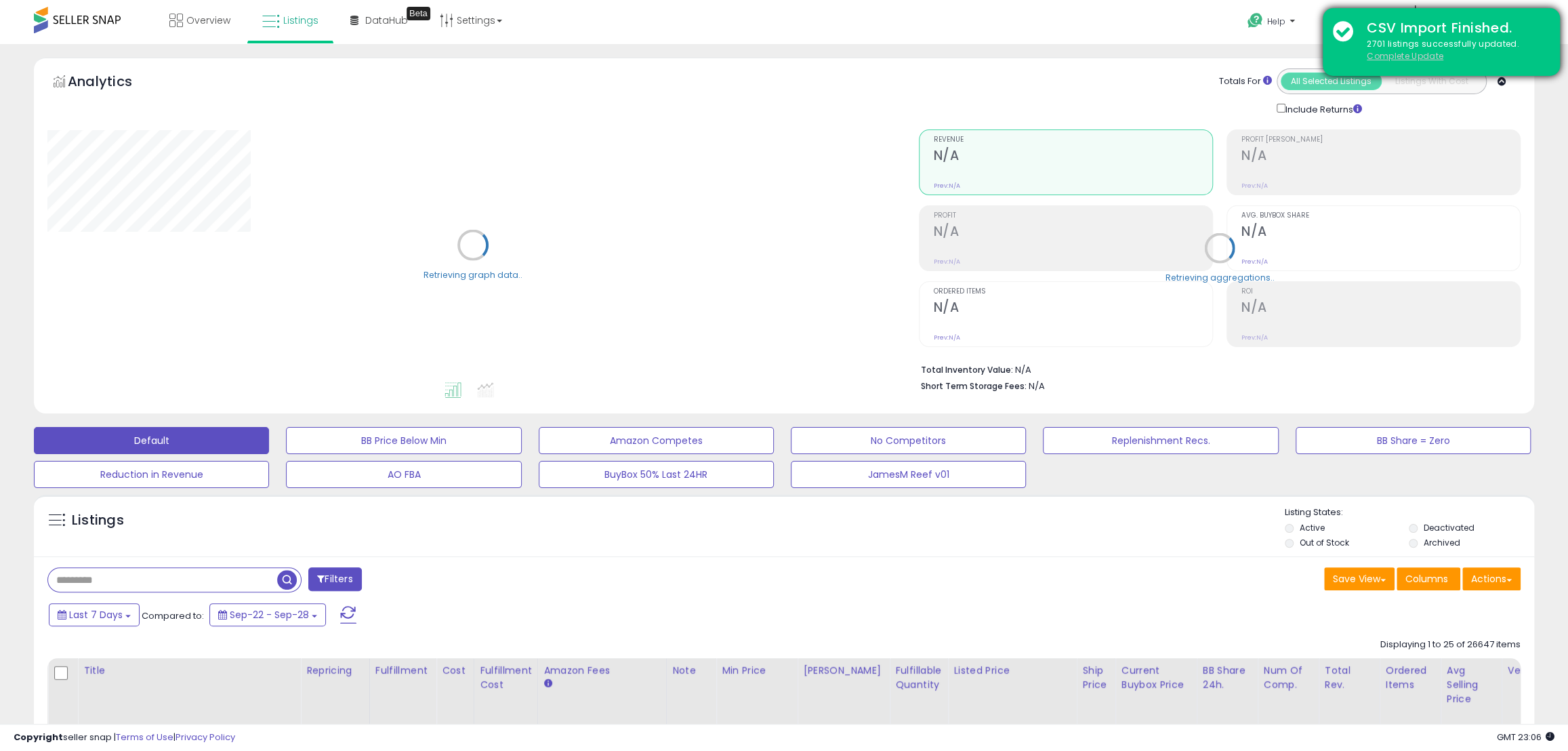
click at [1429, 58] on u "Complete Update" at bounding box center [1405, 56] width 76 height 11
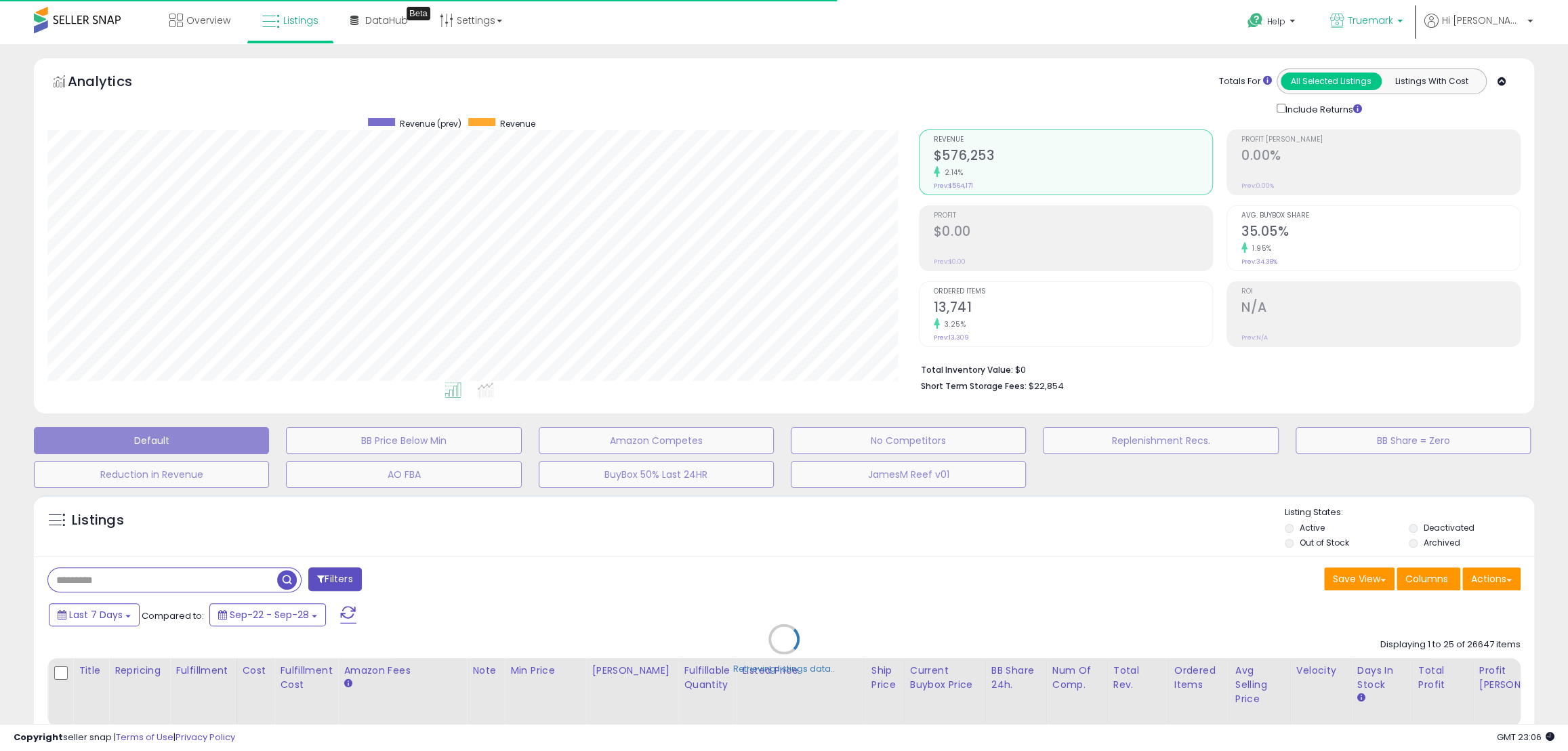
scroll to position [278, 871]
click at [1403, 22] on b at bounding box center [1400, 24] width 5 height 9
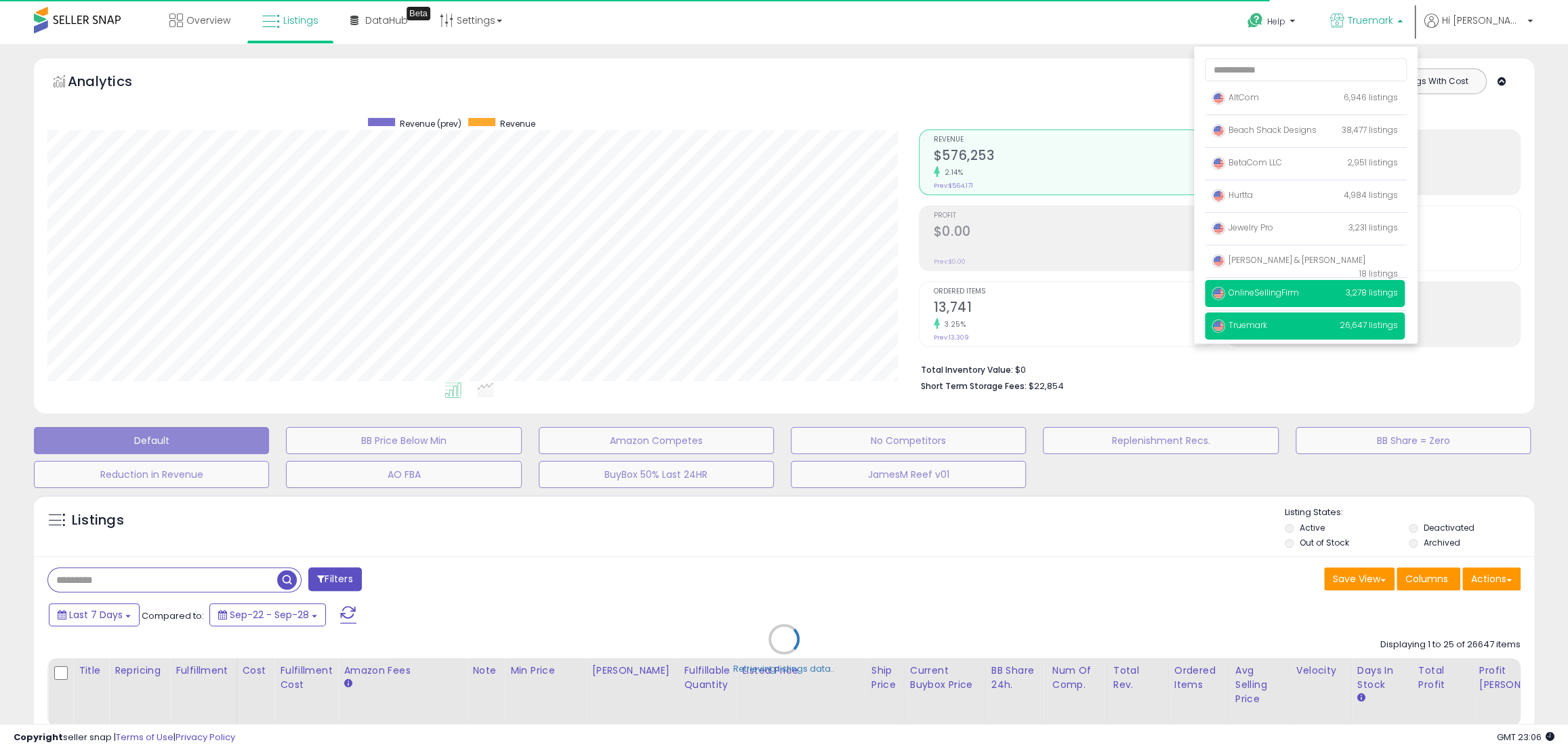
click at [1300, 291] on span "OnlineSellingFirm" at bounding box center [1256, 291] width 87 height 11
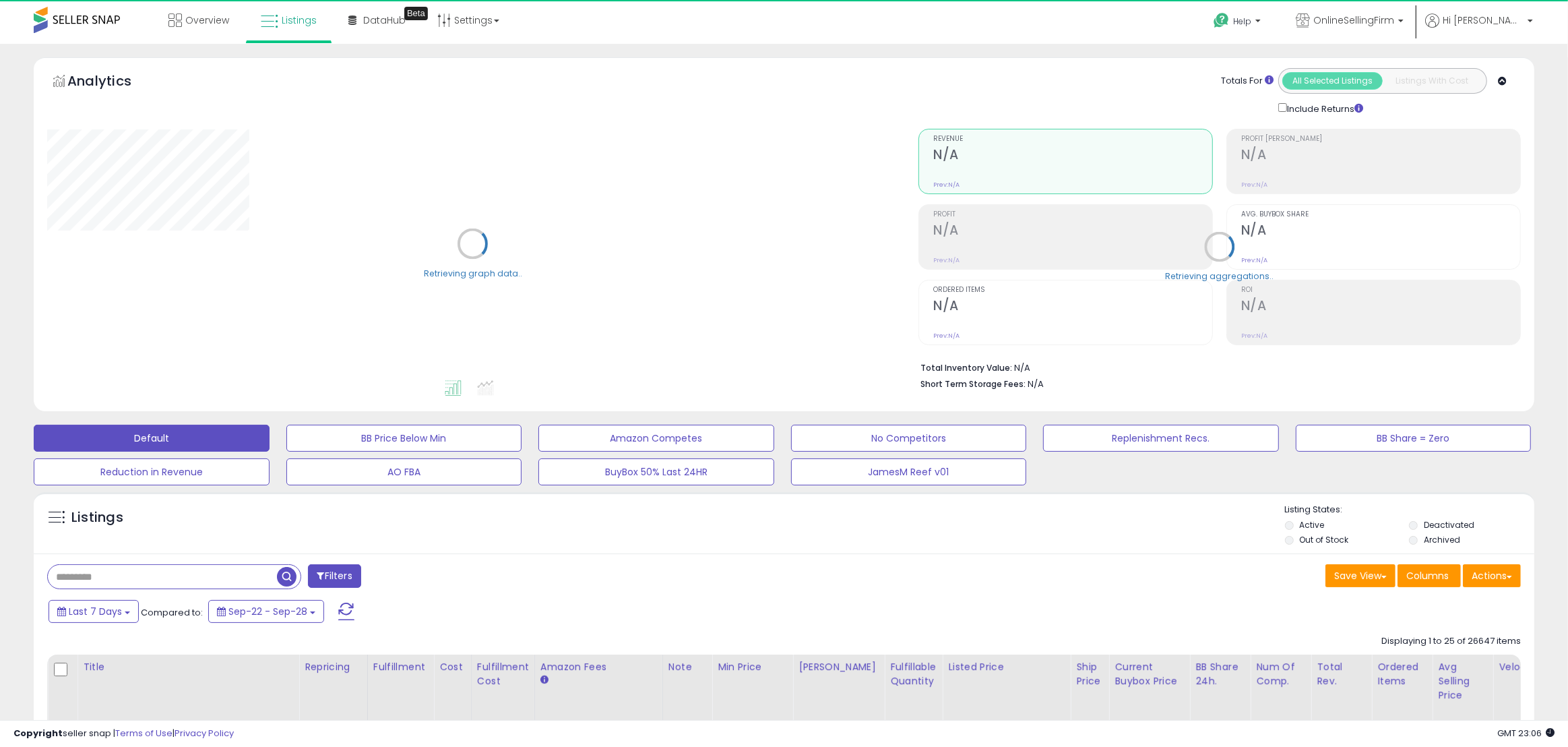
drag, startPoint x: 1489, startPoint y: 579, endPoint x: 1510, endPoint y: 553, distance: 33.4
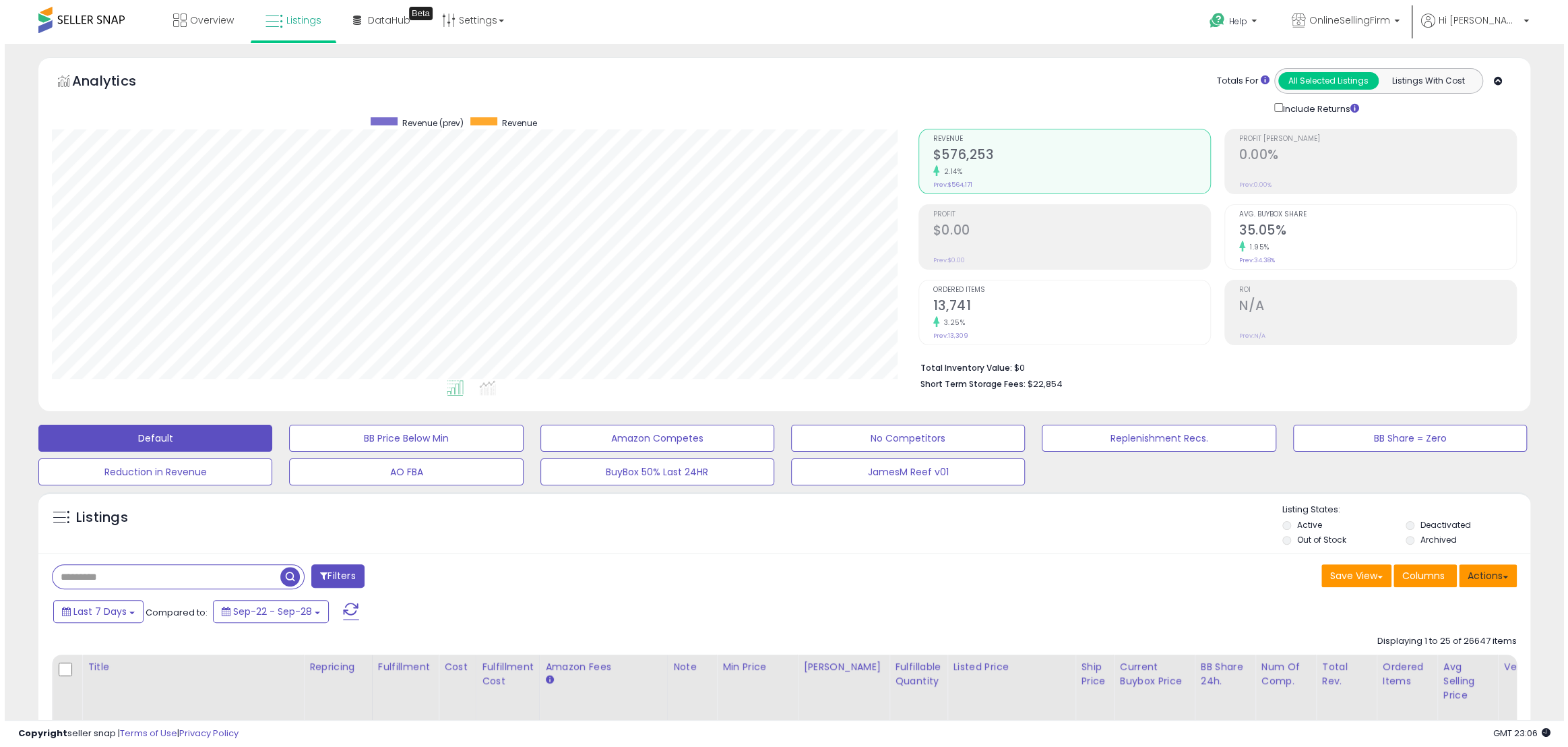
scroll to position [276, 866]
click at [1502, 577] on span at bounding box center [1500, 576] width 5 height 3
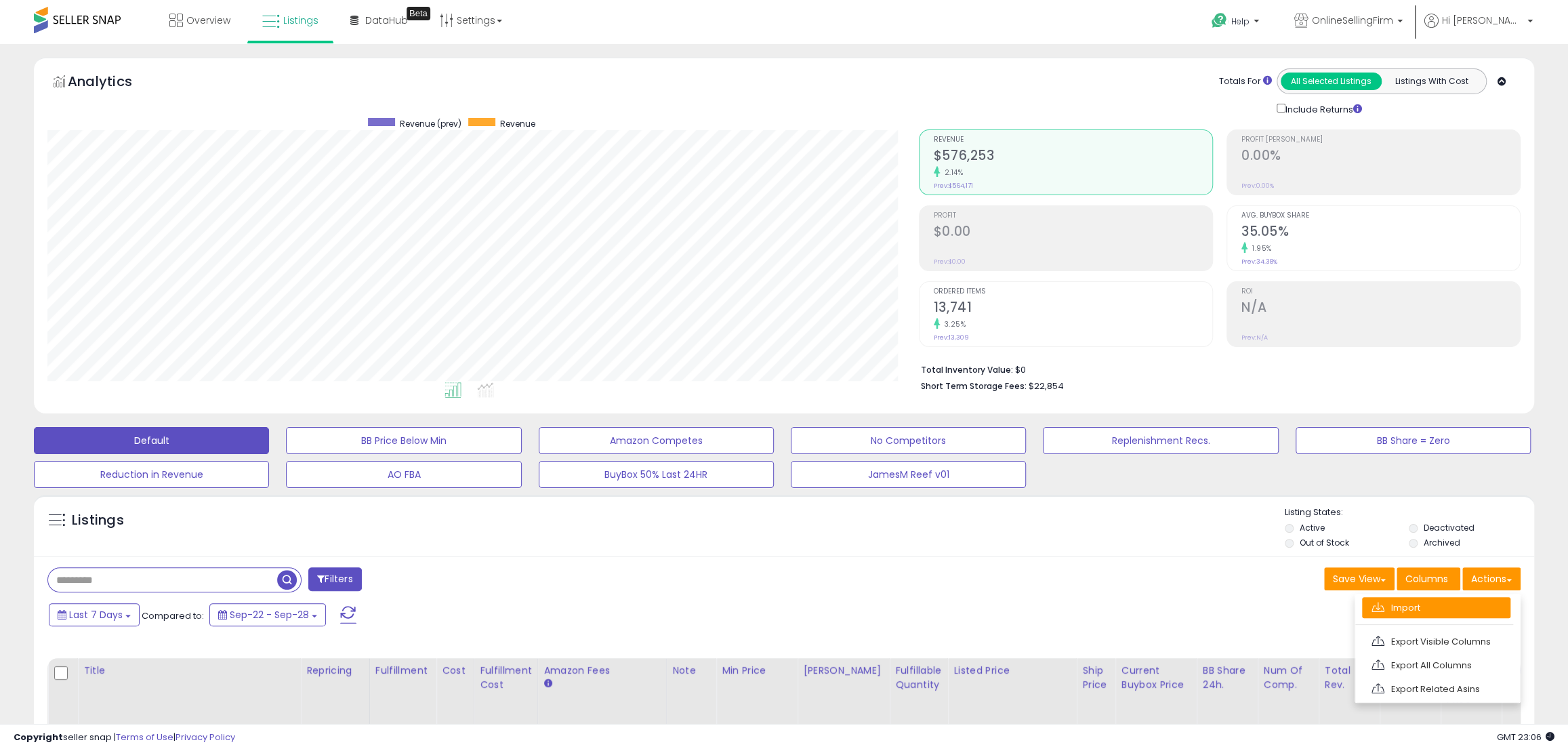
click at [1415, 605] on link "Import" at bounding box center [1436, 608] width 148 height 21
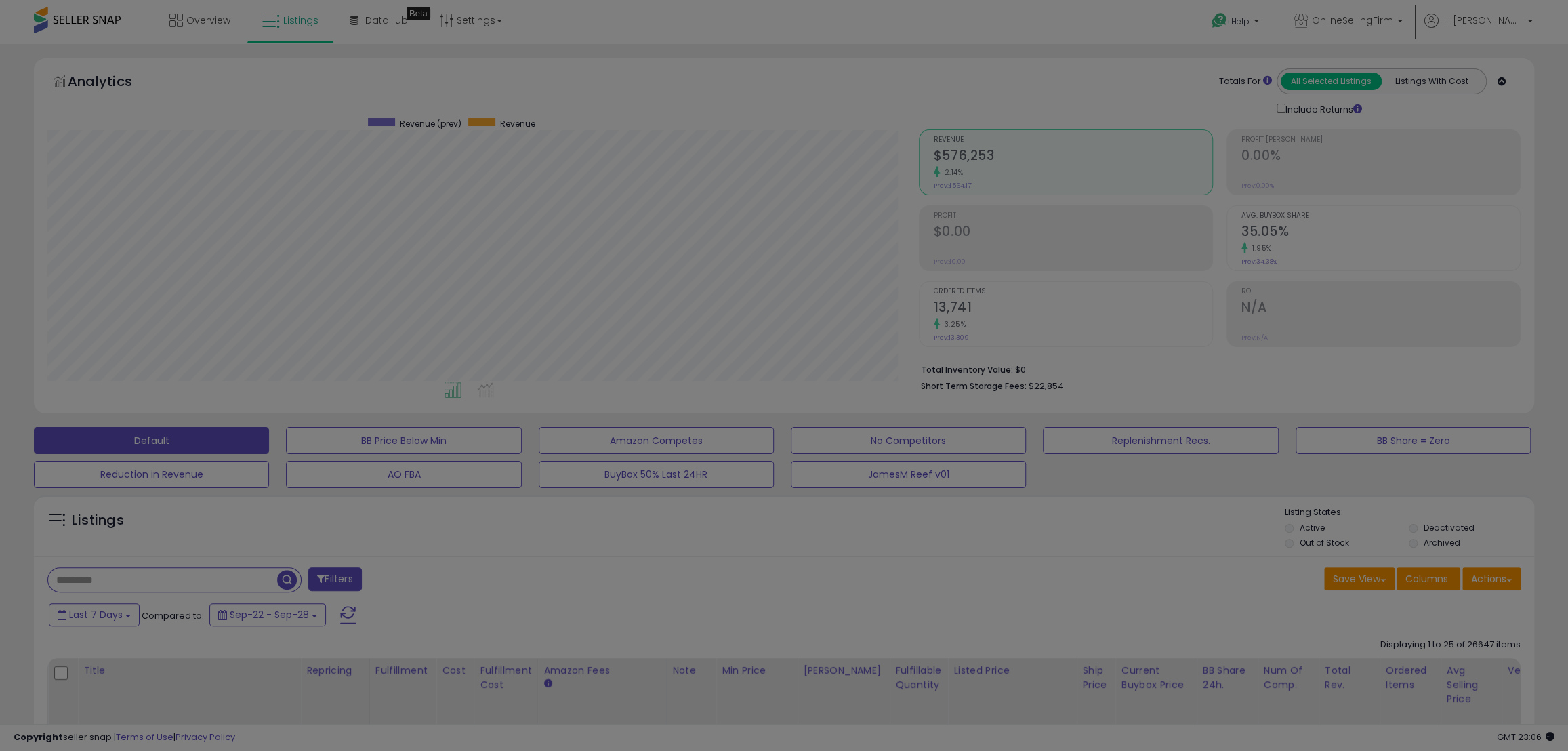
scroll to position [278, 876]
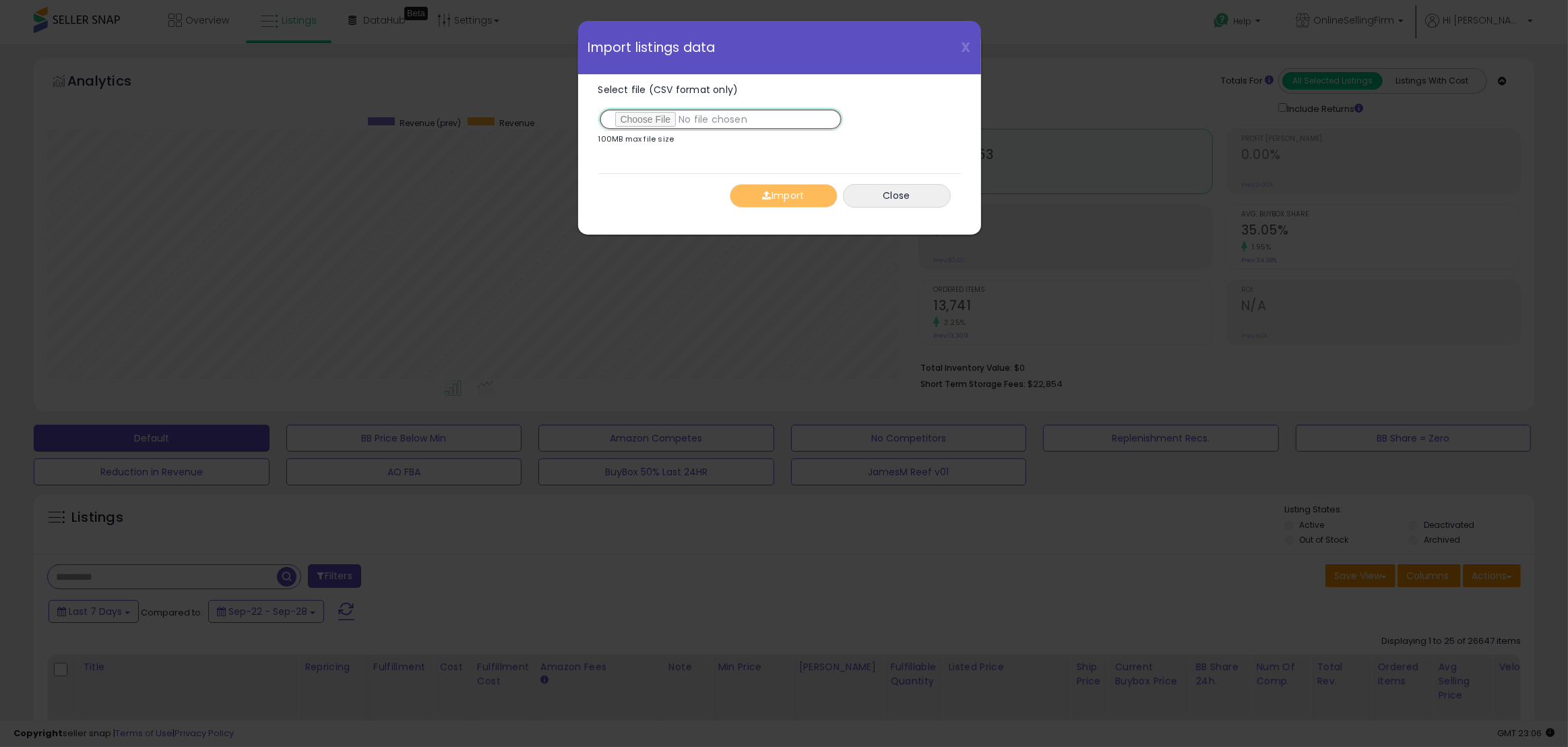
click at [643, 114] on input "Select file (CSV format only)" at bounding box center [720, 119] width 245 height 23
click at [780, 193] on button "Import" at bounding box center [783, 196] width 107 height 24
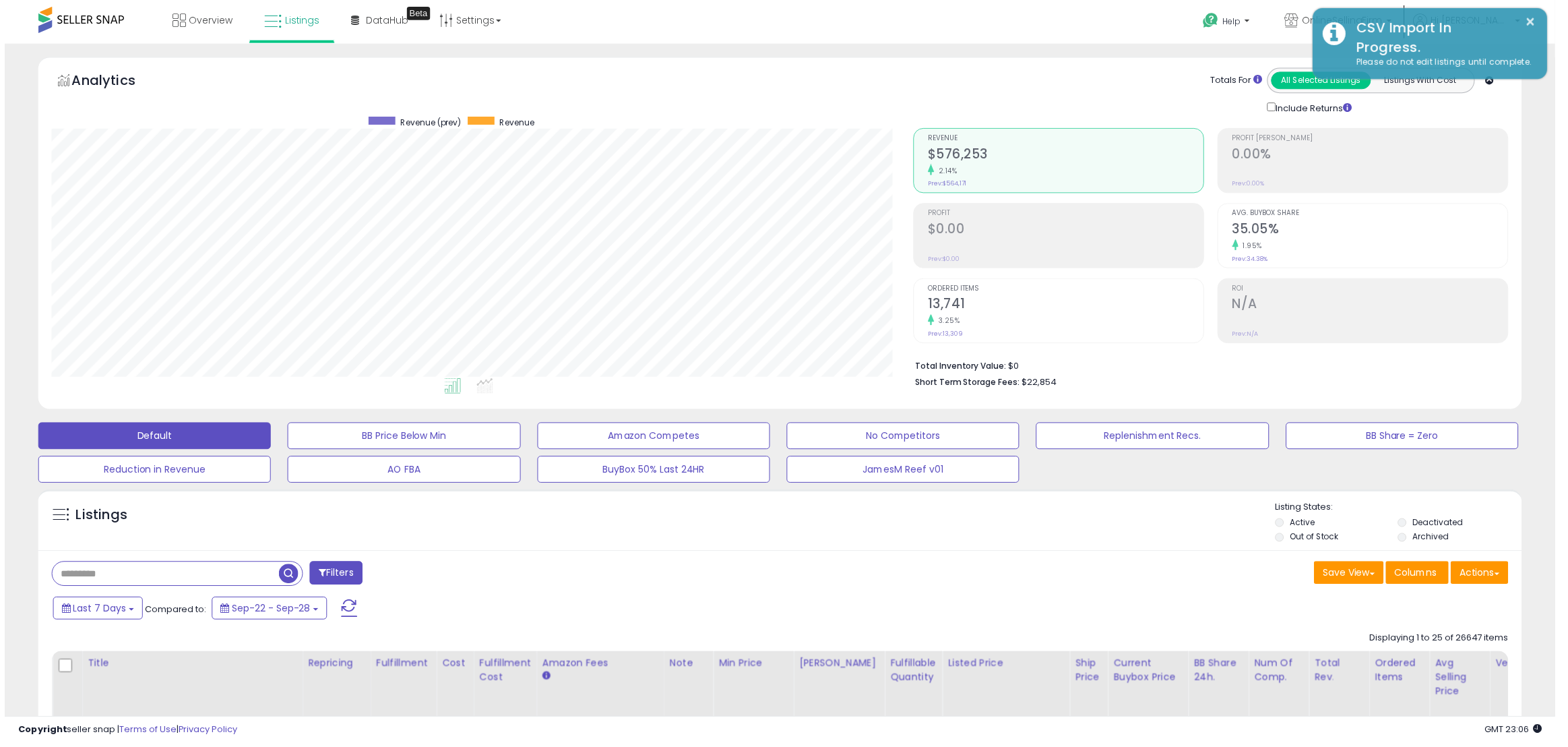
scroll to position [673886, 672848]
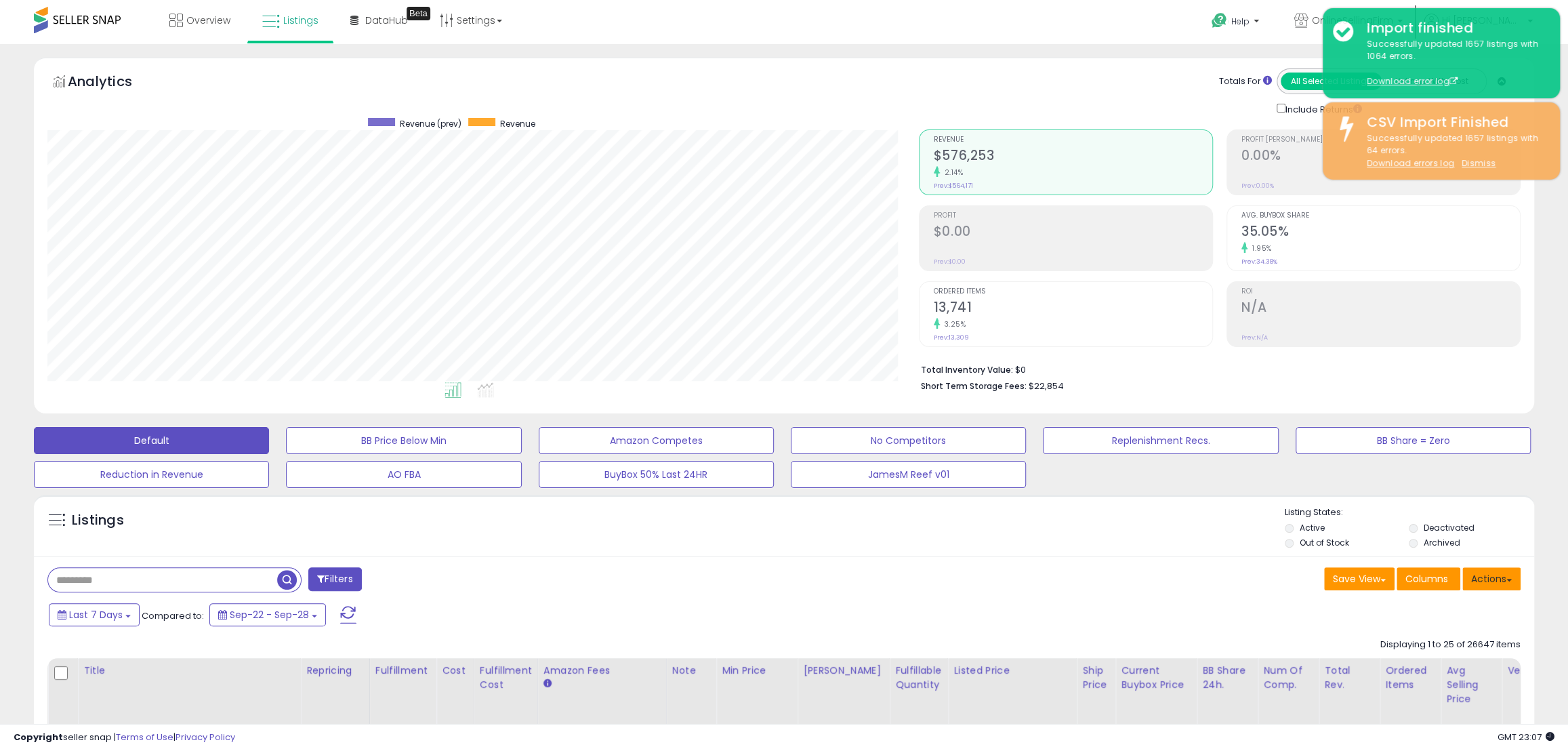
click at [1502, 581] on button "Actions" at bounding box center [1492, 579] width 58 height 23
click at [1122, 584] on div "Save View Save As New View Update Current View Columns Actions Import Export Vi…" at bounding box center [1157, 580] width 747 height 27
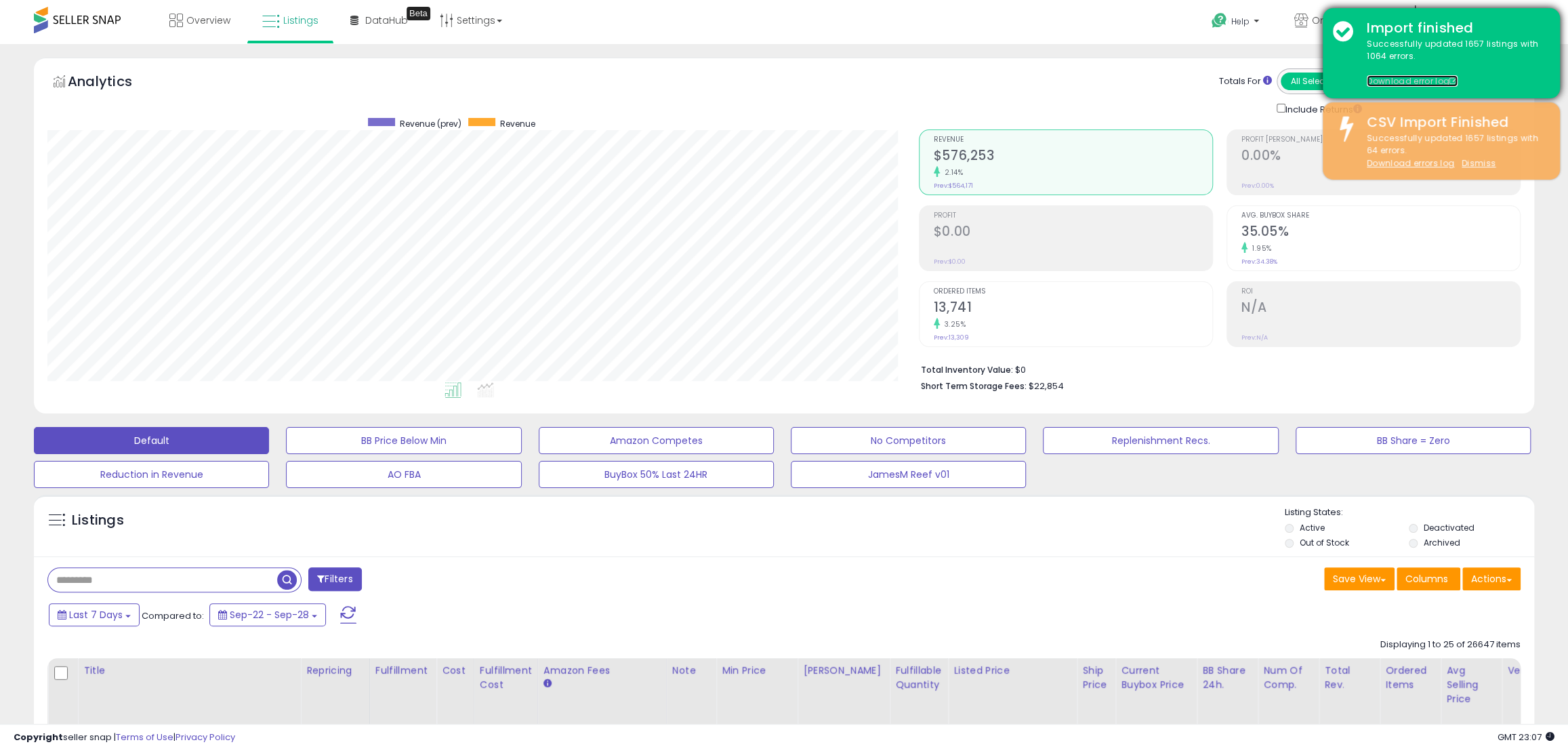
click at [1396, 81] on link "Download error log" at bounding box center [1413, 81] width 91 height 11
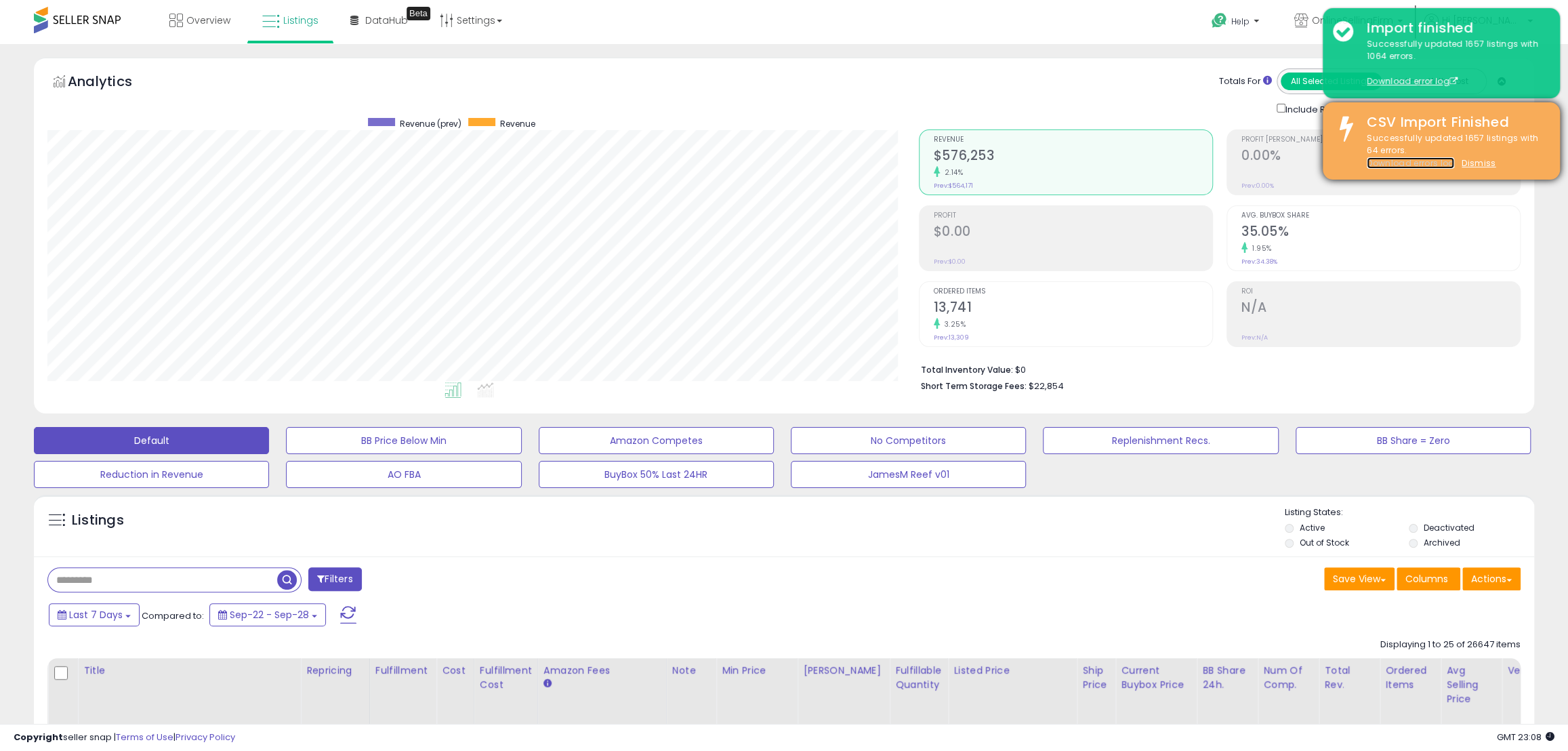
click at [1411, 159] on link "Download errors log" at bounding box center [1411, 162] width 87 height 11
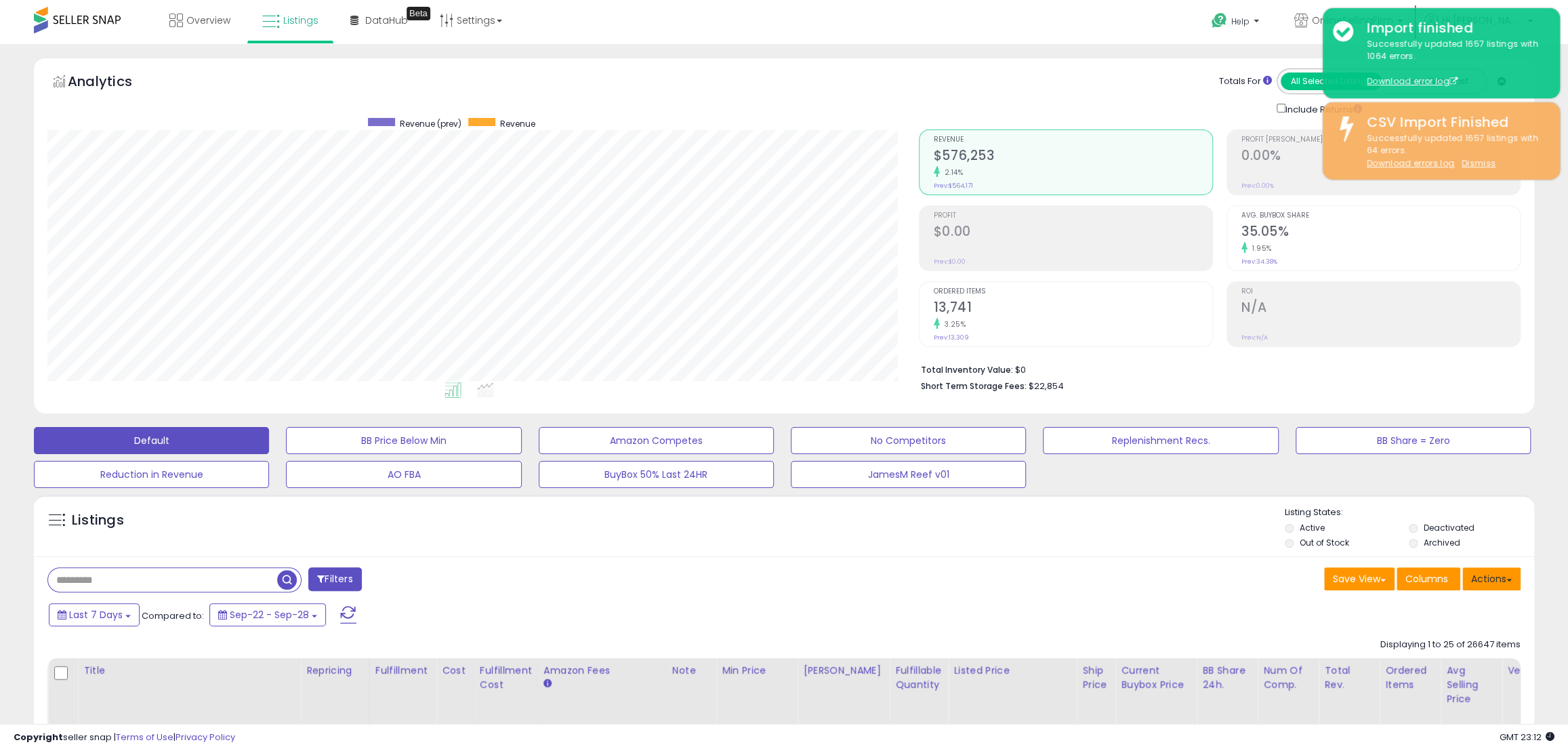
click at [1493, 578] on button "Actions" at bounding box center [1492, 579] width 58 height 23
click at [1429, 610] on link "Import" at bounding box center [1436, 608] width 148 height 21
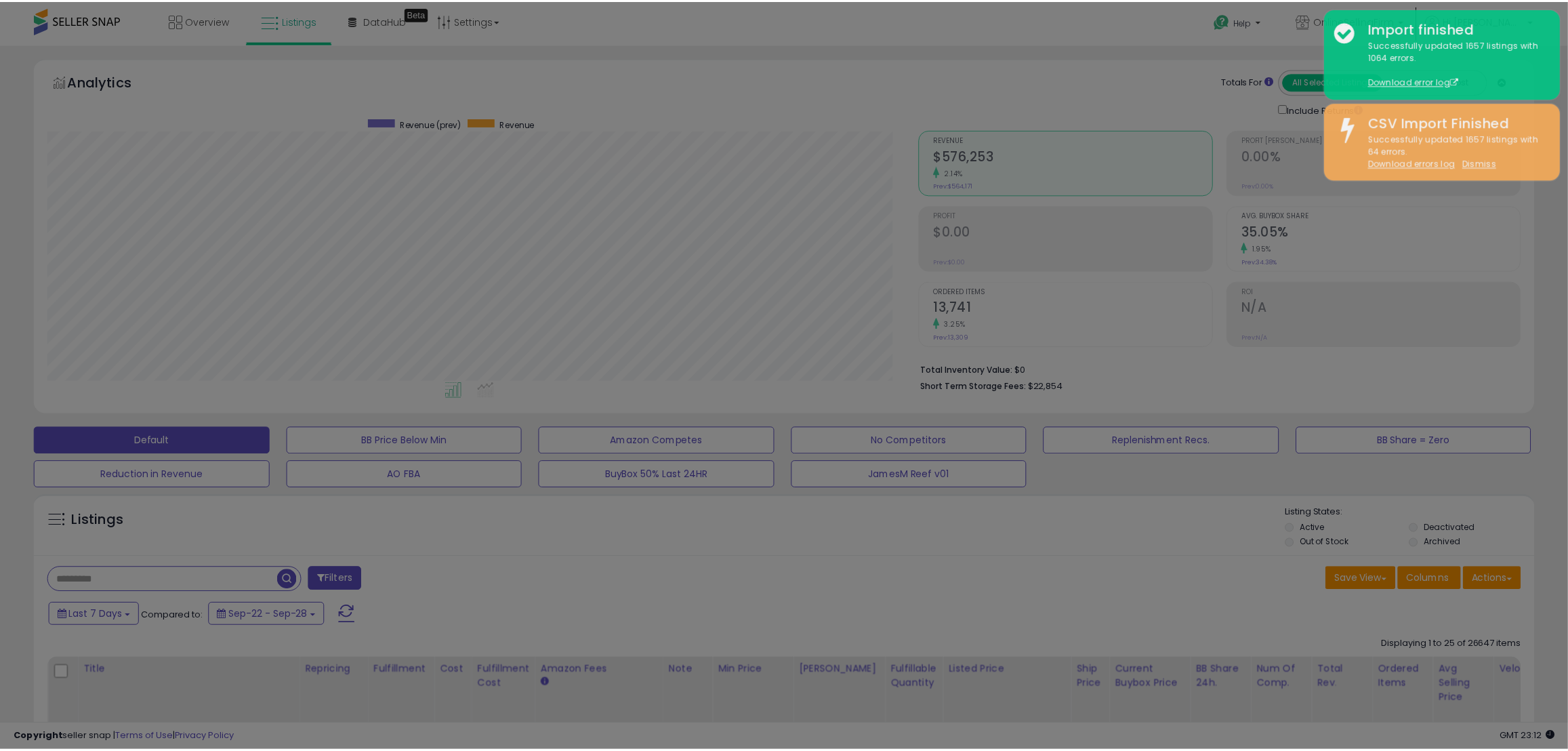
scroll to position [278, 876]
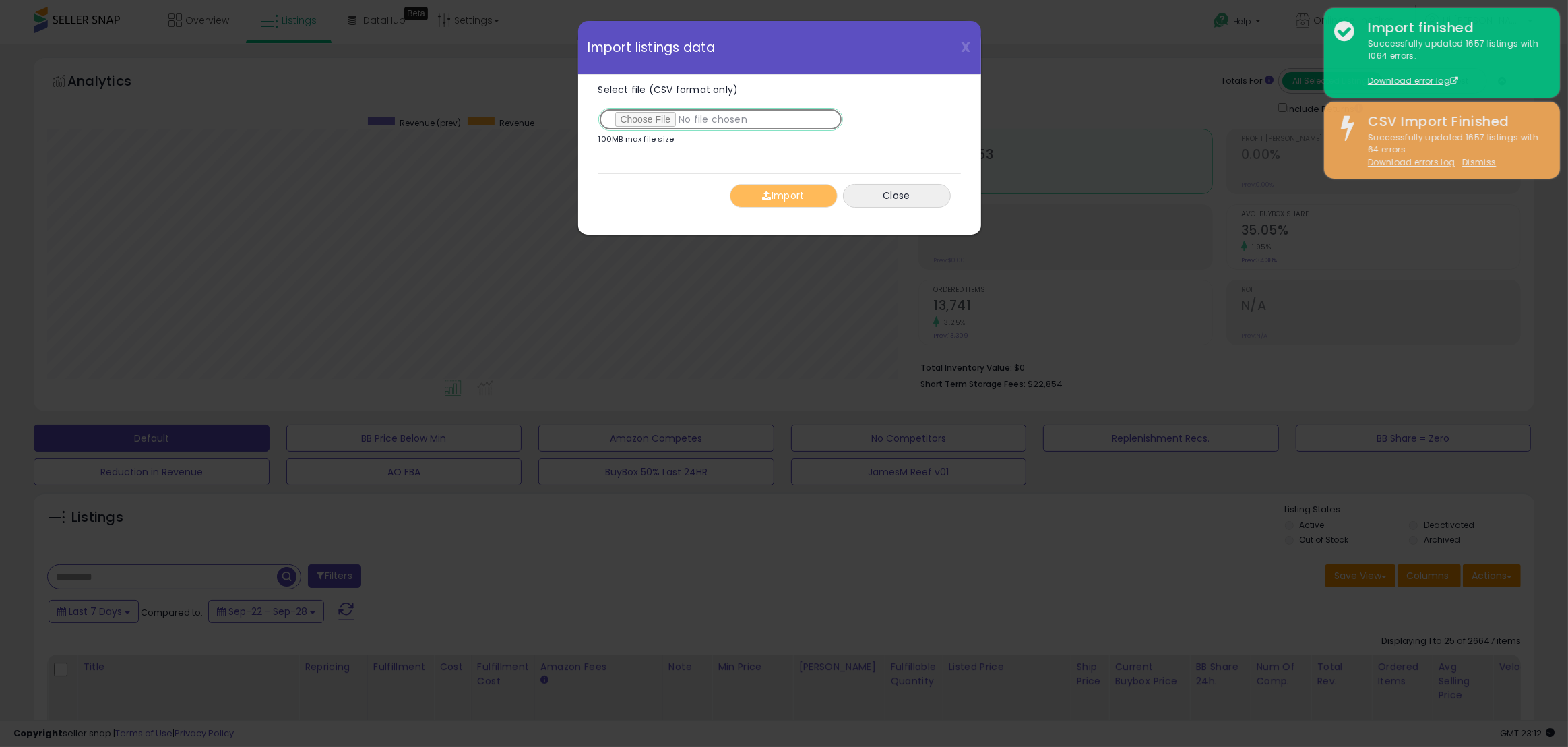
click at [659, 115] on input "Select file (CSV format only)" at bounding box center [720, 119] width 245 height 23
type input "**********"
click at [777, 194] on button "Import" at bounding box center [783, 196] width 107 height 24
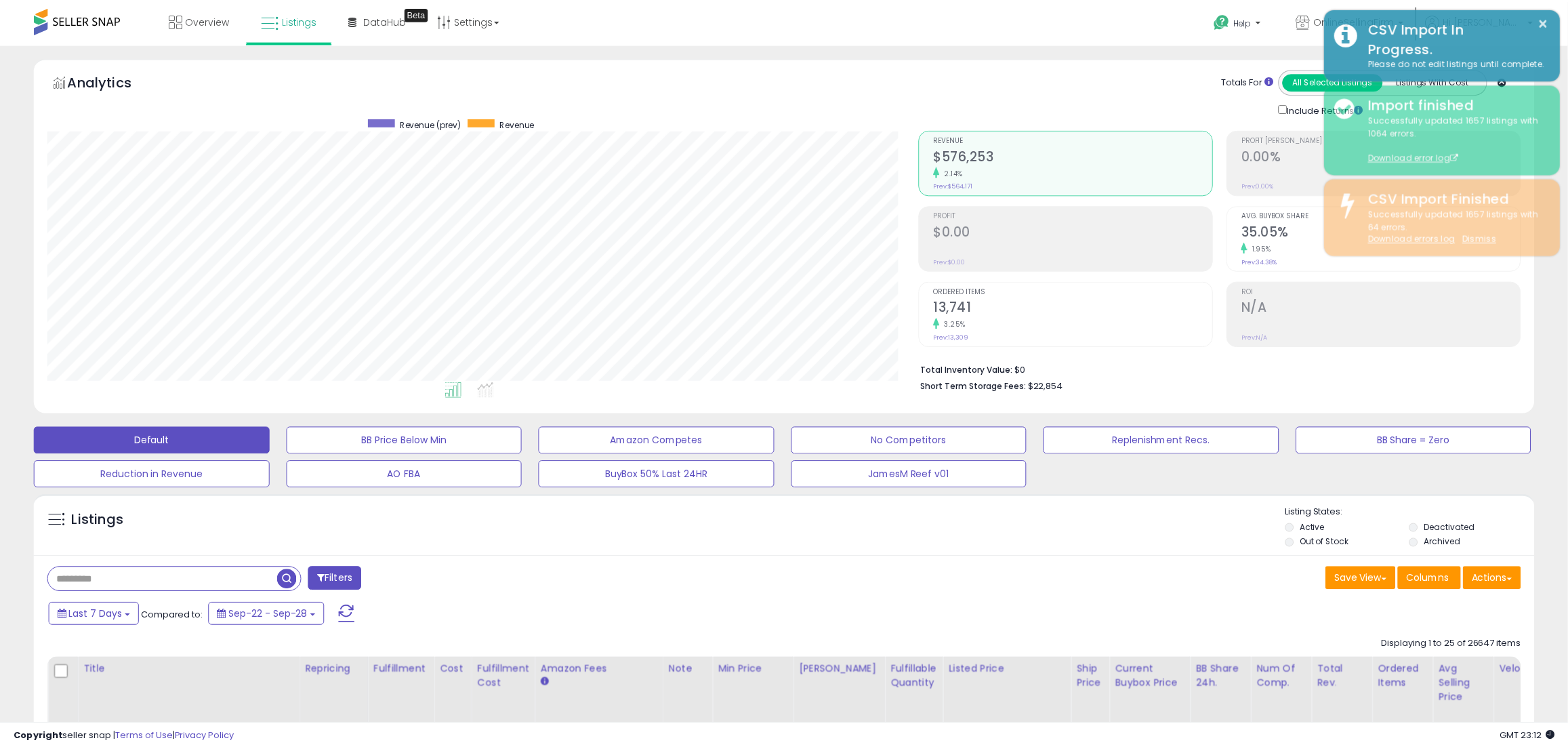
scroll to position [677495, 676895]
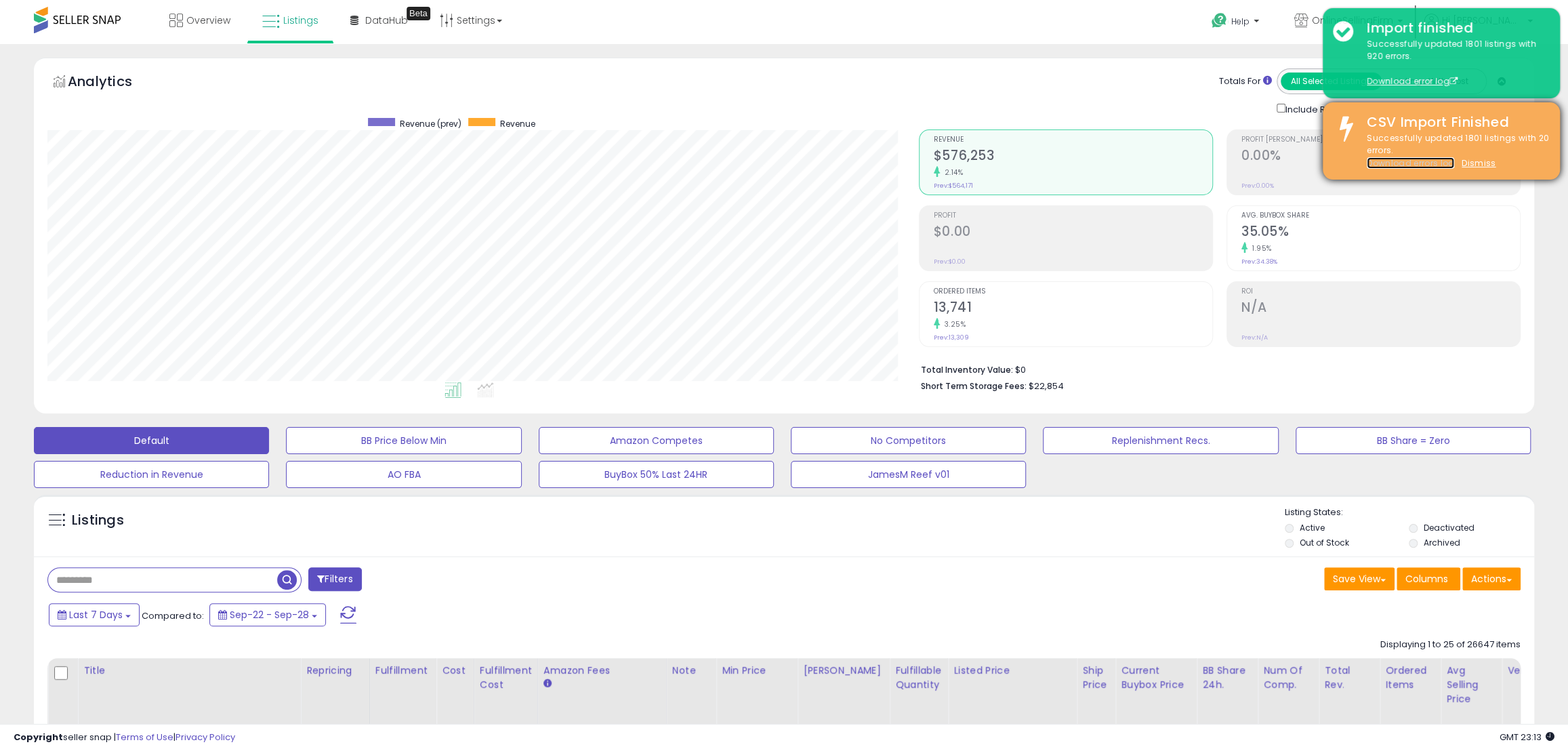
click at [1385, 165] on link "Download errors log" at bounding box center [1411, 162] width 87 height 11
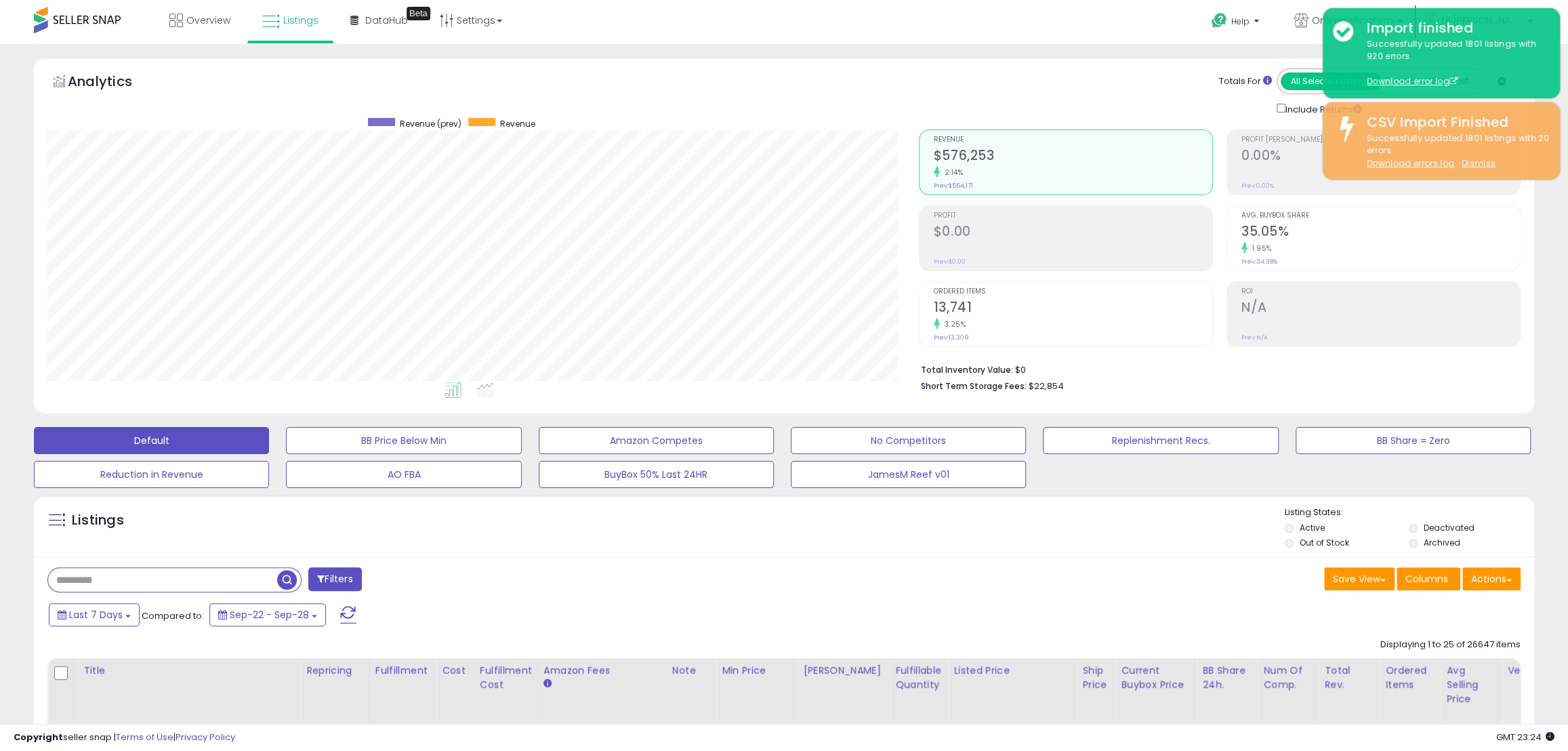
click at [1064, 34] on div "Help Contact Support Search Knowledge Hub Request a Feature AltCom" at bounding box center [1288, 28] width 520 height 57
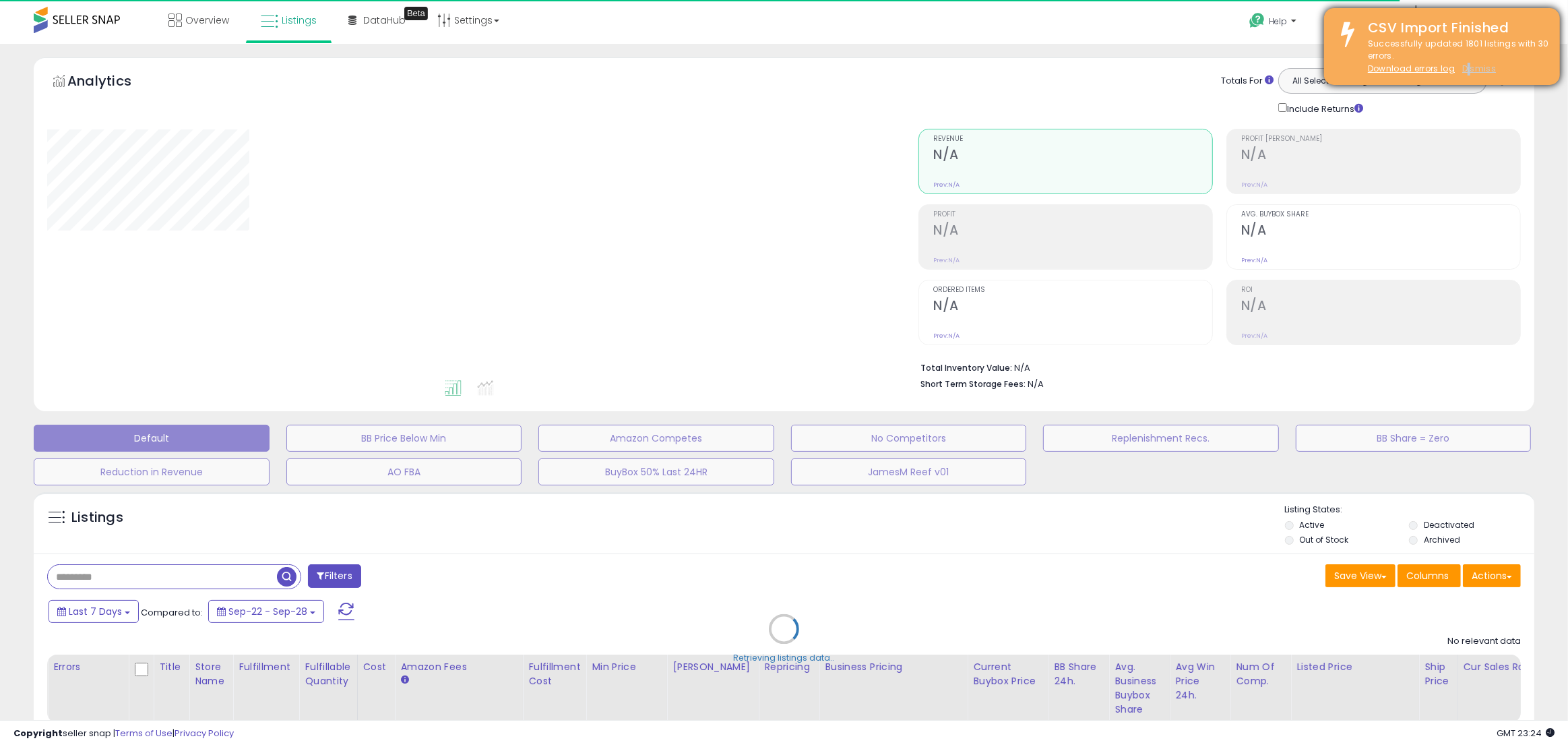
click at [1468, 67] on u "Dismiss" at bounding box center [1479, 68] width 34 height 11
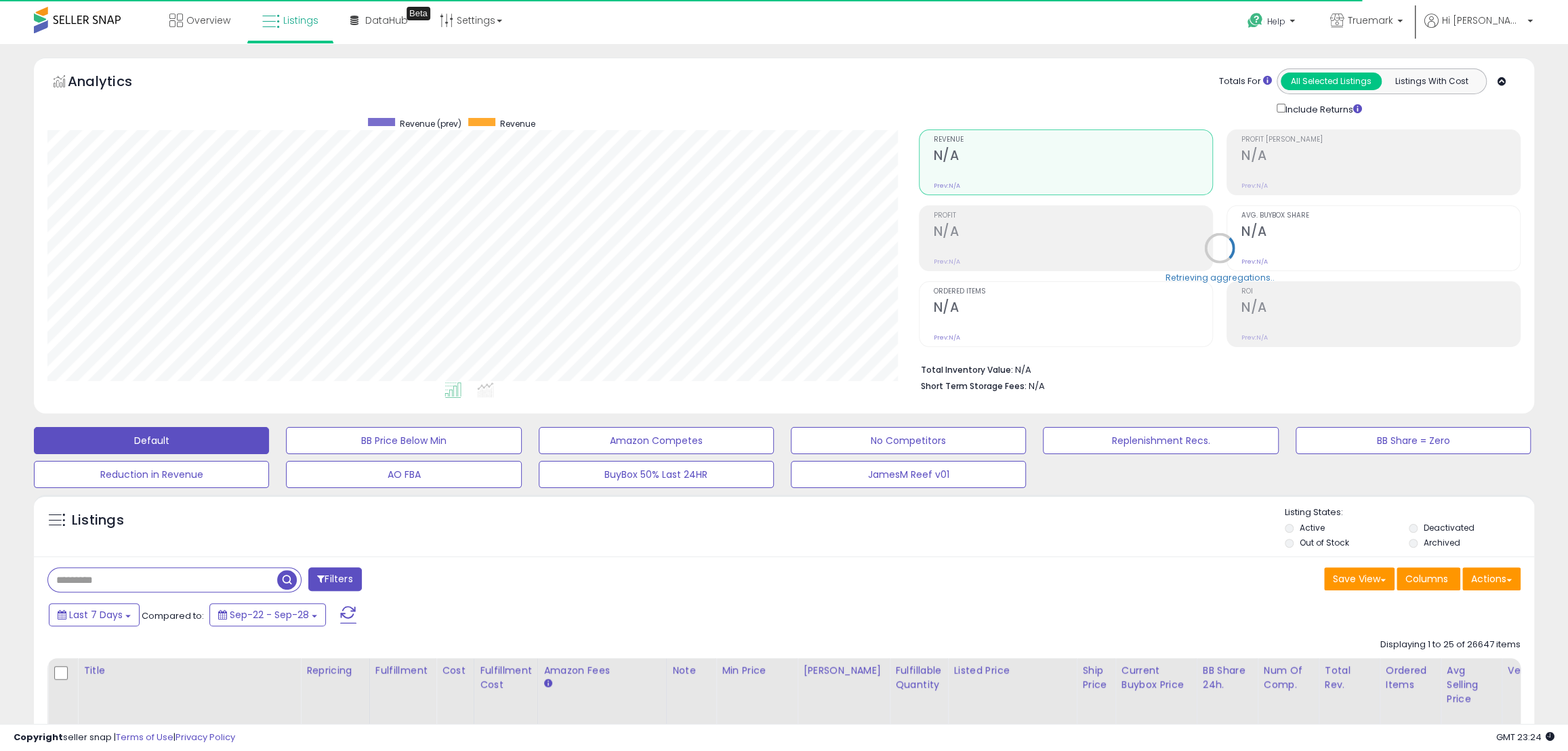
click at [119, 581] on input "text" at bounding box center [162, 580] width 229 height 24
paste input "**********"
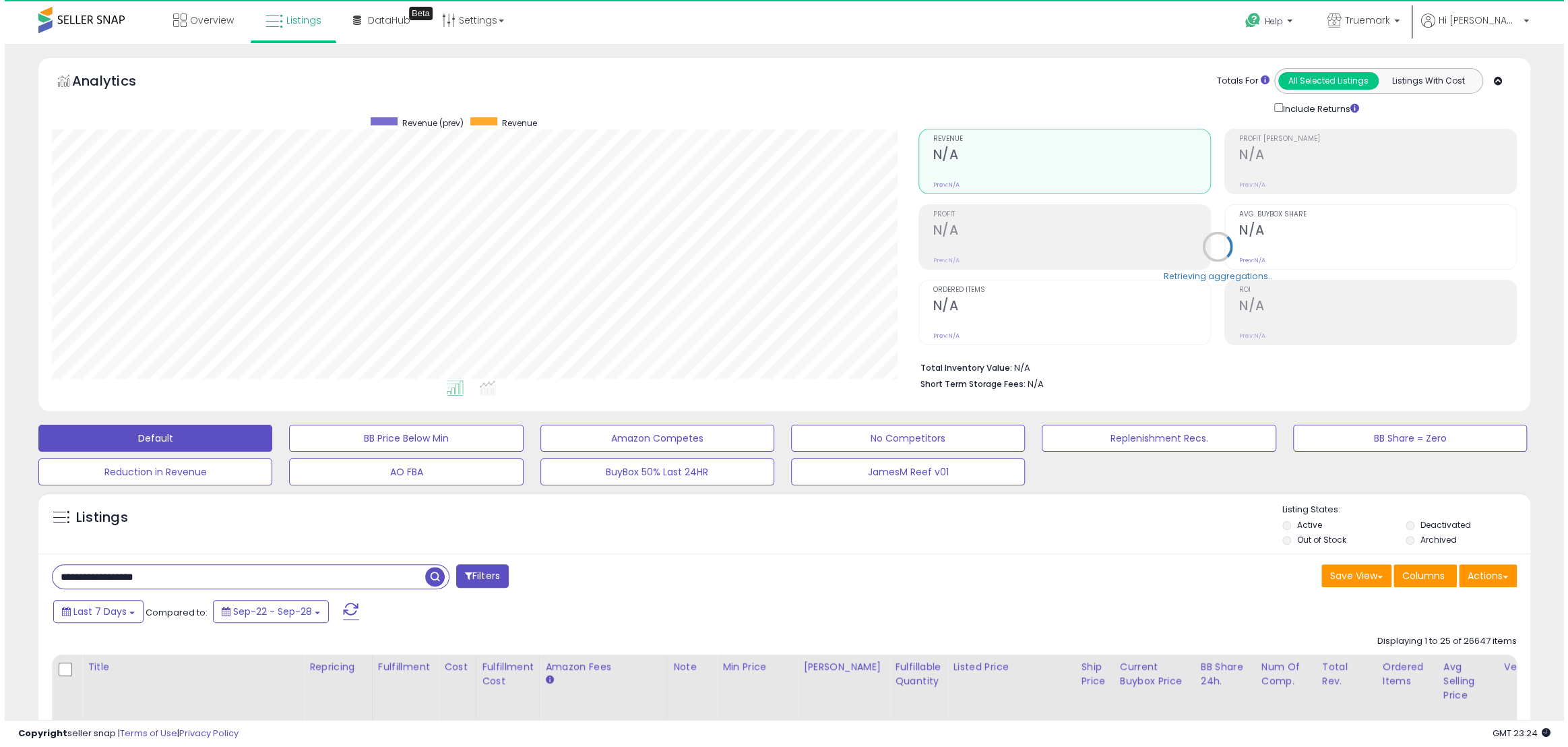
scroll to position [276, 866]
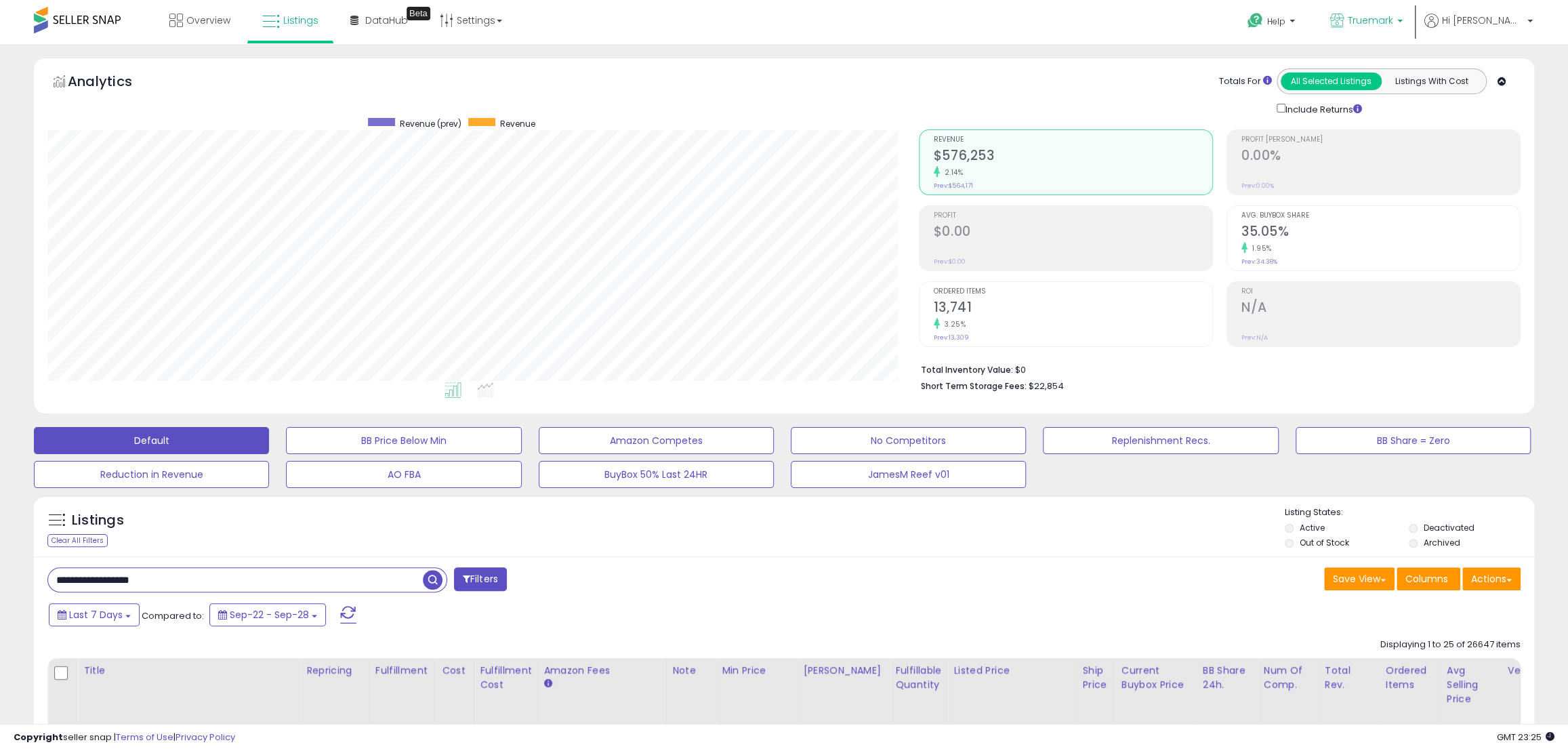
type input "**********"
click at [434, 582] on span "button" at bounding box center [432, 580] width 20 height 20
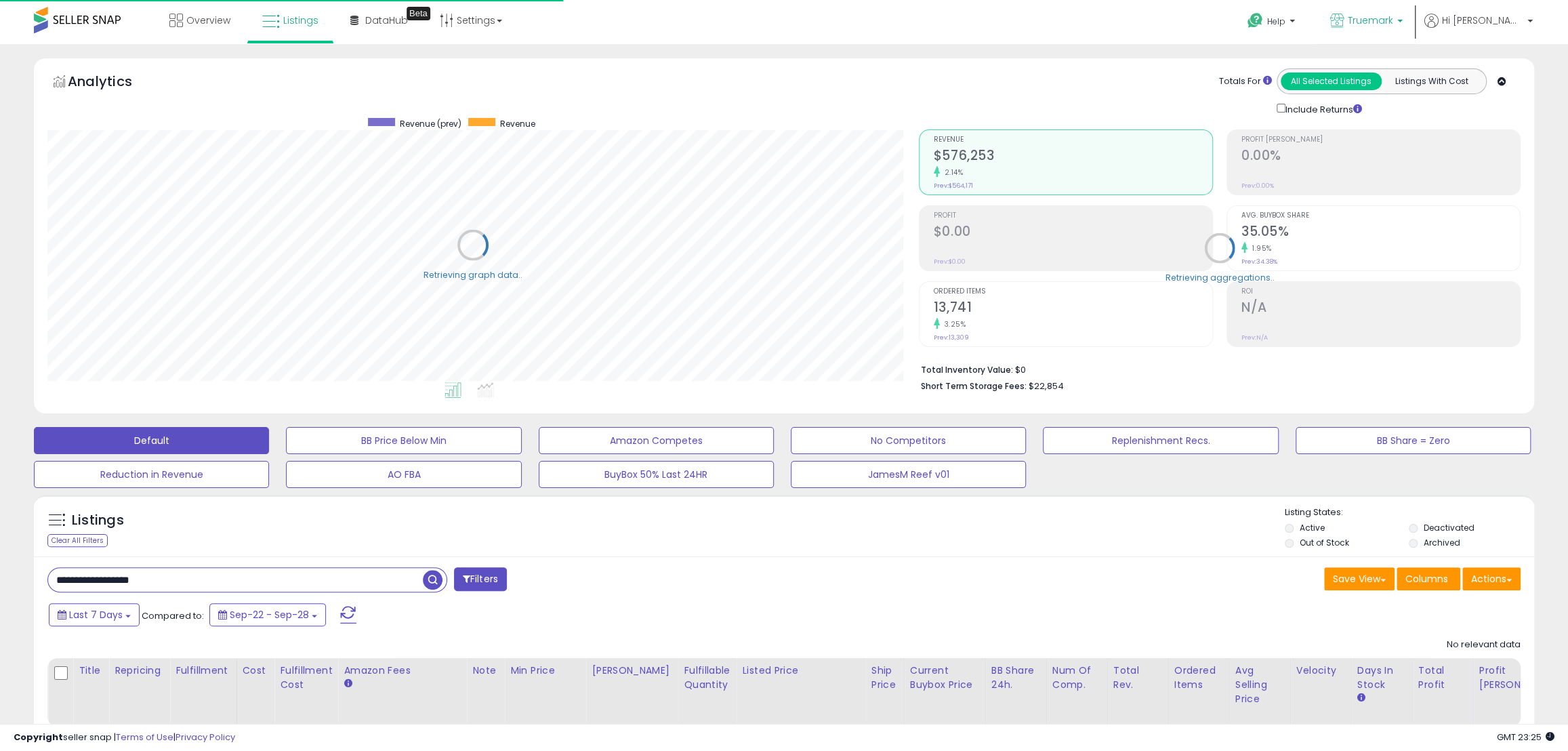
scroll to position [677495, 676895]
click at [1403, 21] on b at bounding box center [1400, 24] width 5 height 9
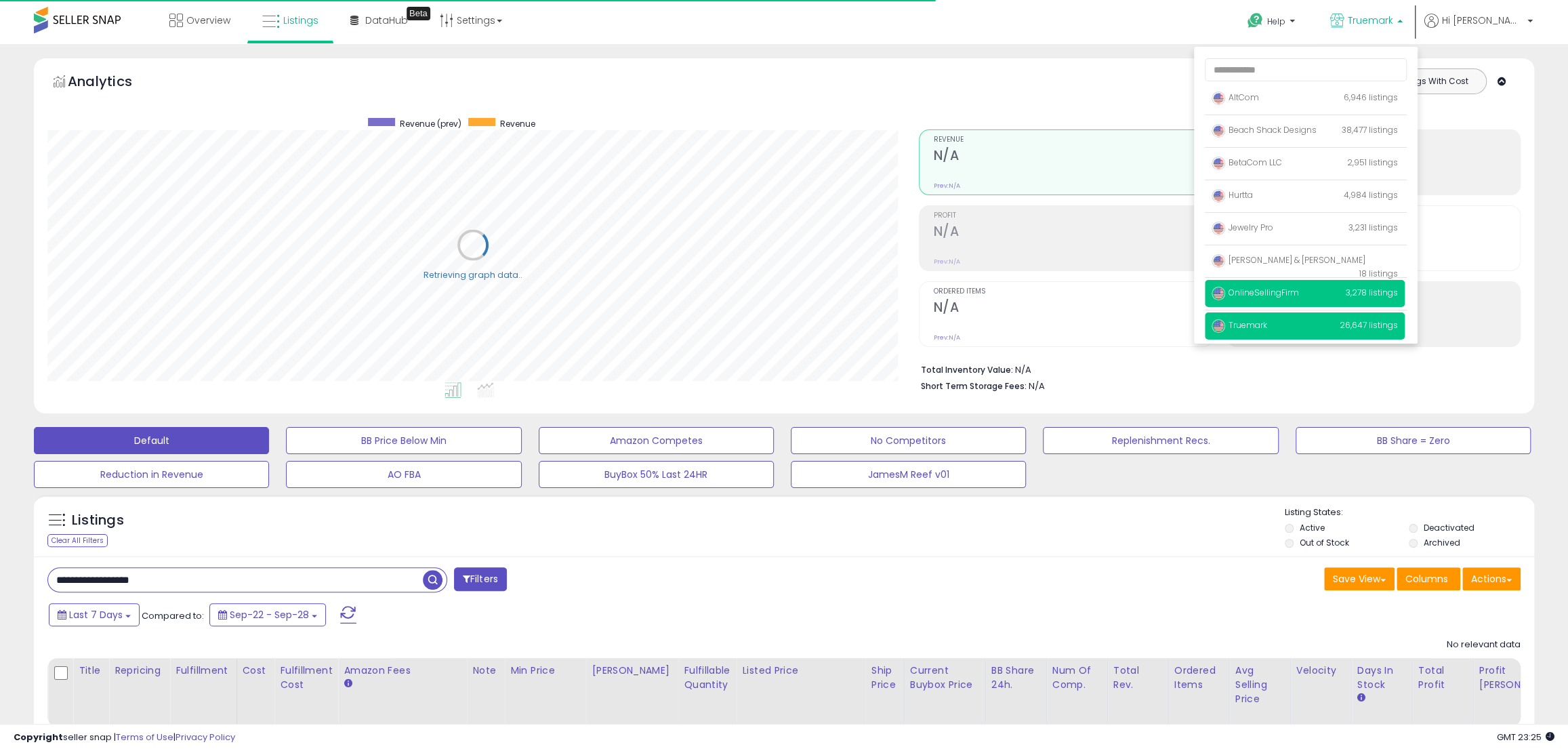
click at [1300, 291] on span "OnlineSellingFirm" at bounding box center [1256, 291] width 87 height 11
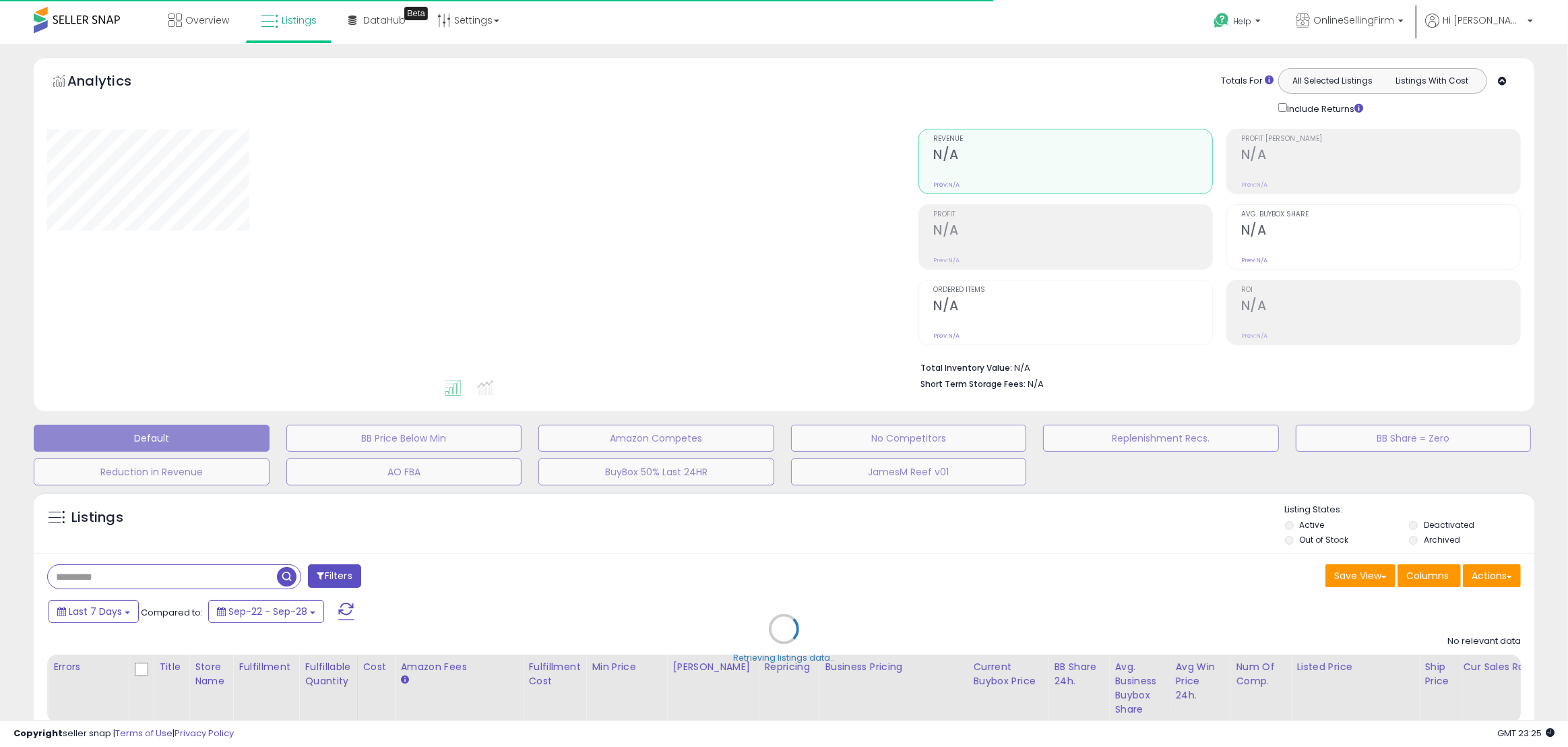
type input "**********"
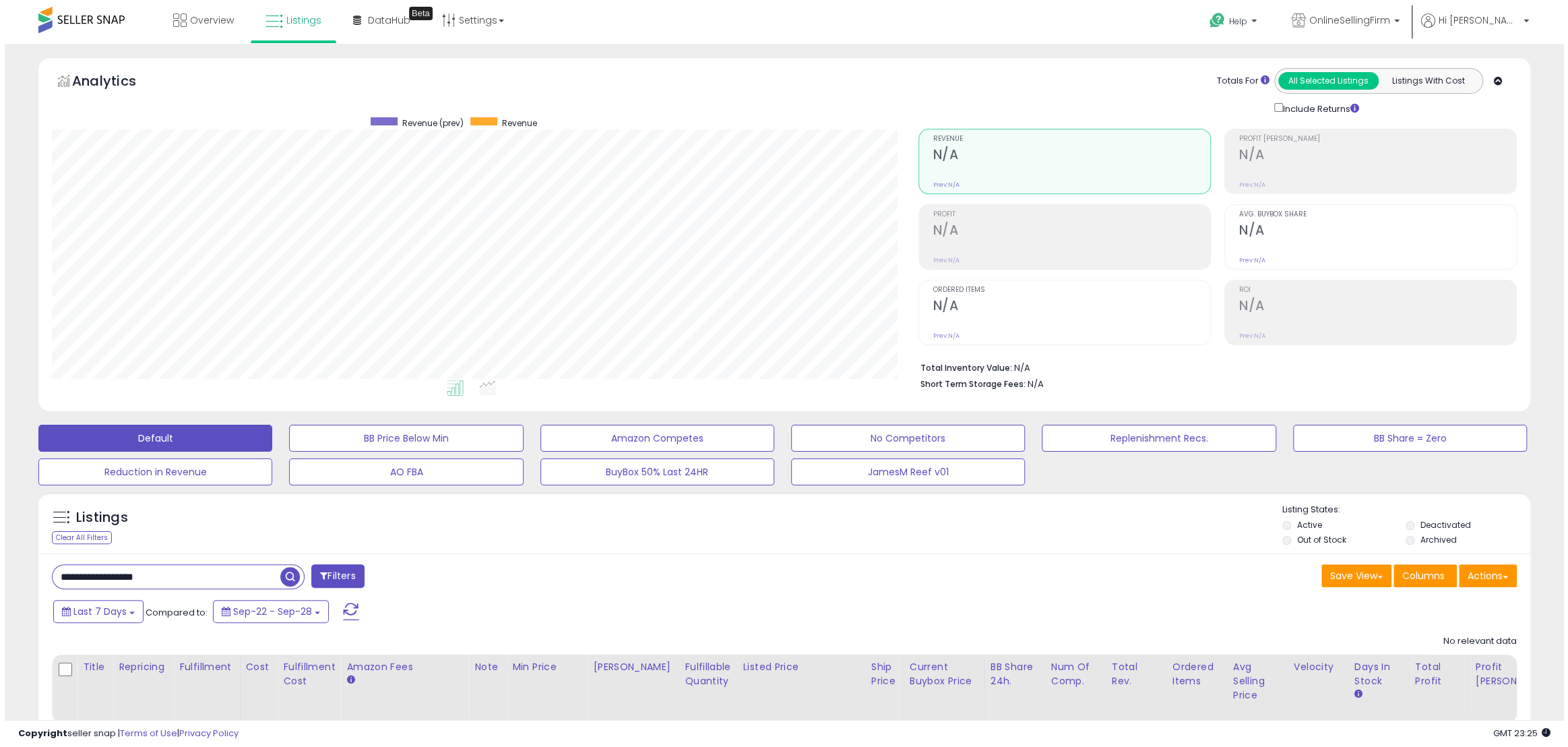
scroll to position [276, 866]
click at [291, 575] on span "button" at bounding box center [285, 576] width 20 height 20
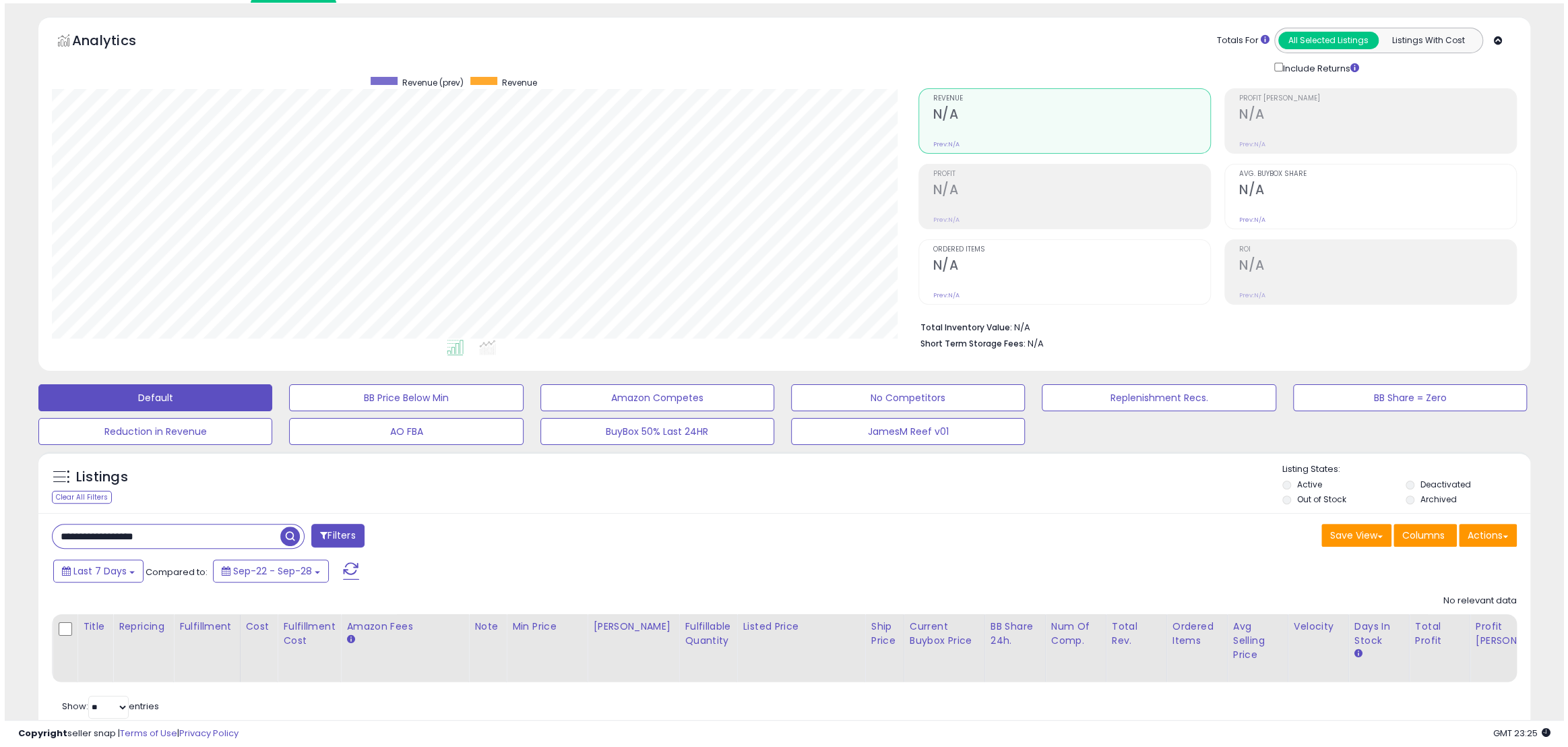
scroll to position [90, 0]
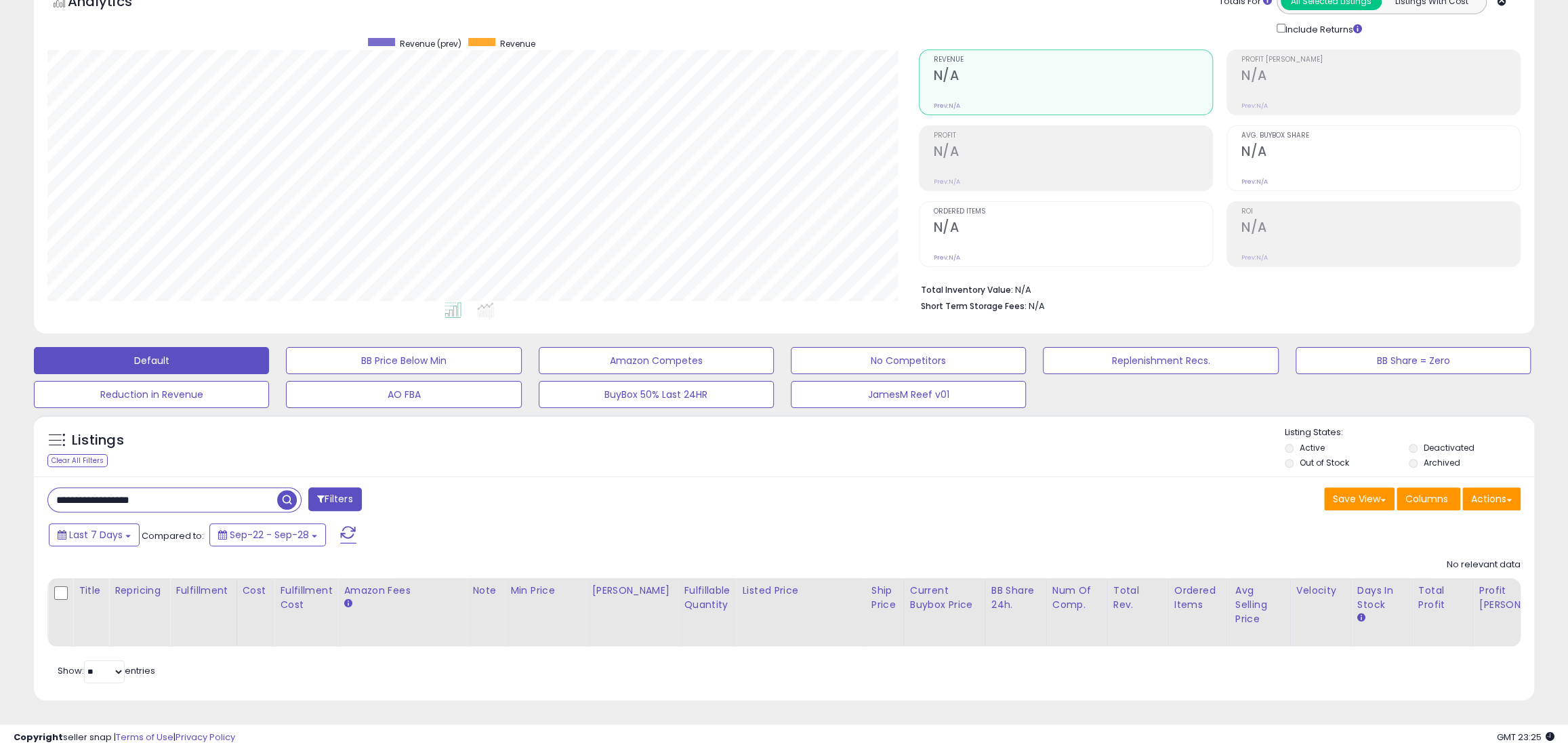
click at [294, 490] on span "button" at bounding box center [286, 500] width 20 height 20
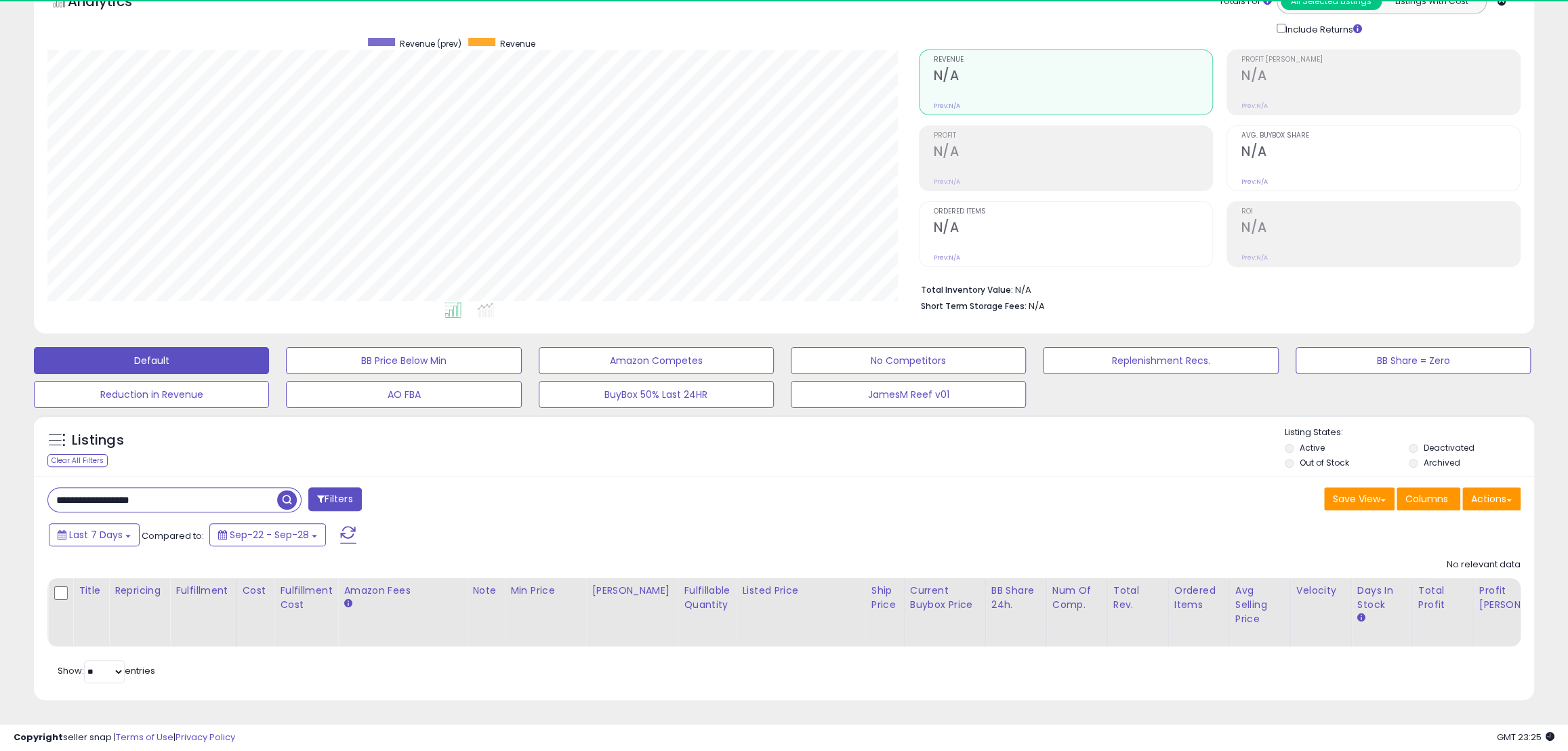
scroll to position [278, 871]
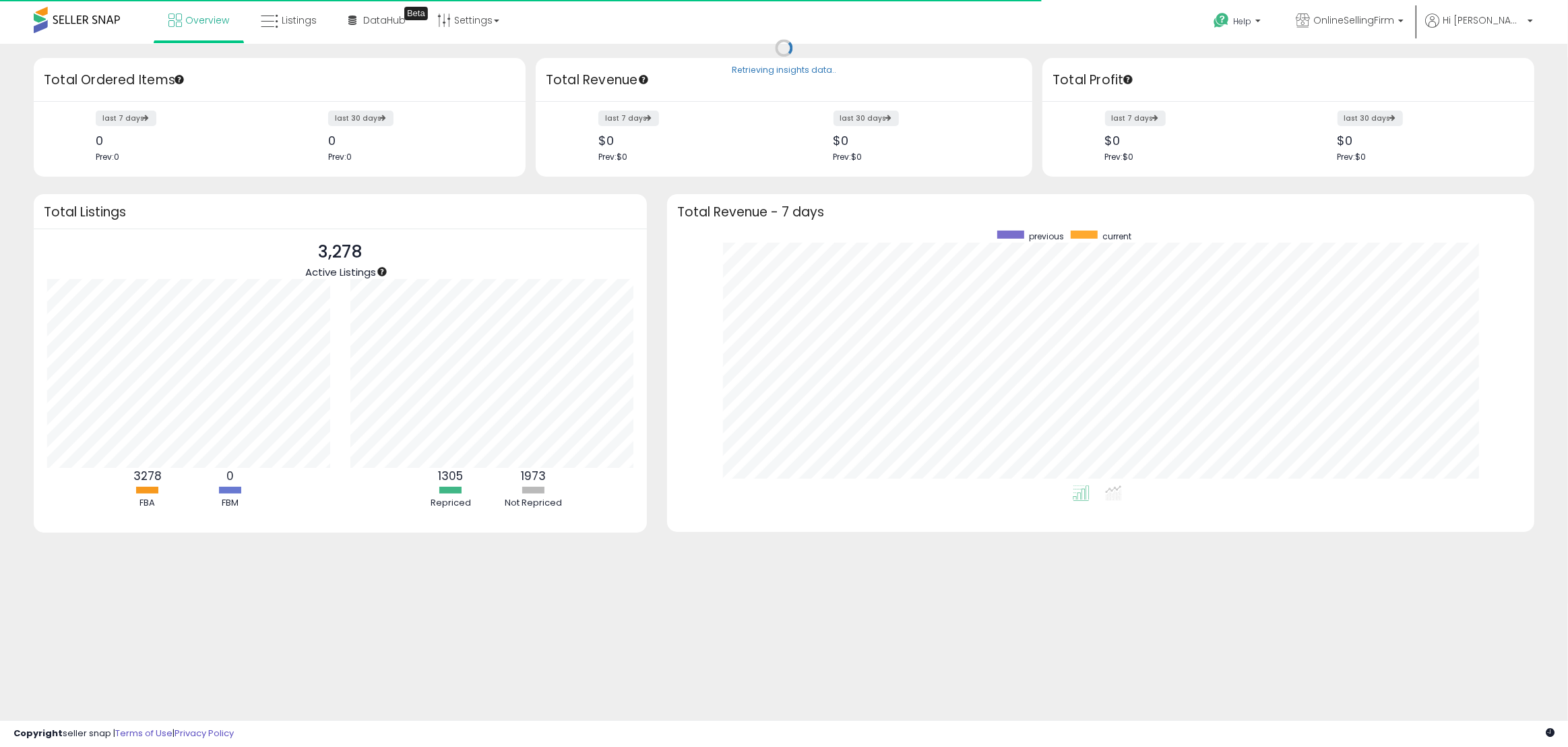
scroll to position [255, 840]
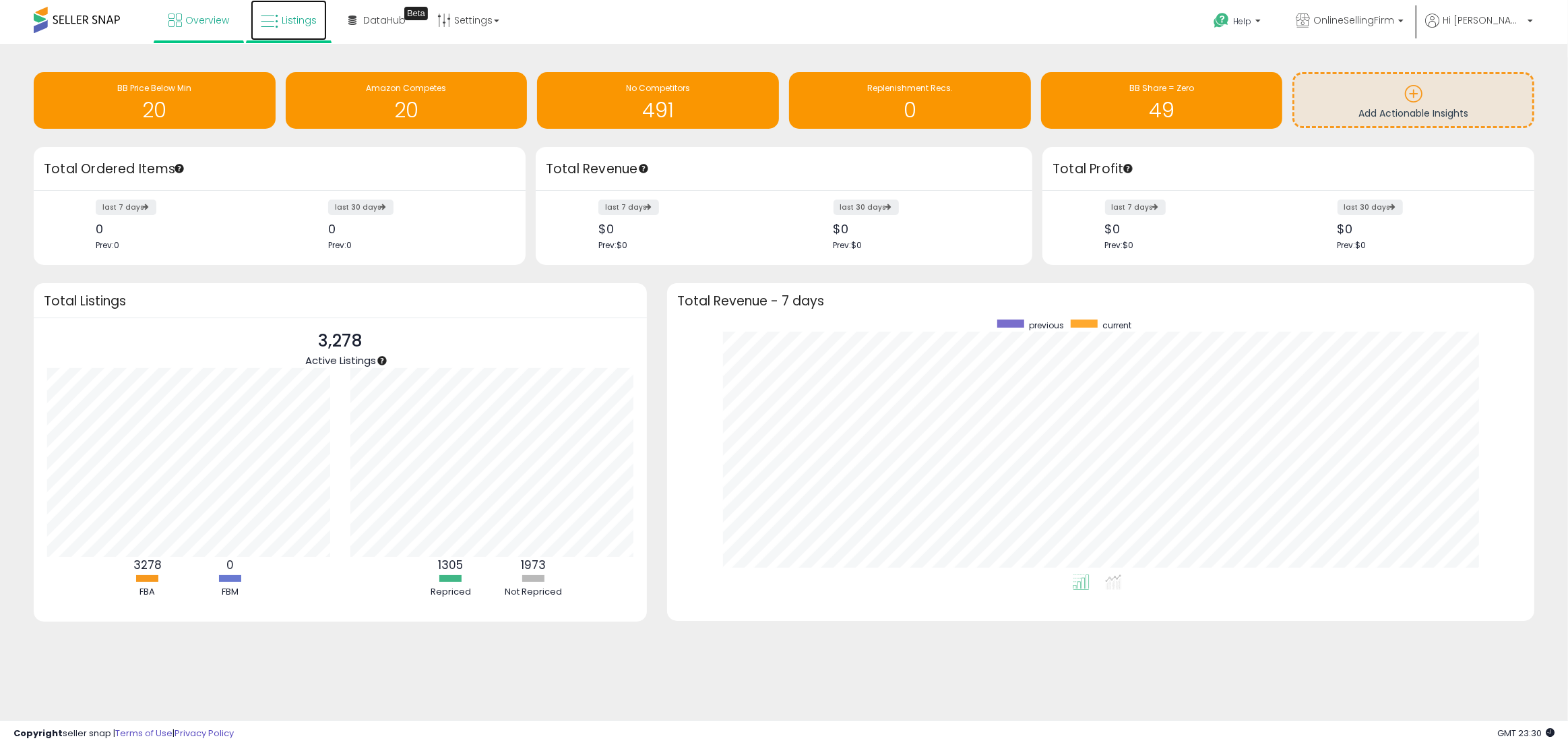
click at [288, 25] on span "Listings" at bounding box center [298, 20] width 35 height 14
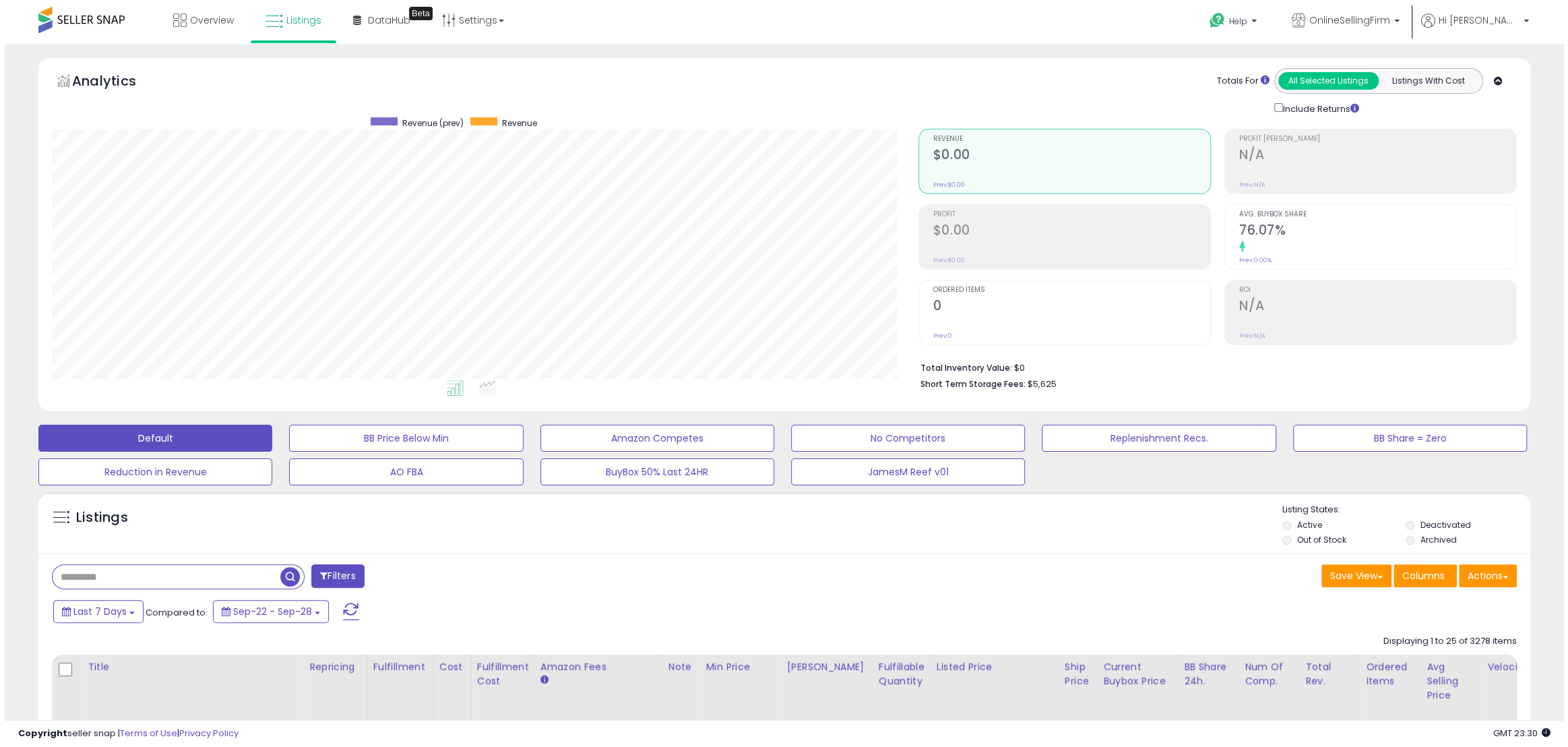
scroll to position [276, 866]
click at [190, 582] on input "text" at bounding box center [161, 577] width 228 height 24
paste input "**********"
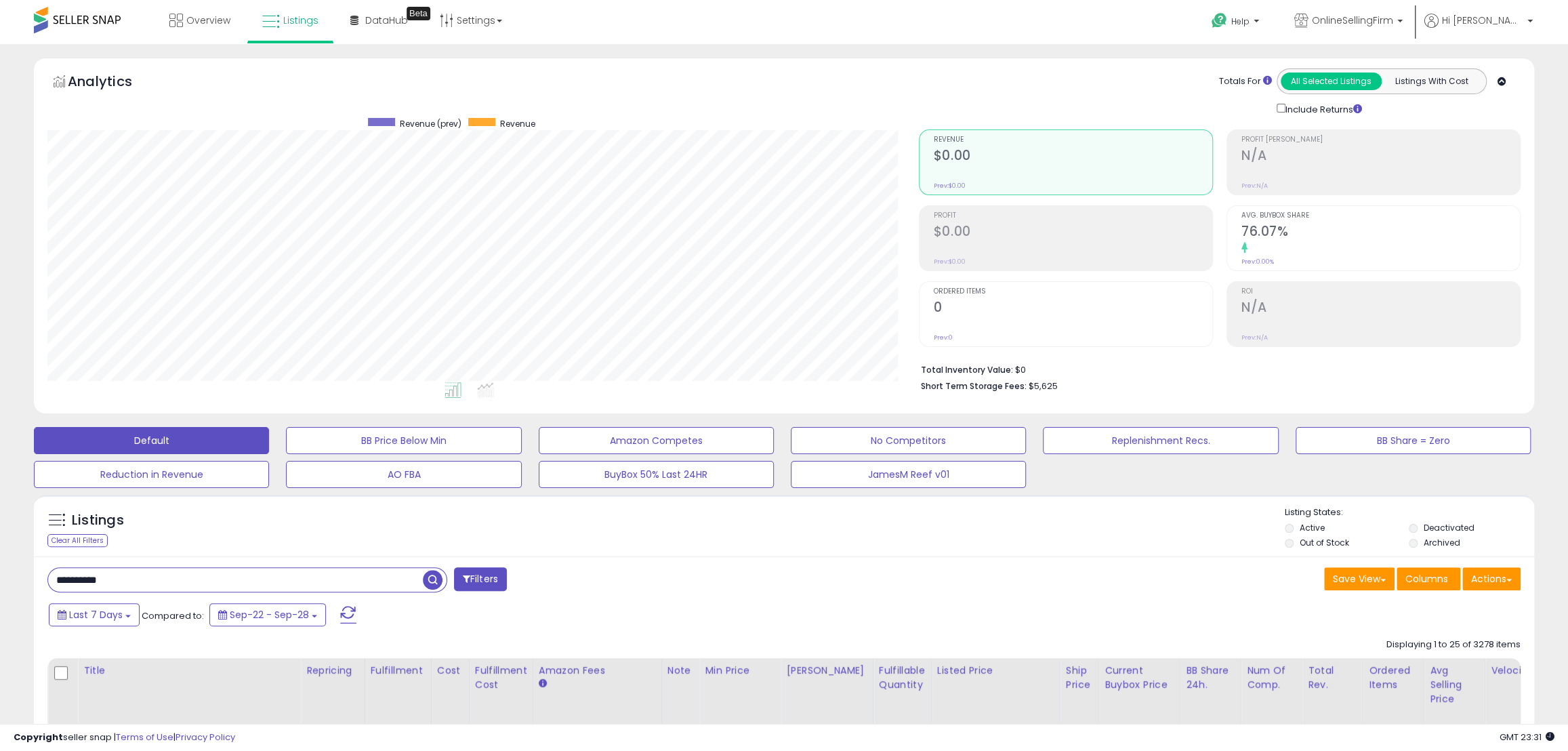
click at [434, 583] on span "button" at bounding box center [432, 580] width 20 height 20
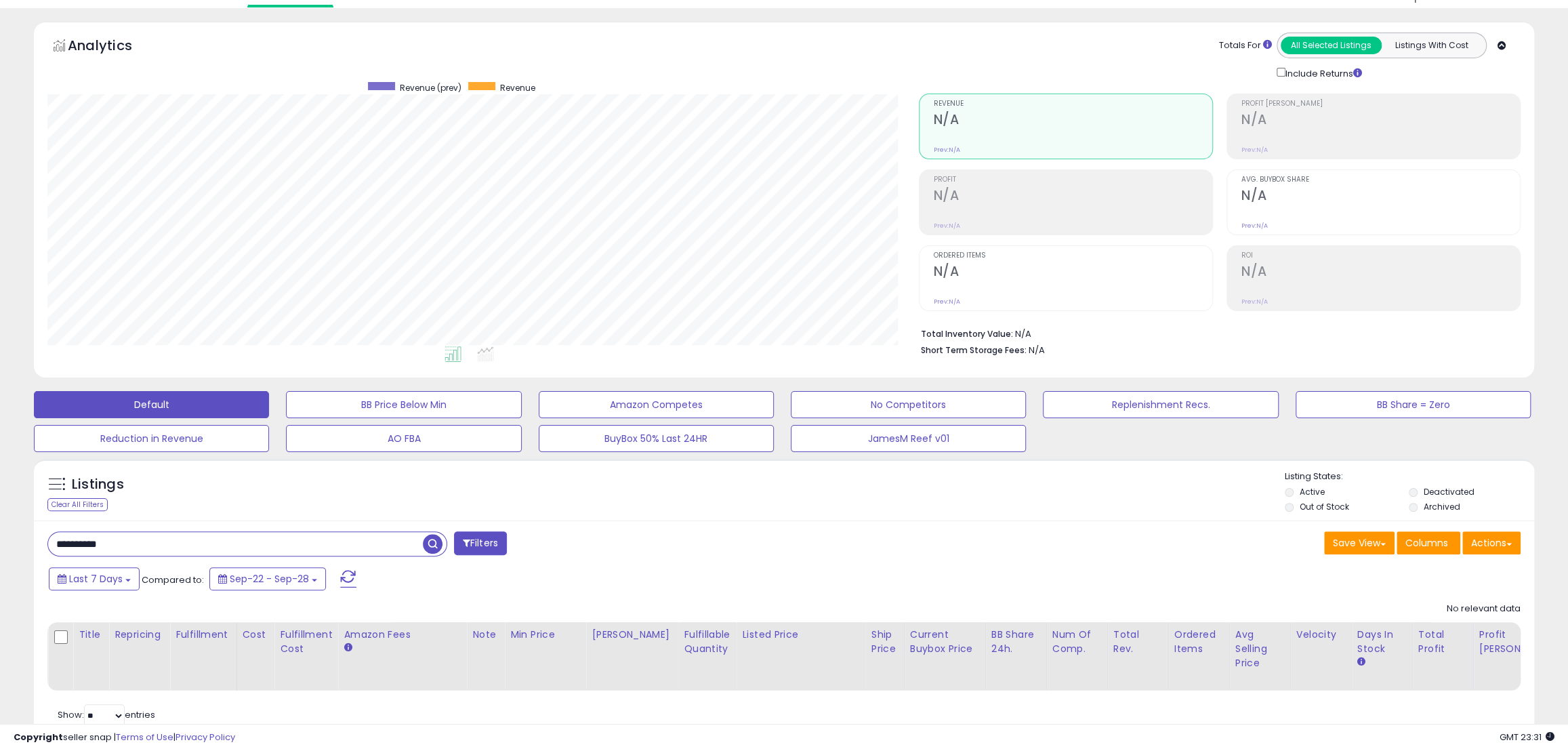
scroll to position [91, 0]
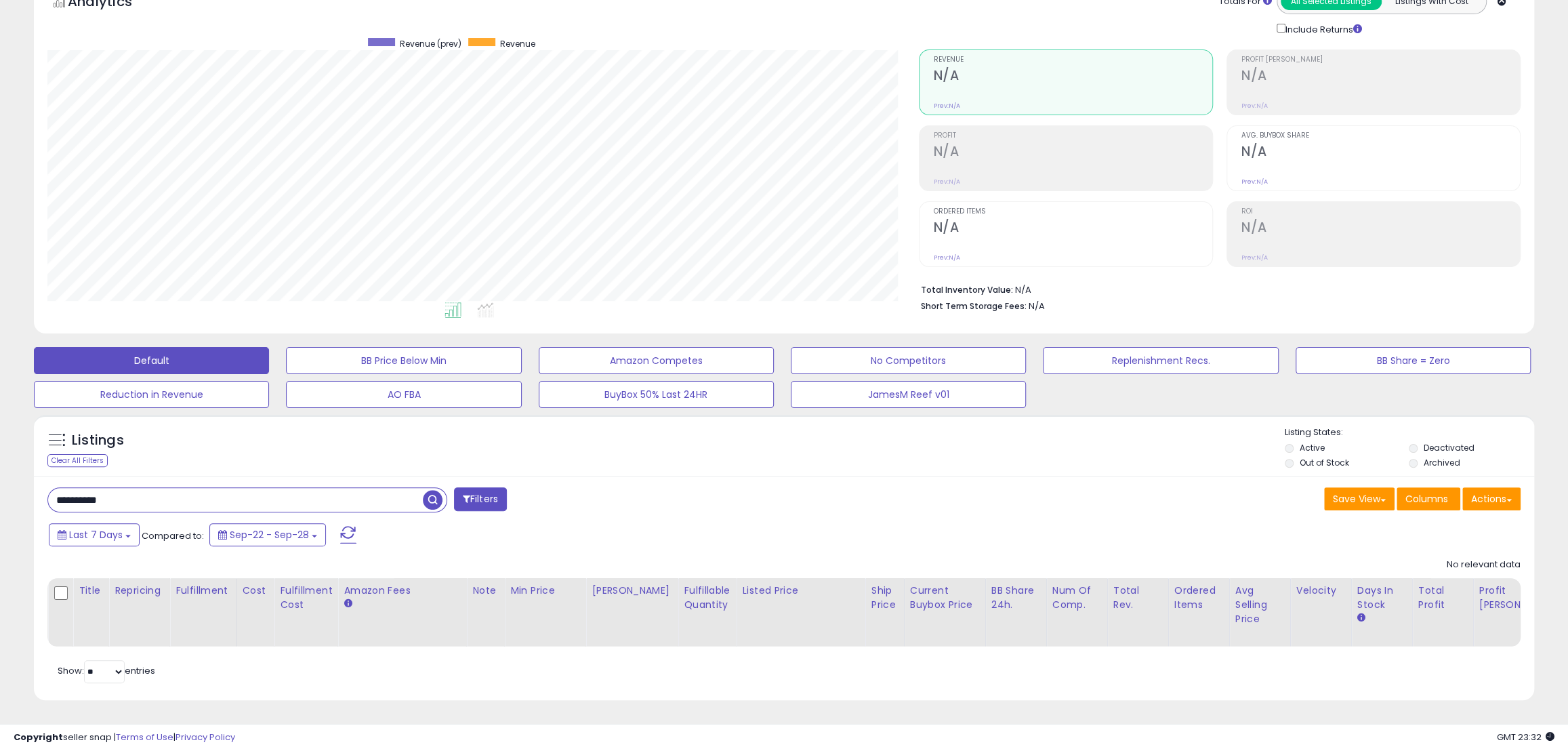
click at [119, 488] on input "**********" at bounding box center [235, 500] width 375 height 24
paste input "text"
type input "**********"
click at [428, 492] on span "button" at bounding box center [432, 500] width 20 height 20
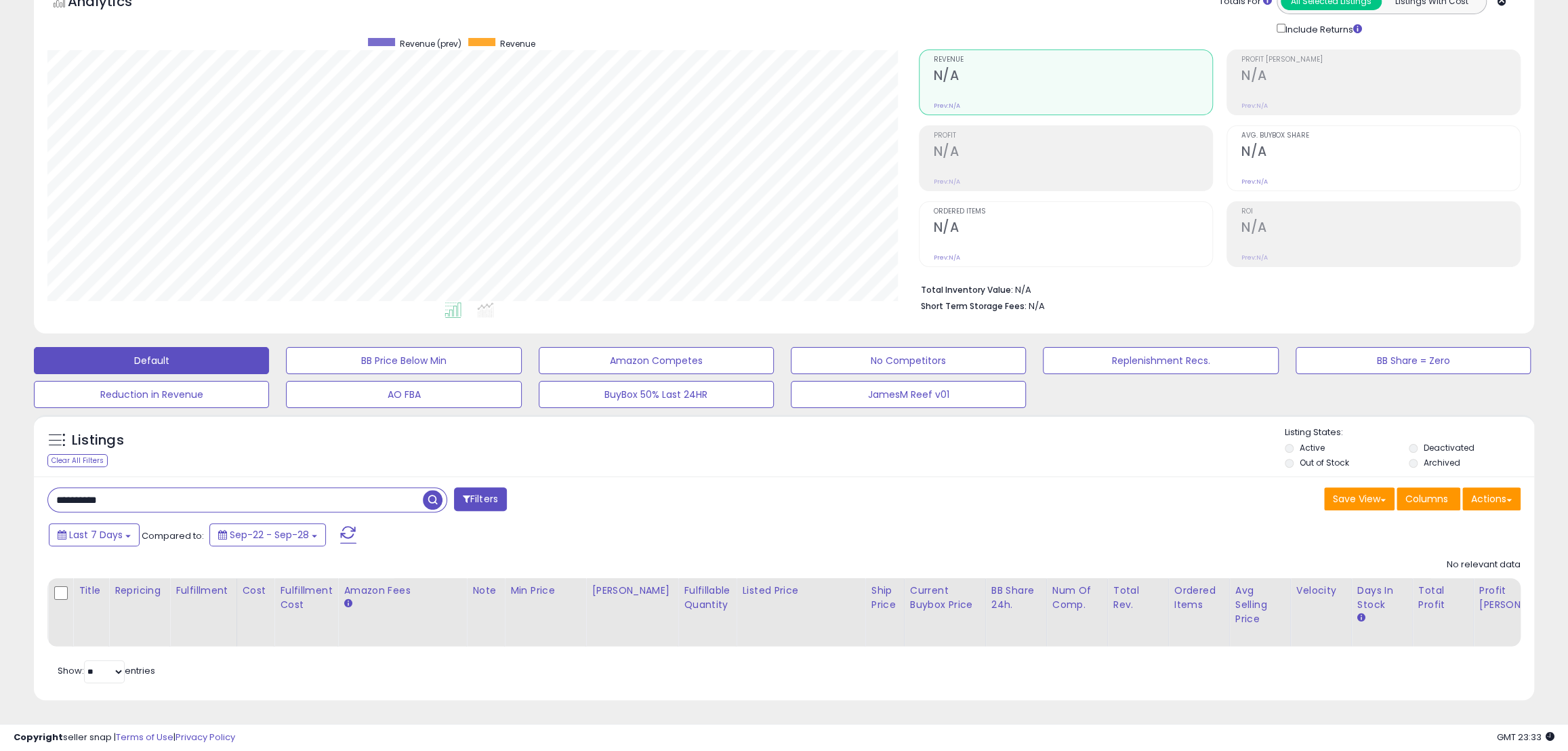
click at [467, 494] on span at bounding box center [466, 498] width 8 height 9
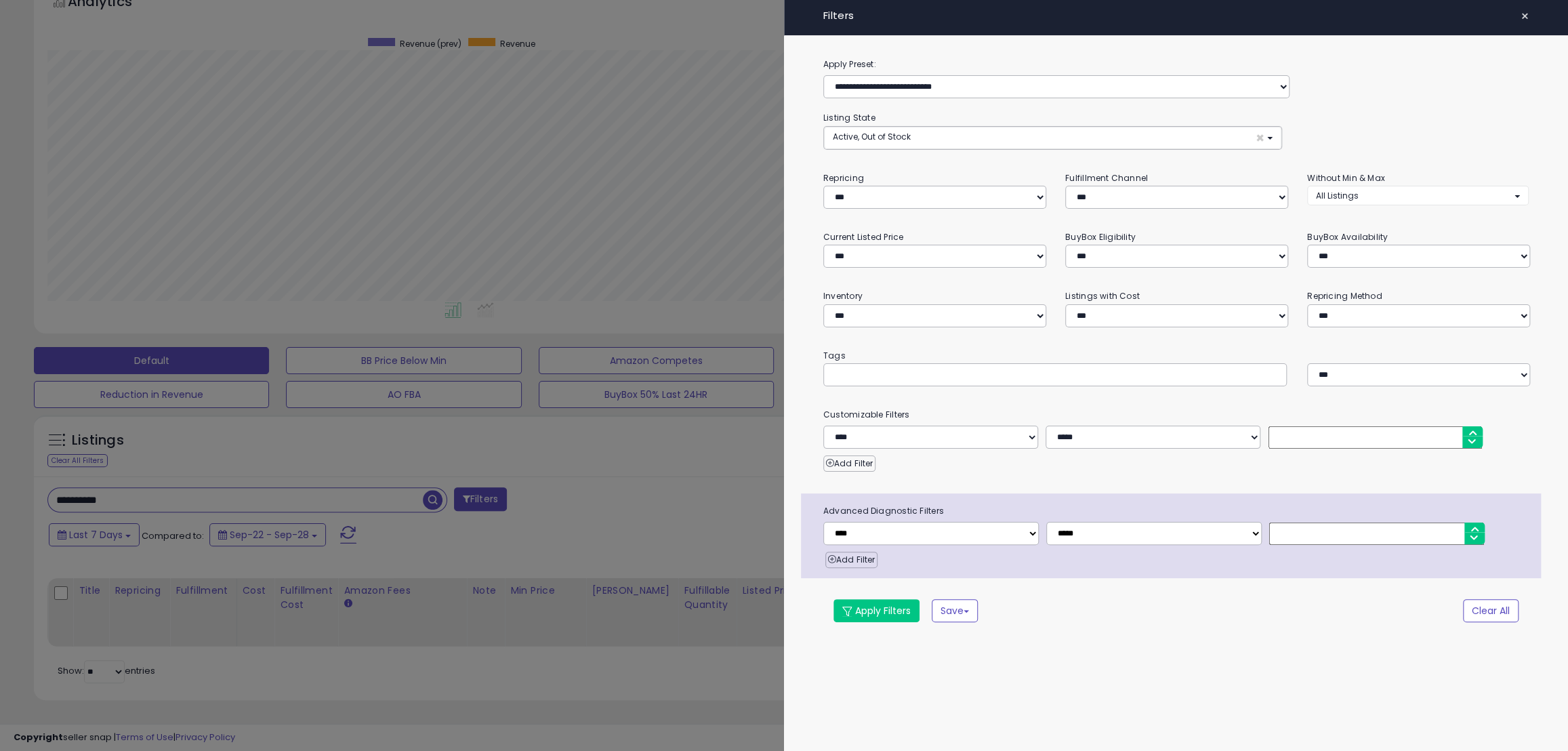
scroll to position [278, 876]
click at [689, 454] on div at bounding box center [789, 376] width 1577 height 751
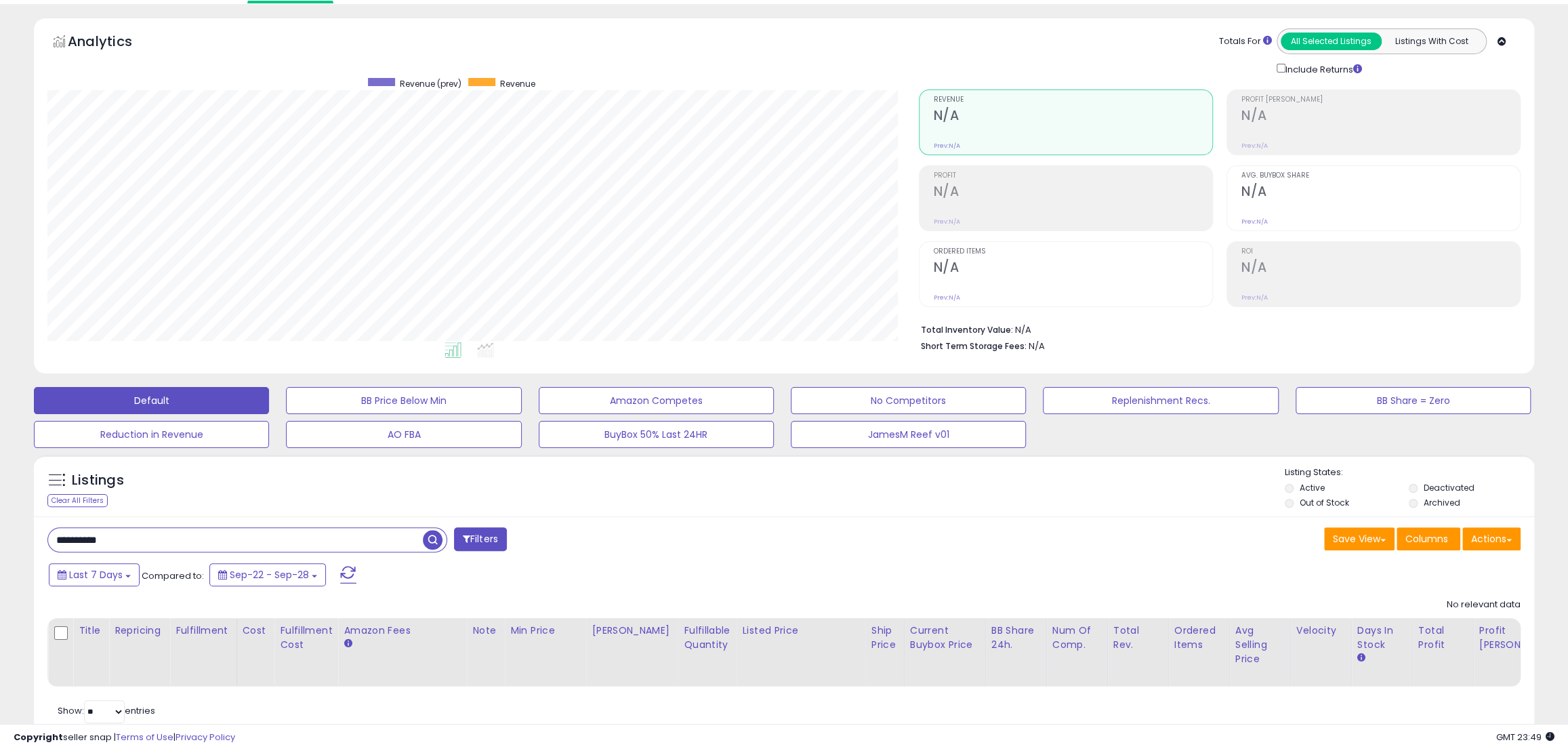
scroll to position [0, 0]
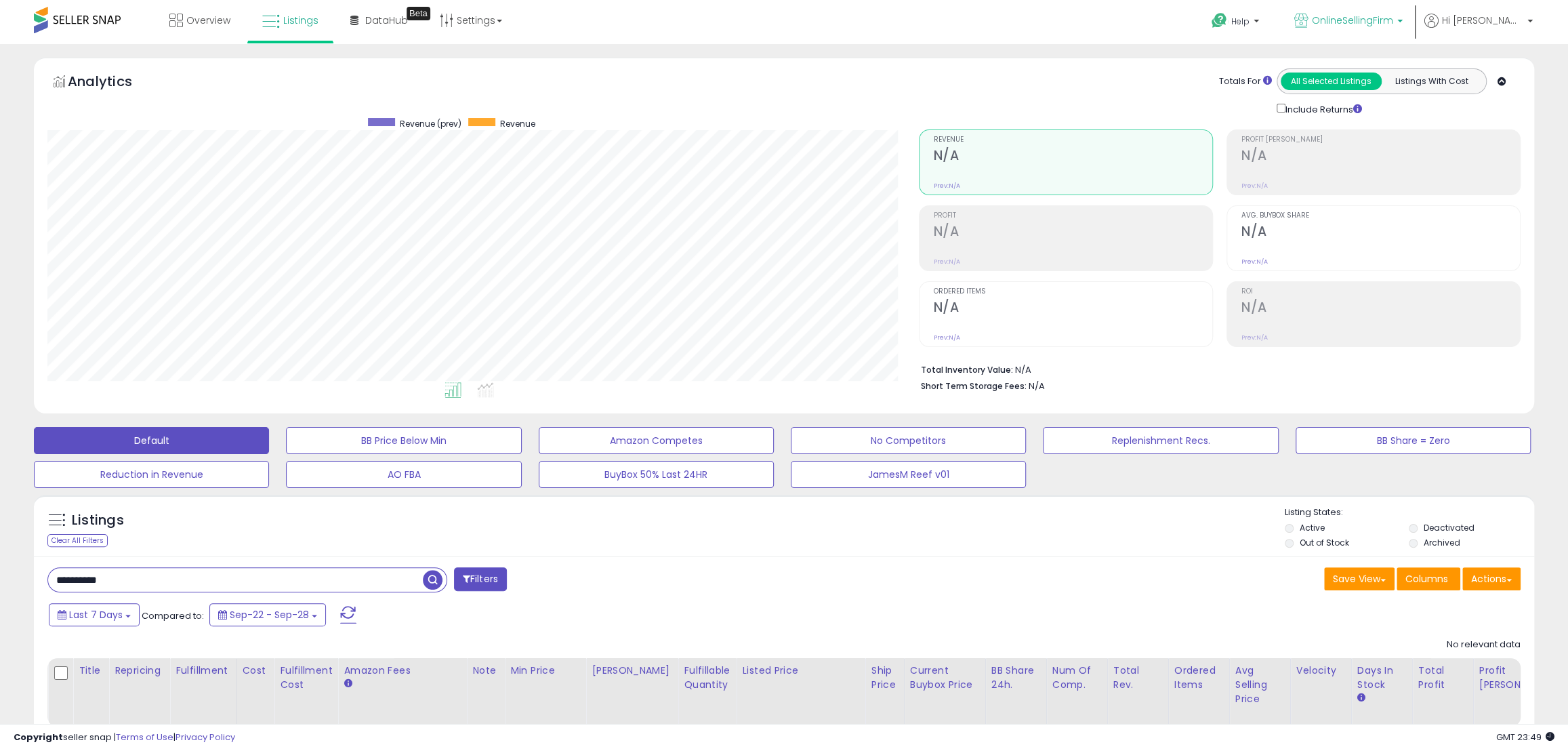
click at [1393, 24] on span "OnlineSellingFirm" at bounding box center [1353, 21] width 81 height 14
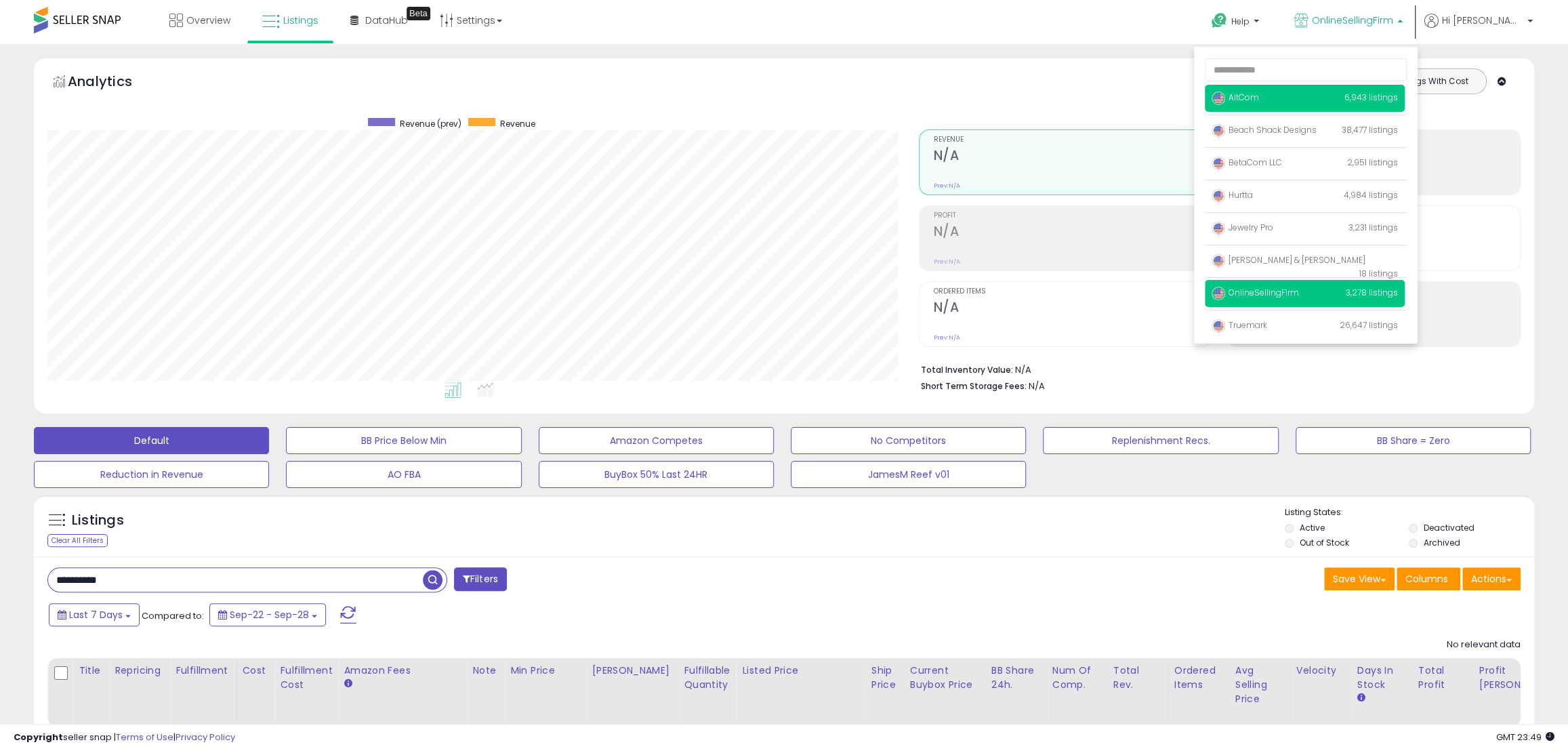
click at [1345, 96] on p "AltCom 6,943 listings" at bounding box center [1305, 99] width 200 height 27
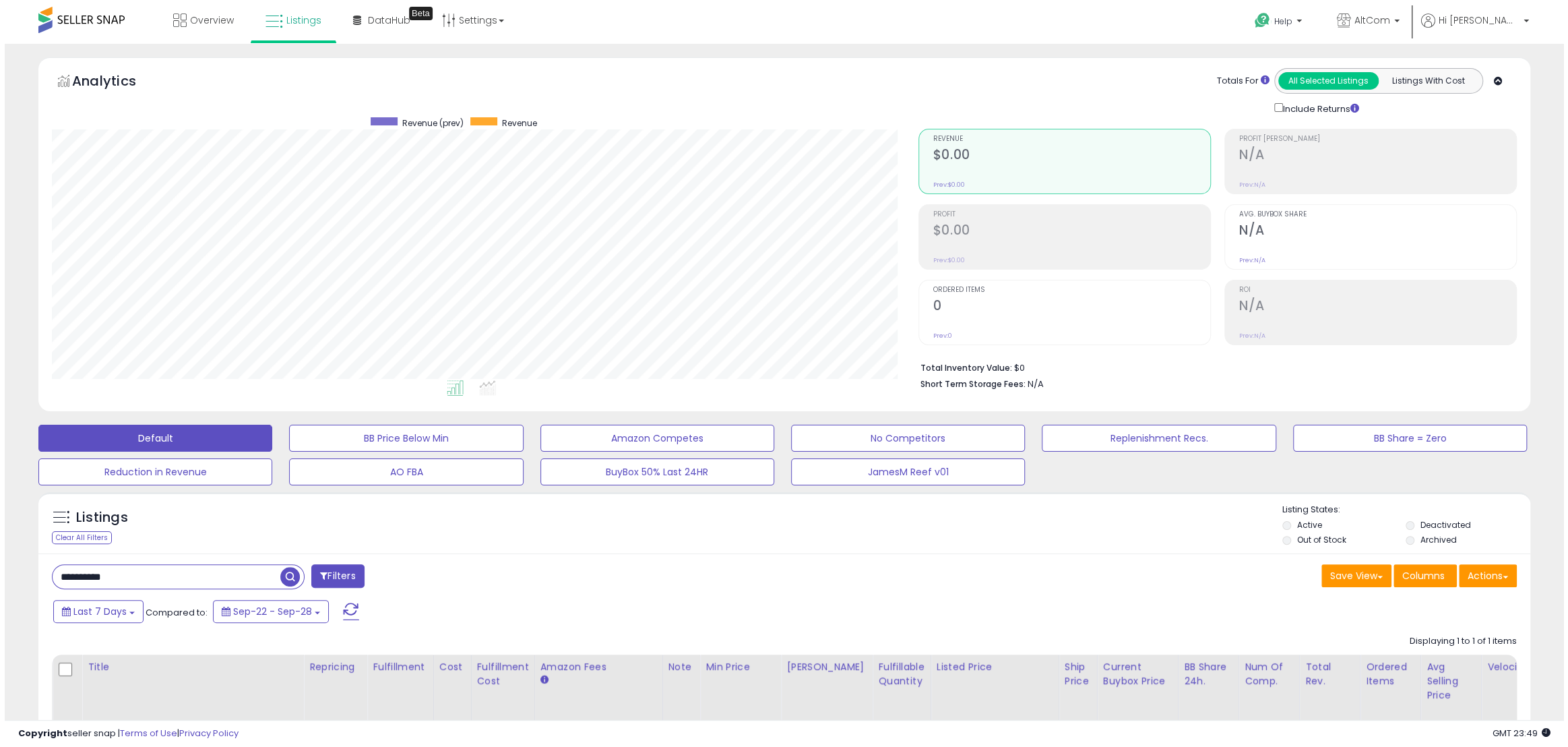
scroll to position [276, 866]
drag, startPoint x: 141, startPoint y: 575, endPoint x: 35, endPoint y: 553, distance: 108.3
click at [35, 553] on div "Listings Clear All Filters Active" at bounding box center [780, 681] width 1491 height 379
paste input "text"
click at [56, 578] on input "**********" at bounding box center [233, 577] width 372 height 24
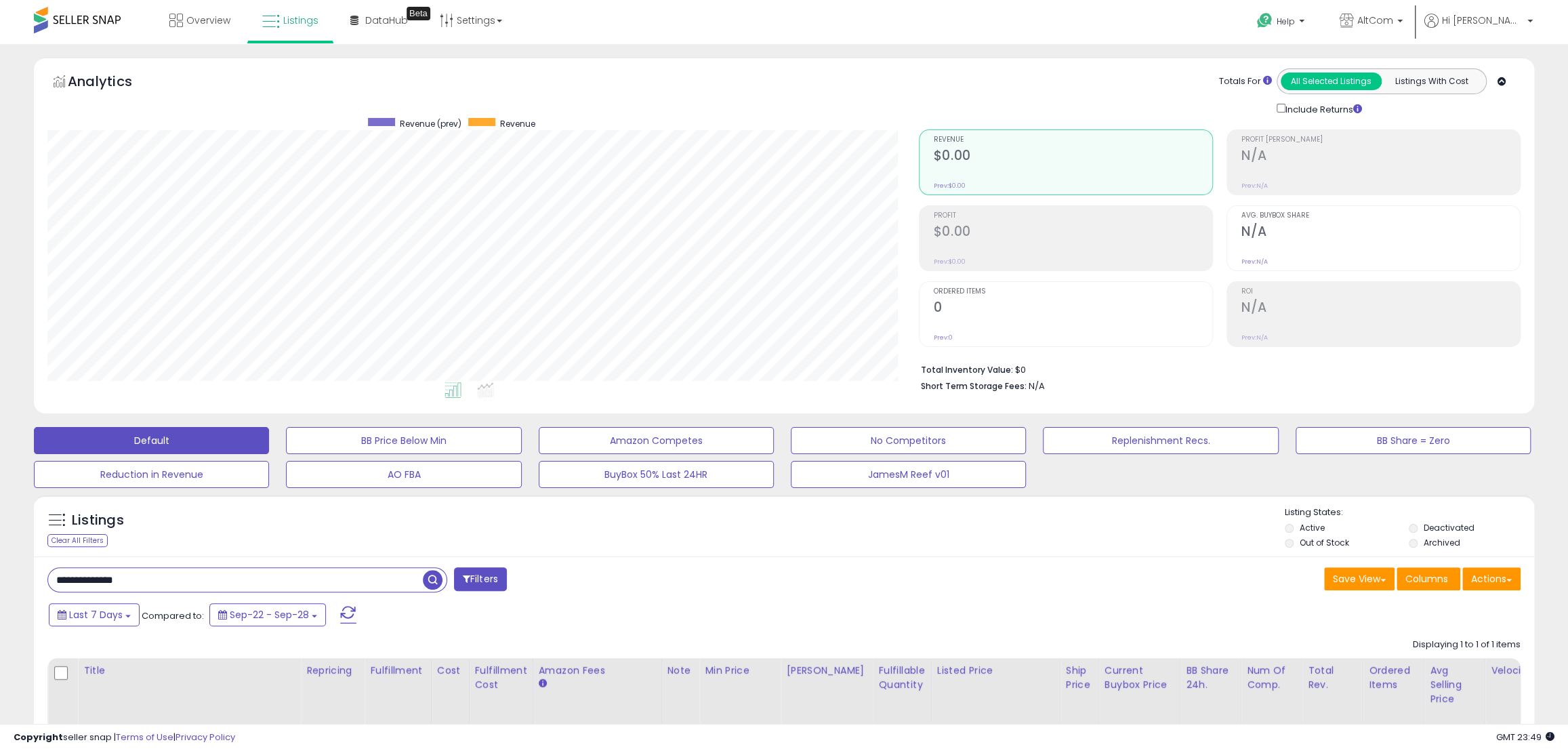
type input "**********"
click at [429, 582] on span "button" at bounding box center [432, 580] width 20 height 20
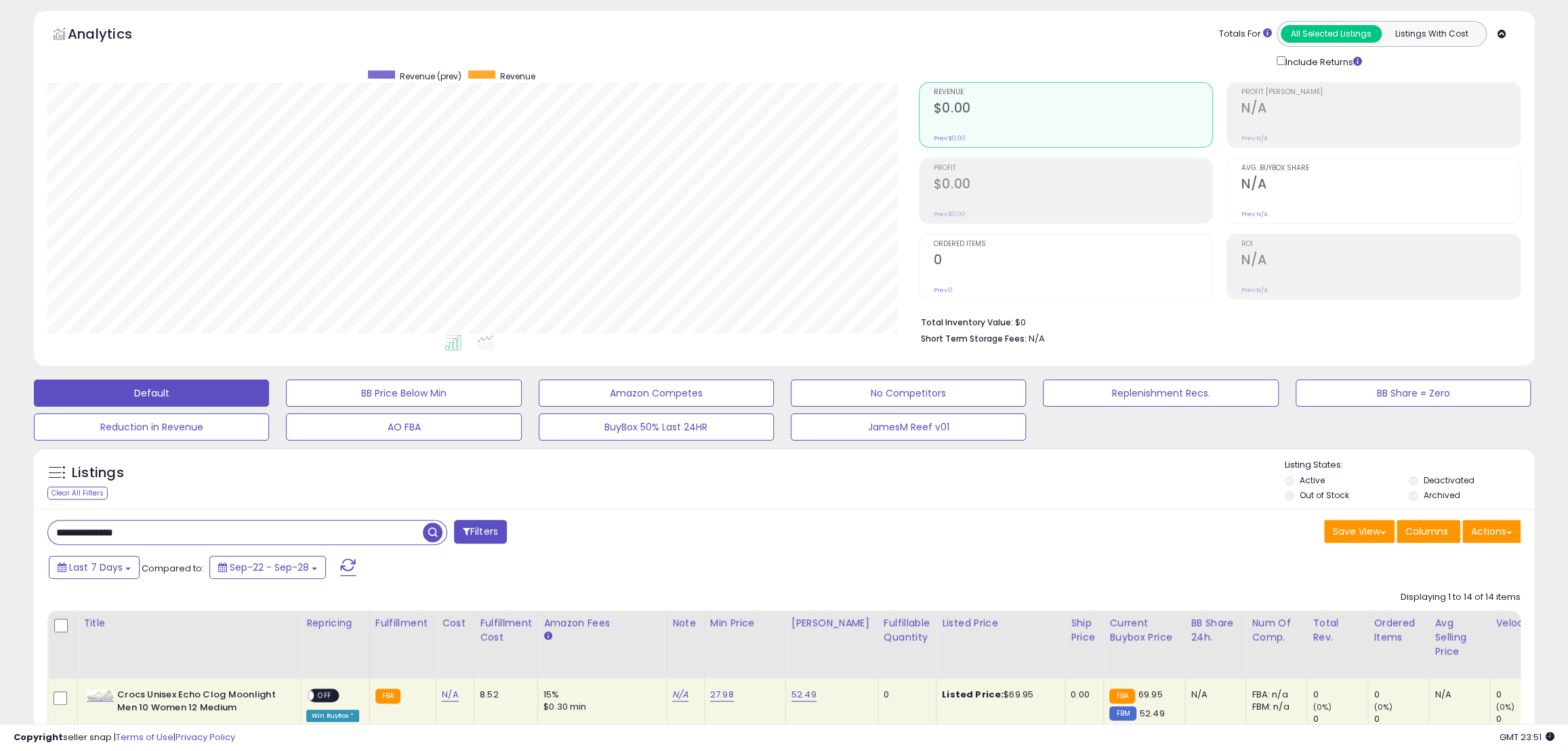
scroll to position [0, 0]
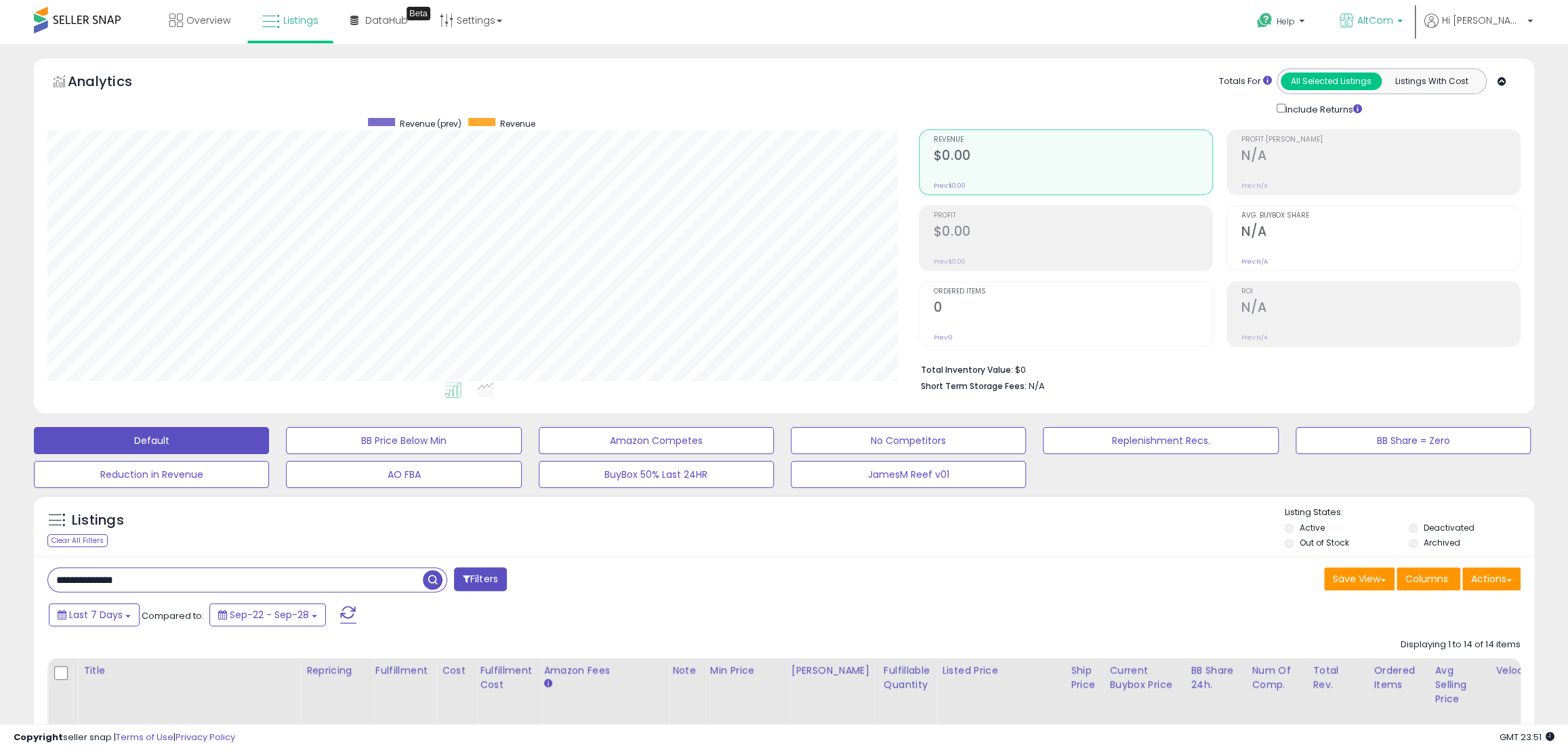
click at [1403, 19] on p "AltCom" at bounding box center [1372, 22] width 63 height 17
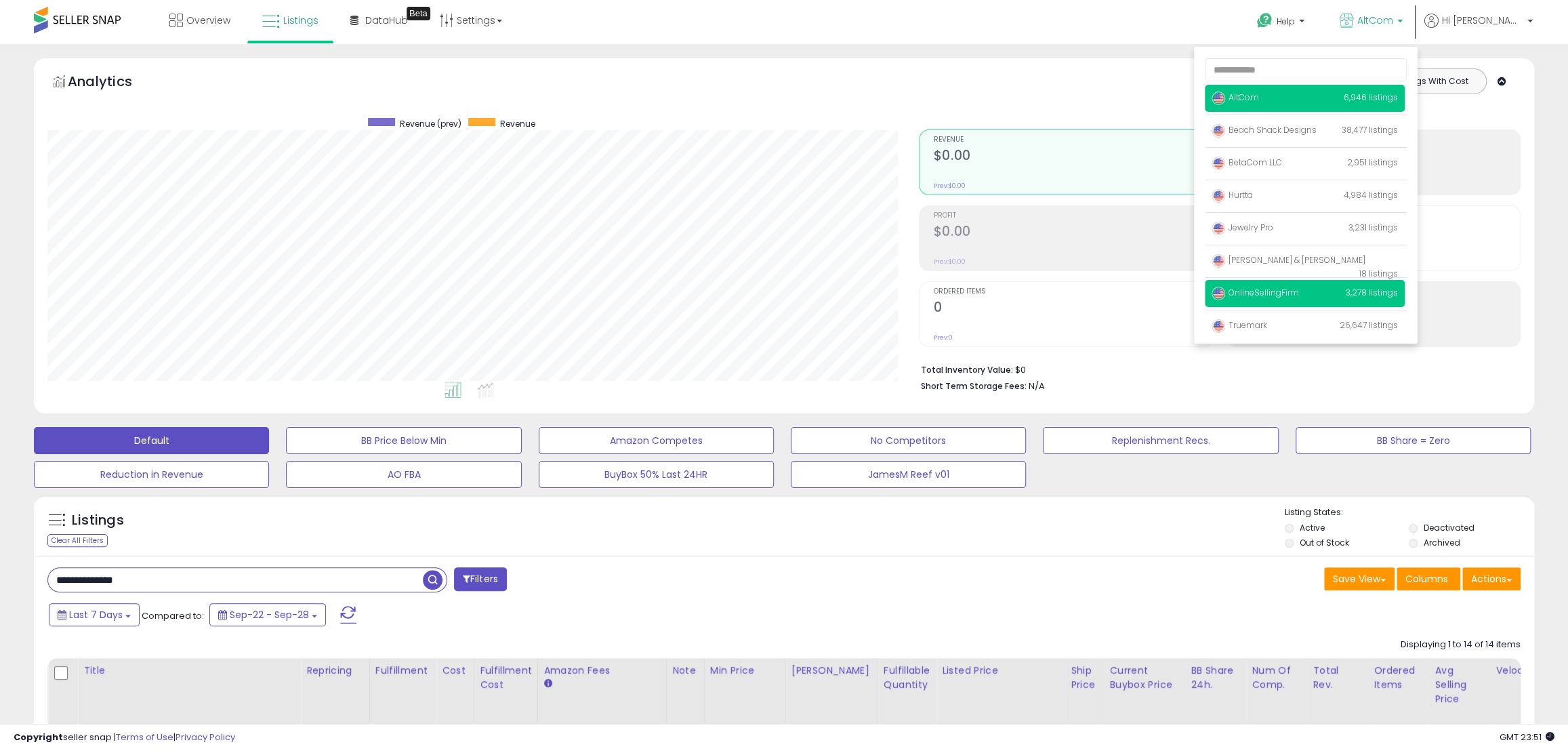
click at [1300, 291] on span "OnlineSellingFirm" at bounding box center [1256, 291] width 87 height 11
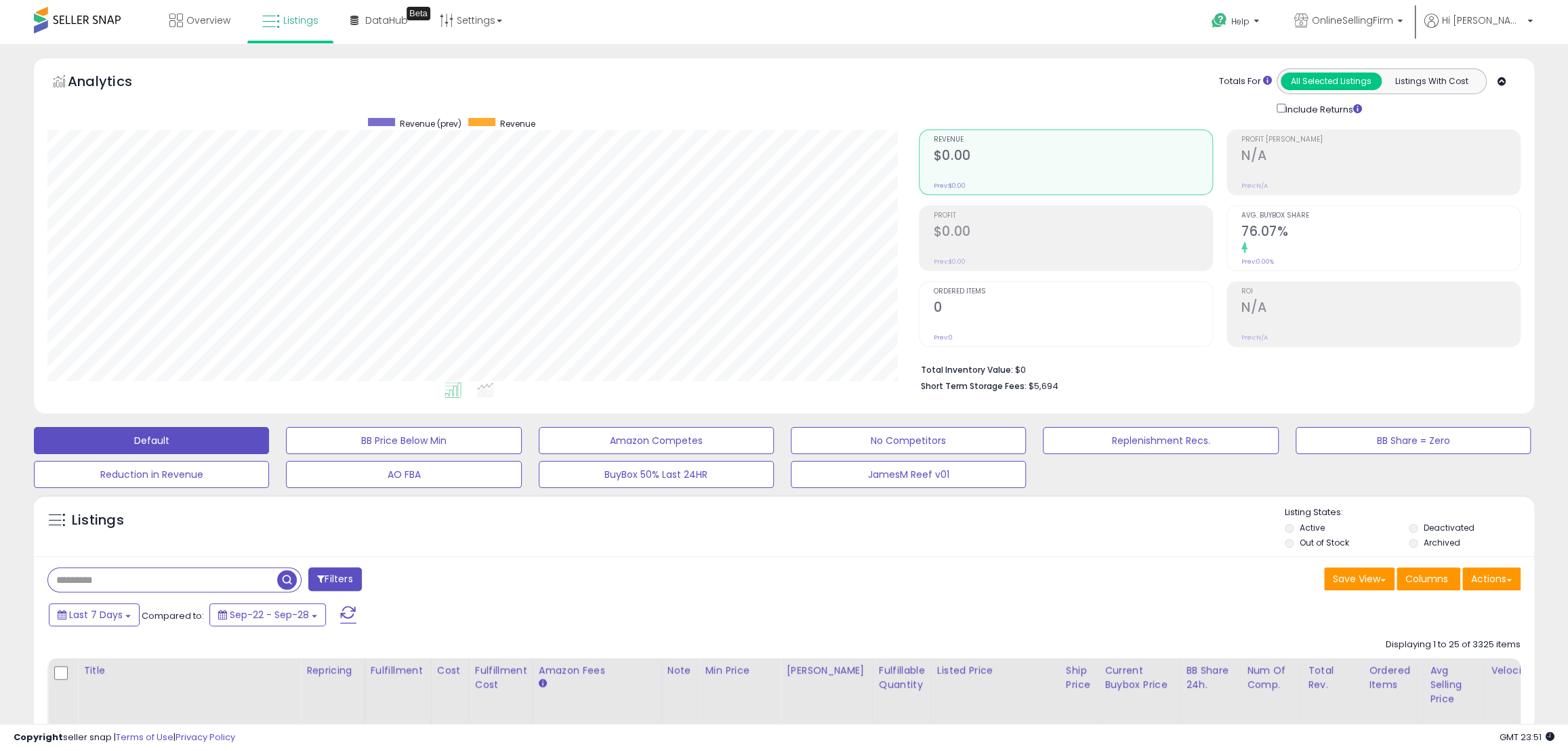
scroll to position [278, 871]
click at [181, 586] on input "text" at bounding box center [162, 580] width 229 height 24
paste input "**********"
type input "**********"
click at [430, 580] on span "button" at bounding box center [432, 580] width 20 height 20
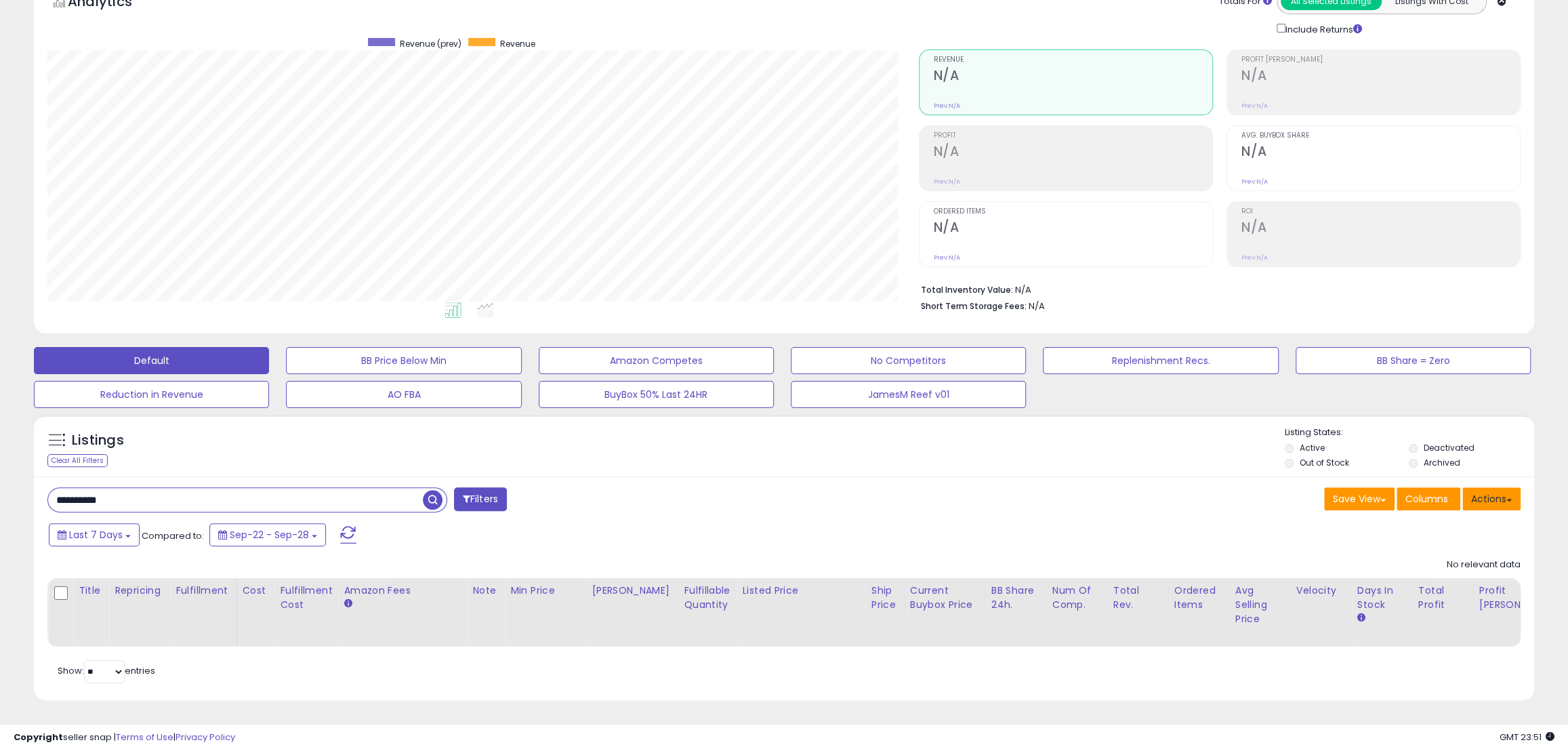
click at [1518, 488] on button "Actions" at bounding box center [1492, 498] width 58 height 23
click at [1462, 442] on label "Deactivated" at bounding box center [1449, 447] width 51 height 11
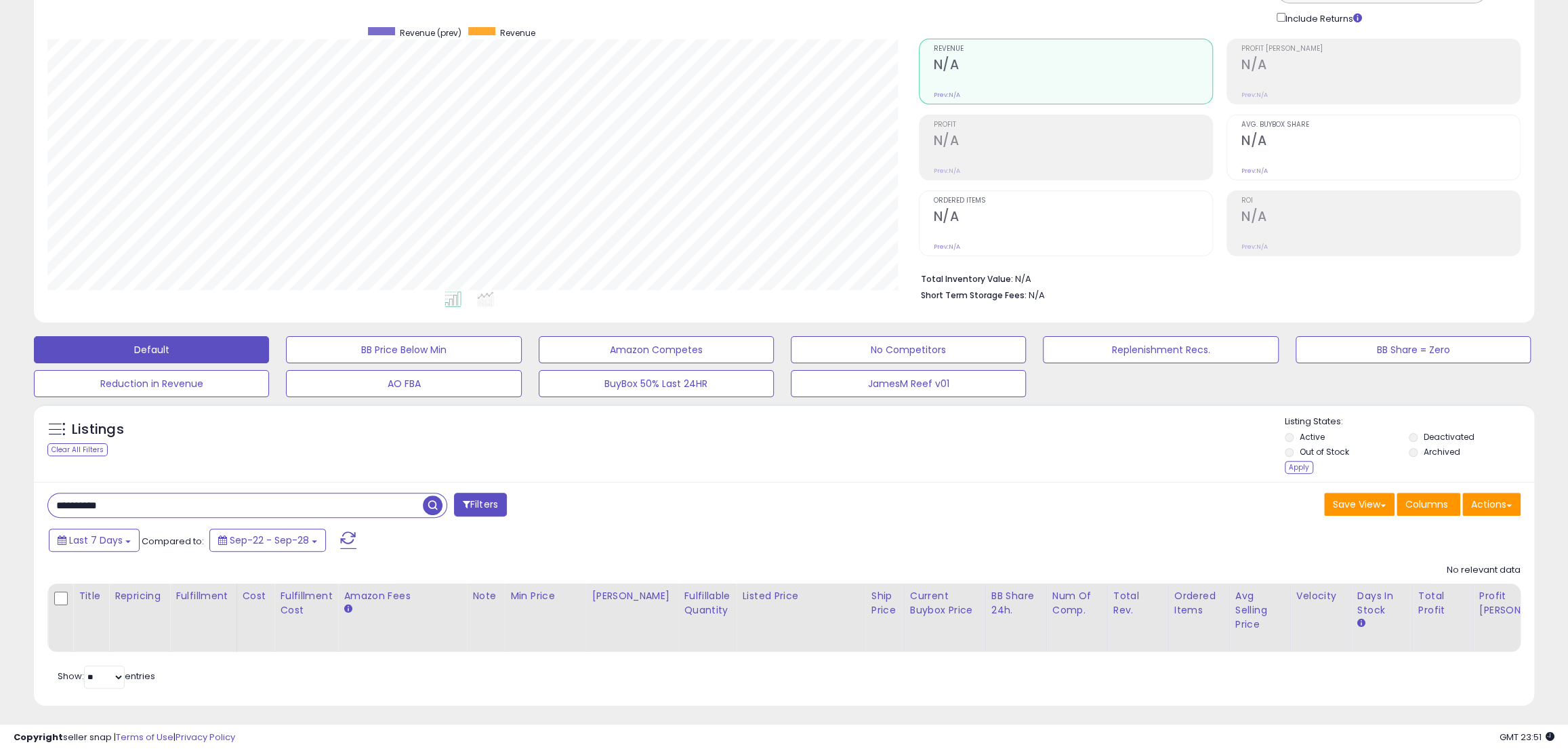
click at [1461, 439] on label "Deactivated" at bounding box center [1449, 436] width 51 height 11
click at [425, 501] on span "button" at bounding box center [432, 505] width 20 height 20
